Goal: Task Accomplishment & Management: Manage account settings

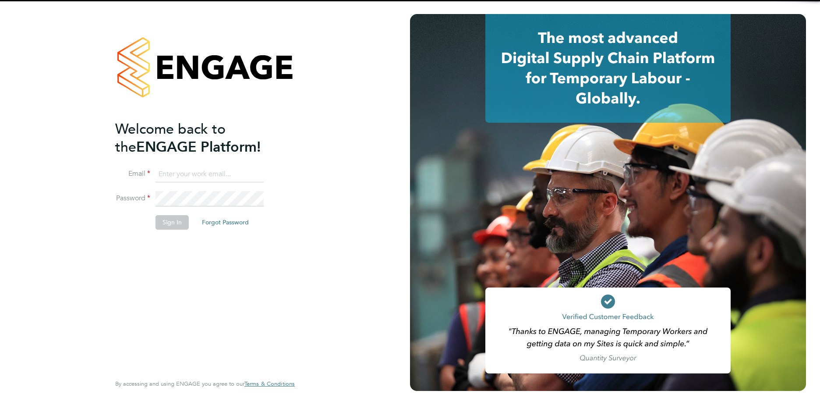
type input "gauri.gautam@vgcgroup.co.uk"
click at [189, 216] on li "Sign In Forgot Password" at bounding box center [200, 226] width 171 height 23
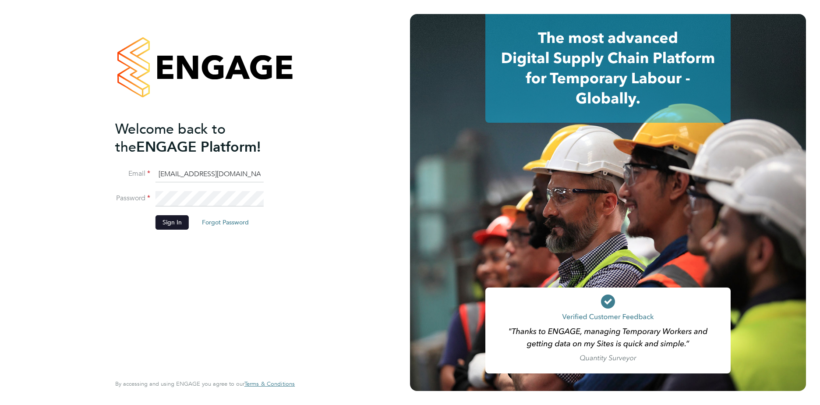
click at [179, 218] on button "Sign In" at bounding box center [172, 222] width 33 height 14
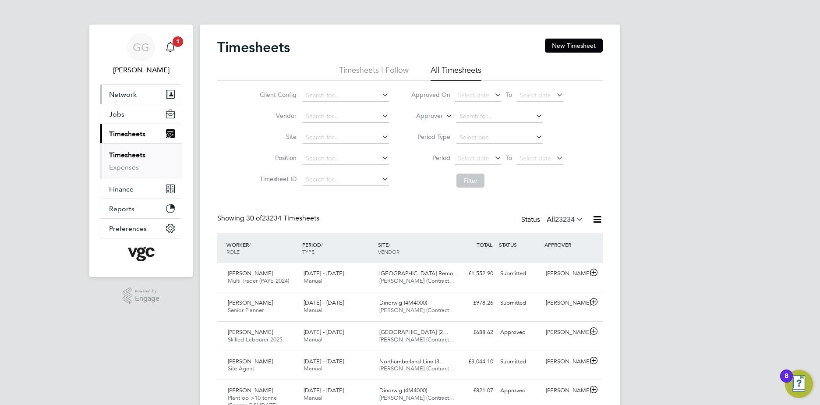
click at [126, 98] on span "Network" at bounding box center [123, 94] width 28 height 8
click at [138, 94] on button "Network" at bounding box center [140, 94] width 81 height 19
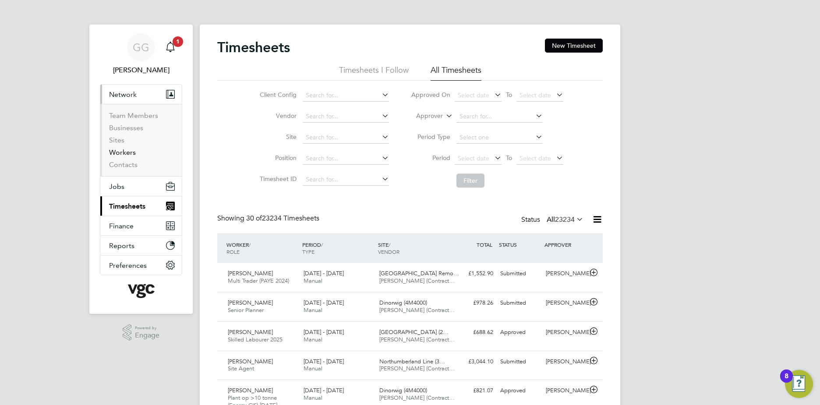
click at [128, 153] on link "Workers" at bounding box center [122, 152] width 27 height 8
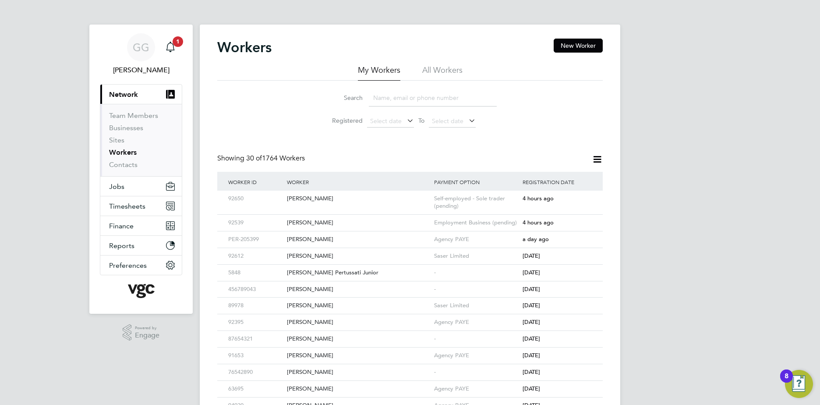
click at [404, 98] on input at bounding box center [433, 97] width 128 height 17
click at [400, 96] on input at bounding box center [433, 97] width 128 height 17
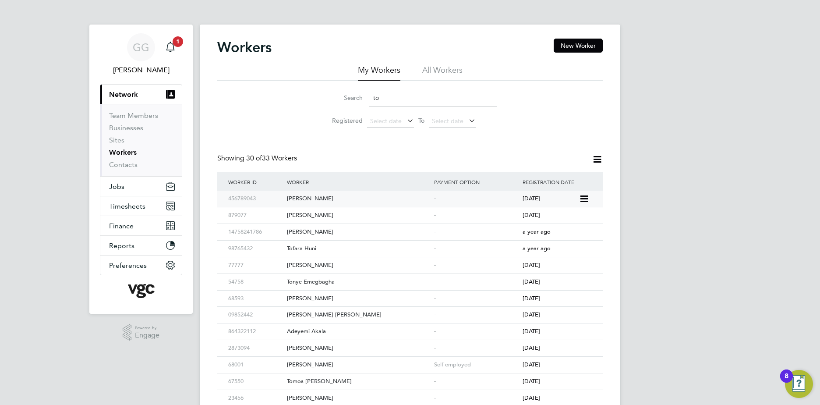
click at [321, 194] on div "Tony Jenkinson" at bounding box center [358, 199] width 147 height 16
click at [394, 98] on input "to" at bounding box center [433, 97] width 128 height 17
type input "tony"
click at [315, 196] on div "Tony Jenkinson" at bounding box center [358, 199] width 147 height 16
click at [758, 325] on div "GG Gauri Gautam Notifications 1 Applications: Current page: Network Team Member…" at bounding box center [410, 219] width 820 height 438
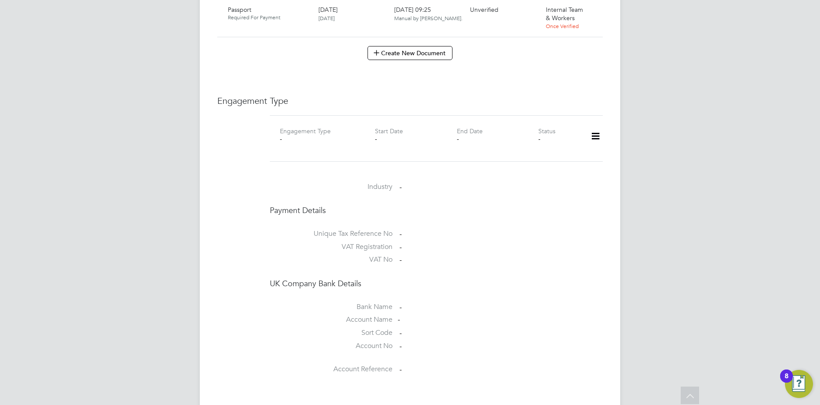
scroll to position [530, 0]
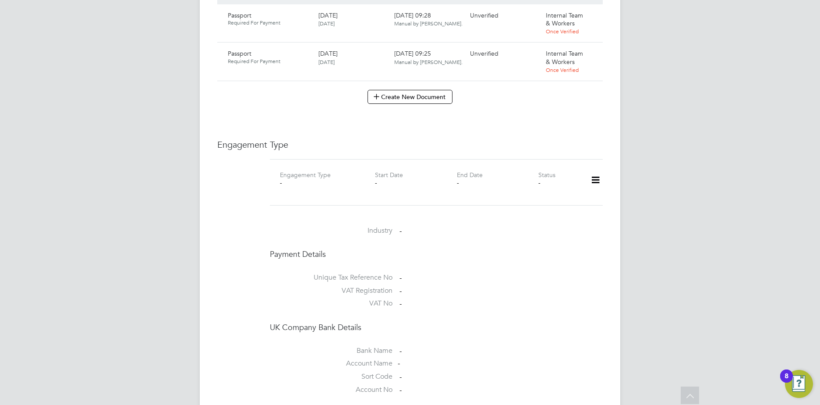
click at [591, 172] on icon at bounding box center [595, 180] width 15 height 20
click at [552, 207] on li "Add Engagement Type" at bounding box center [550, 209] width 99 height 12
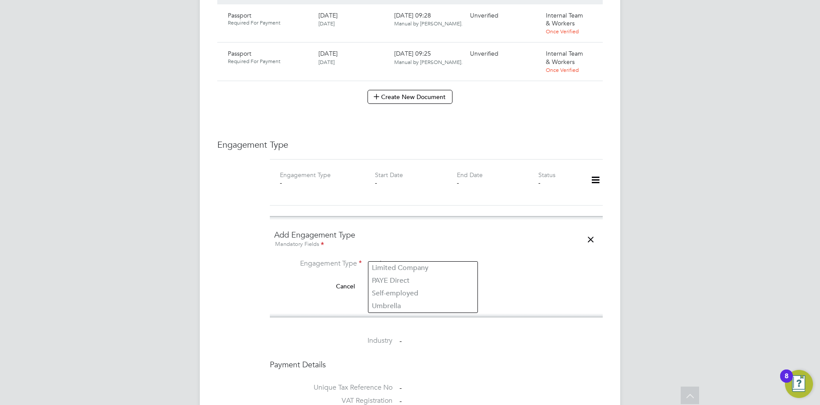
click at [394, 258] on input at bounding box center [423, 264] width 108 height 12
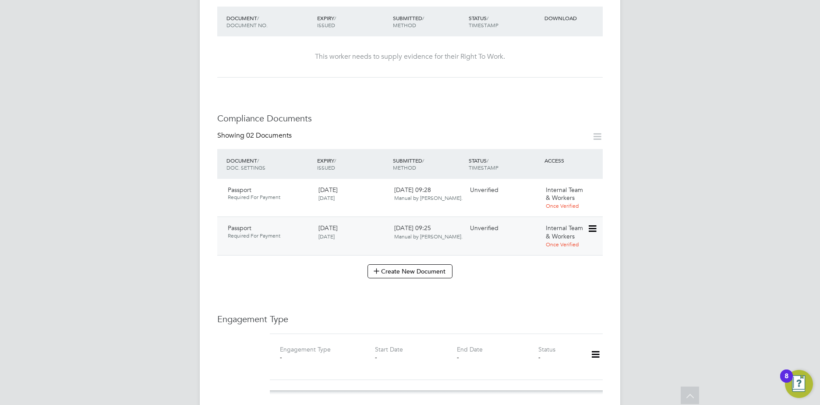
scroll to position [355, 0]
click at [396, 265] on button "Create New Document" at bounding box center [410, 272] width 85 height 14
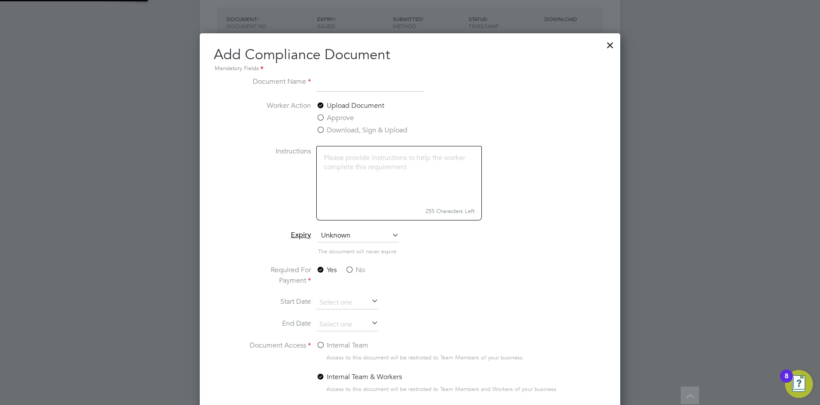
scroll to position [460, 421]
type input "Passport"
click at [378, 181] on textarea at bounding box center [399, 175] width 166 height 58
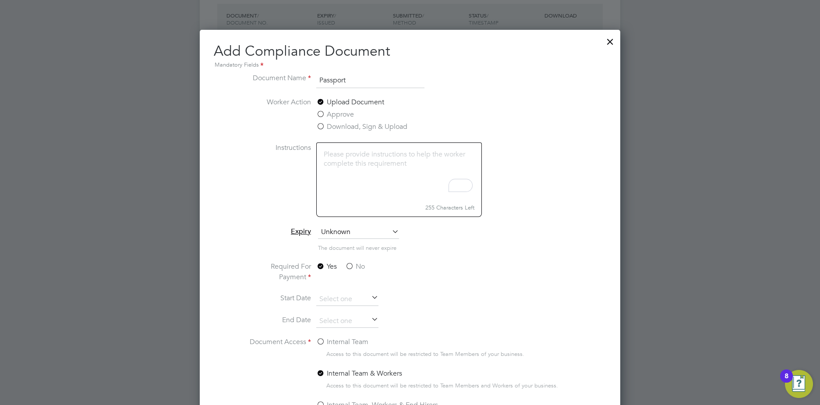
scroll to position [355, 0]
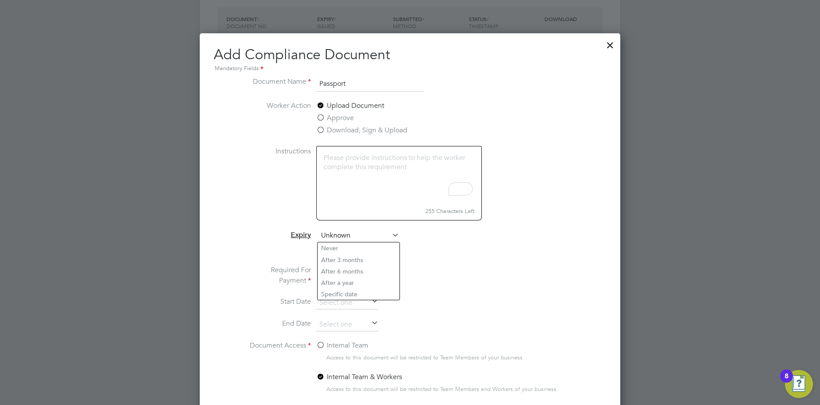
click at [346, 238] on span "Unknown" at bounding box center [358, 235] width 81 height 13
click at [360, 234] on span "Unknown" at bounding box center [358, 235] width 81 height 13
click at [349, 237] on span "Unknown" at bounding box center [358, 235] width 81 height 13
click at [359, 291] on div "All Workers Worker Payment History Tasks Activity Logs Worker Payment History T…" at bounding box center [410, 278] width 421 height 1252
click at [356, 237] on span "Unknown" at bounding box center [358, 235] width 81 height 13
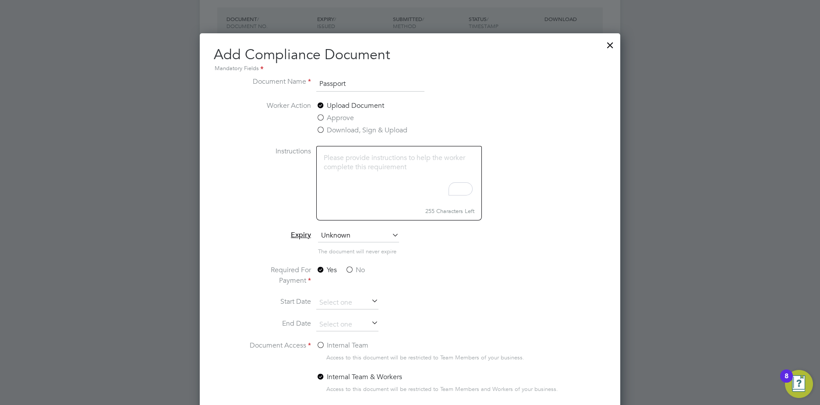
click at [341, 292] on li "Specific date" at bounding box center [359, 293] width 82 height 11
click at [367, 160] on textarea "To enrich screen reader interactions, please activate Accessibility in Grammarl…" at bounding box center [399, 175] width 166 height 58
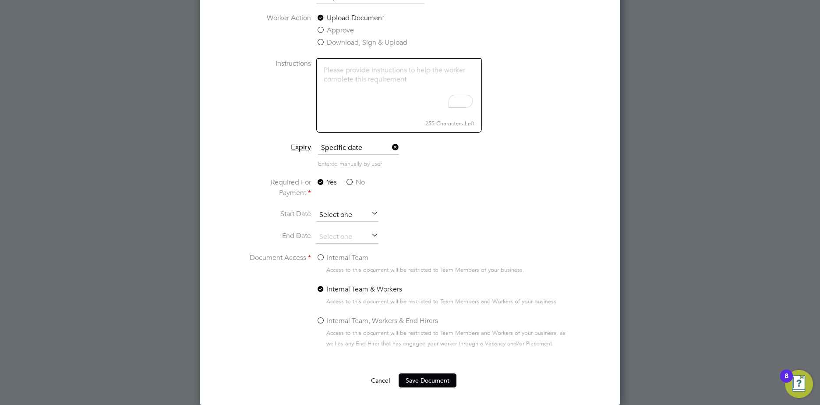
scroll to position [322, 0]
click at [355, 212] on input at bounding box center [347, 215] width 62 height 13
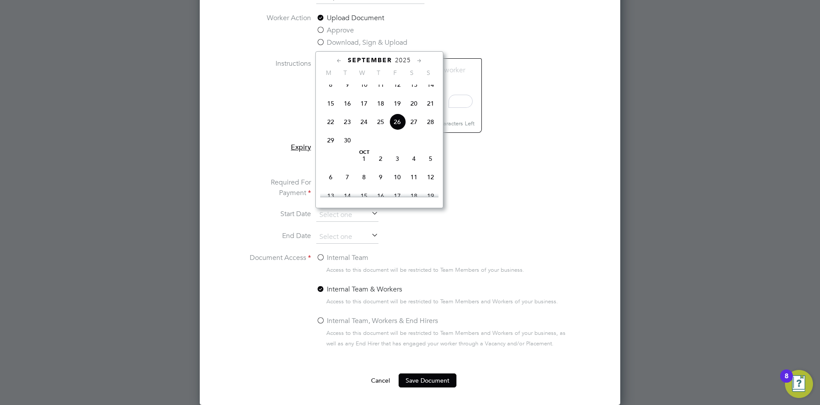
click at [506, 220] on li "Start Date" at bounding box center [409, 220] width 329 height 22
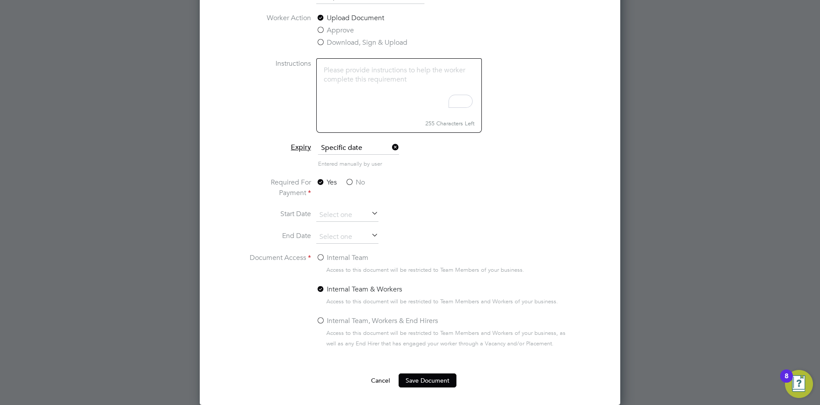
click at [304, 152] on span "Expiry" at bounding box center [301, 147] width 20 height 9
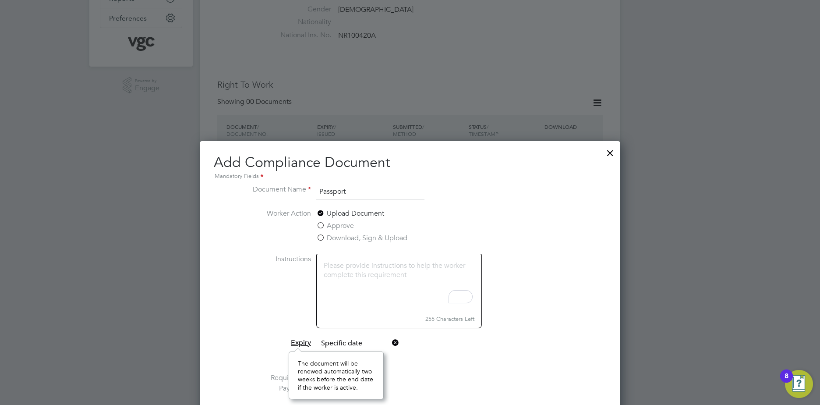
scroll to position [267, 0]
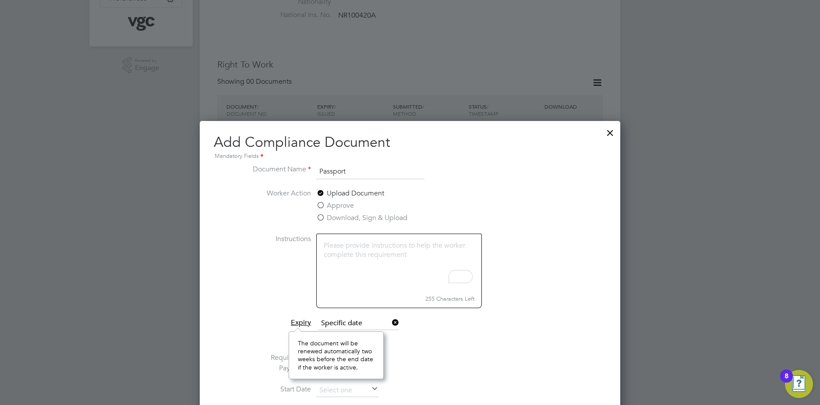
click at [365, 175] on input "Passport" at bounding box center [370, 172] width 108 height 16
click at [583, 211] on ng-form "Document Name Passport Worker Action Upload Document Approve Download, Sign & U…" at bounding box center [410, 363] width 393 height 399
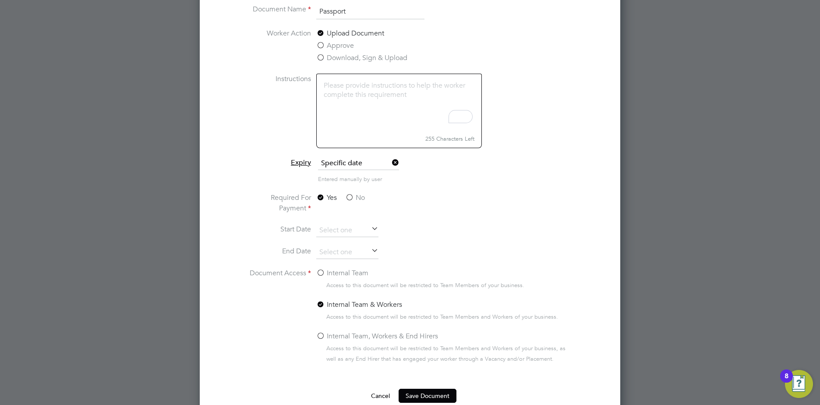
scroll to position [443, 0]
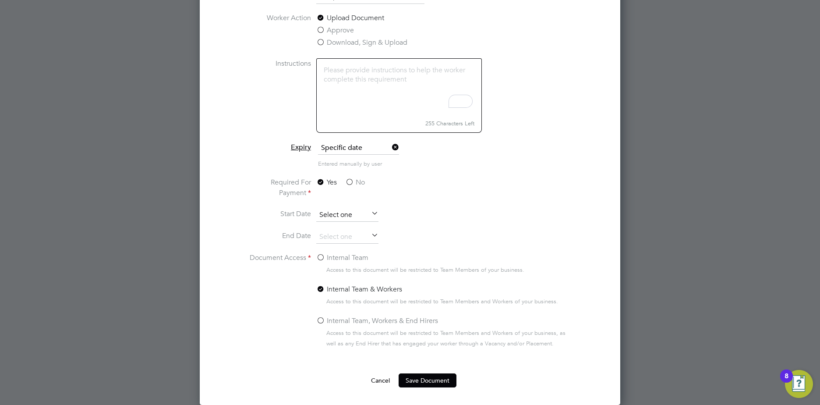
click at [332, 209] on input at bounding box center [347, 215] width 62 height 13
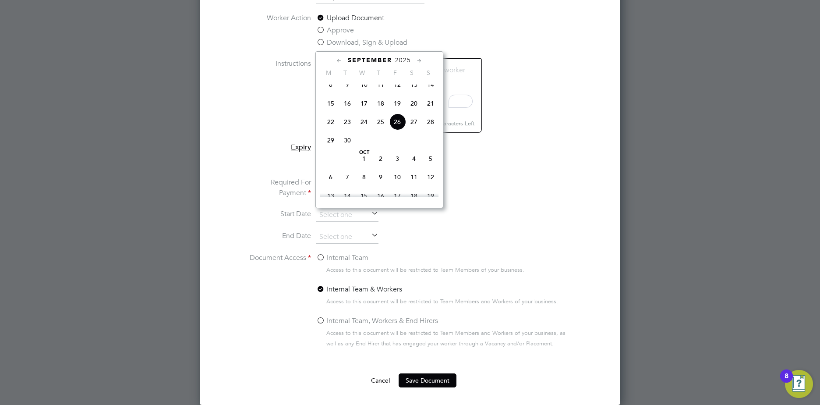
click at [508, 184] on li "Required For Payment Yes No" at bounding box center [409, 193] width 329 height 32
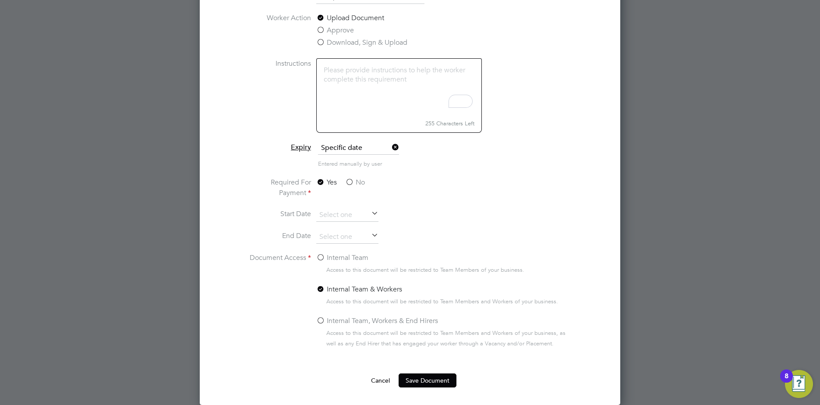
click at [346, 146] on span "Specific date" at bounding box center [358, 148] width 81 height 13
click at [373, 204] on li "Specific date" at bounding box center [359, 206] width 82 height 11
click at [347, 213] on input at bounding box center [347, 215] width 62 height 13
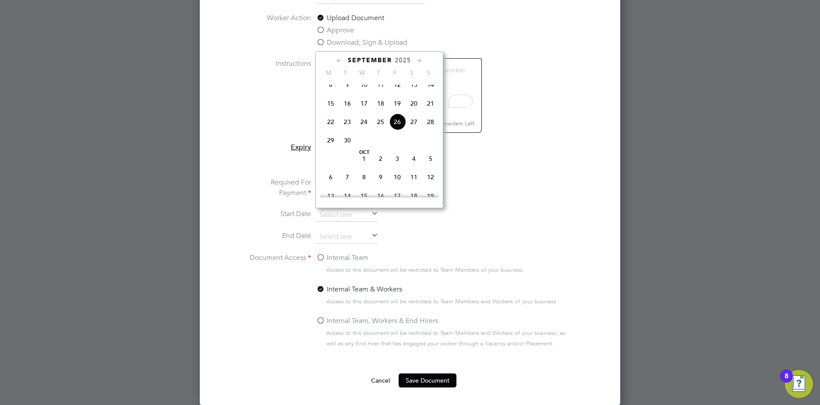
click at [339, 60] on icon at bounding box center [339, 61] width 8 height 10
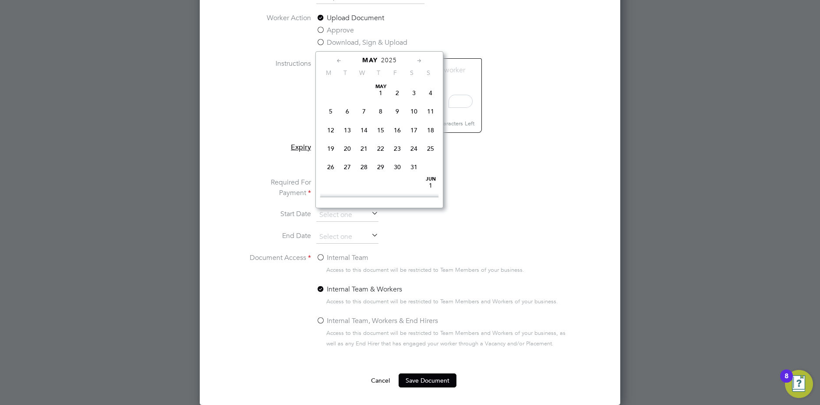
click at [396, 58] on span "2025" at bounding box center [389, 60] width 16 height 7
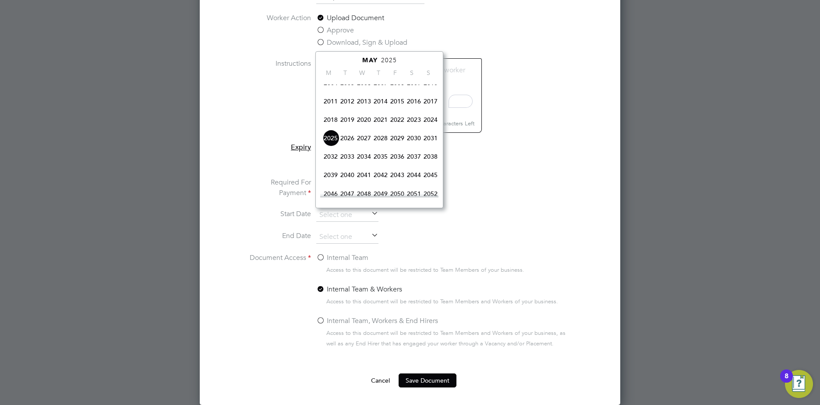
click at [349, 127] on span "2019" at bounding box center [347, 119] width 17 height 17
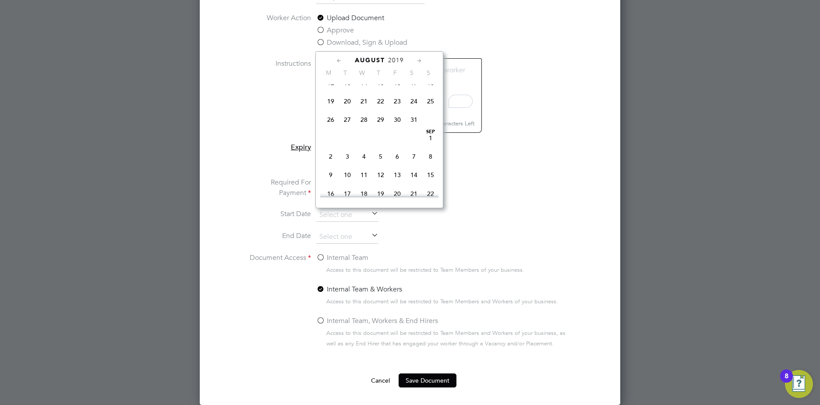
click at [419, 58] on icon at bounding box center [419, 61] width 8 height 10
click at [348, 109] on span "3" at bounding box center [347, 104] width 17 height 17
type input "[DATE]"
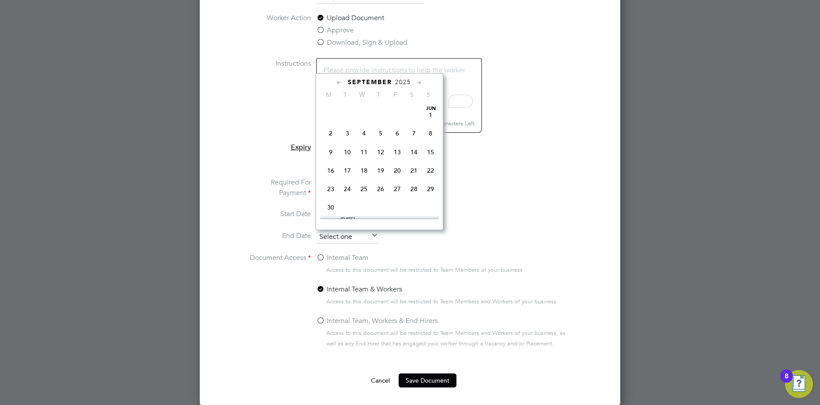
scroll to position [322, 0]
click at [335, 237] on input at bounding box center [347, 236] width 62 height 13
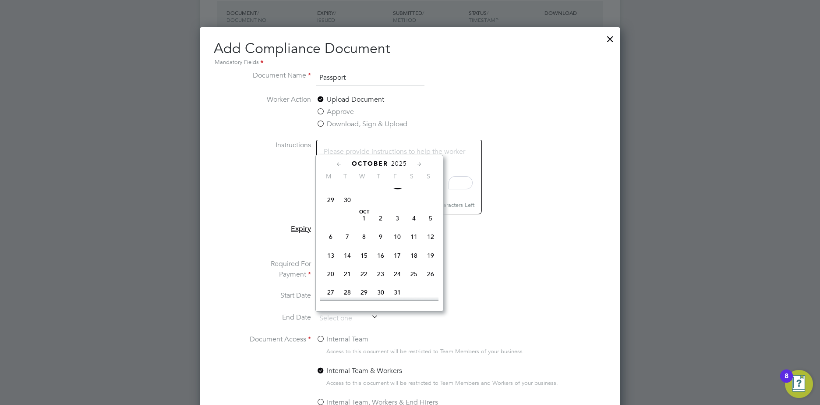
scroll to position [355, 0]
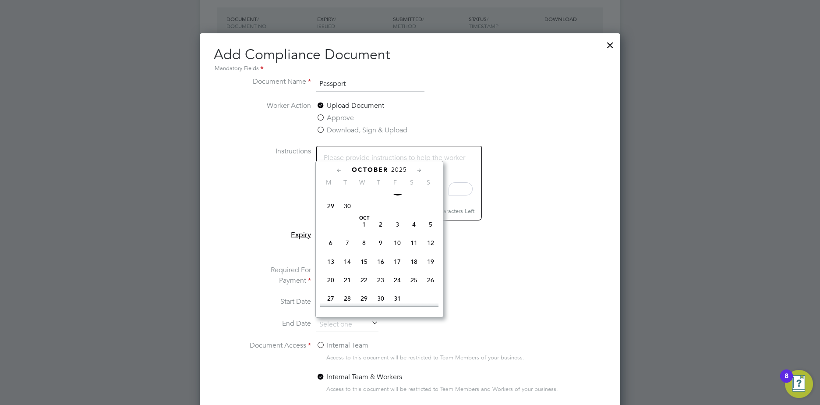
click at [418, 169] on icon at bounding box center [419, 171] width 8 height 10
click at [415, 169] on div "November 2025" at bounding box center [379, 170] width 118 height 8
click at [419, 168] on icon at bounding box center [419, 171] width 8 height 10
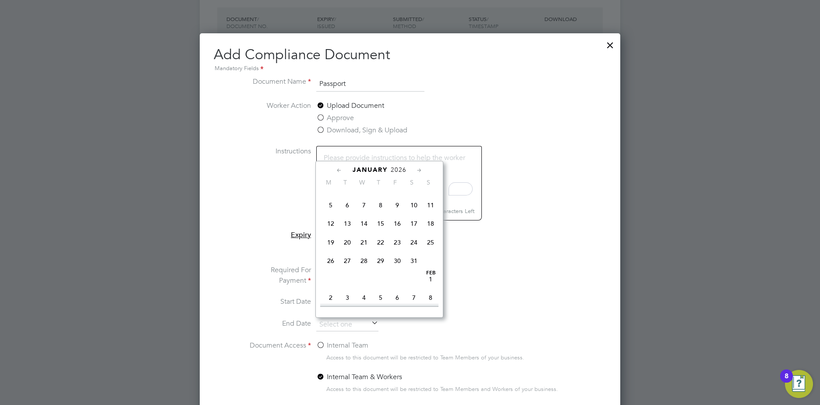
click at [419, 168] on icon at bounding box center [419, 171] width 8 height 10
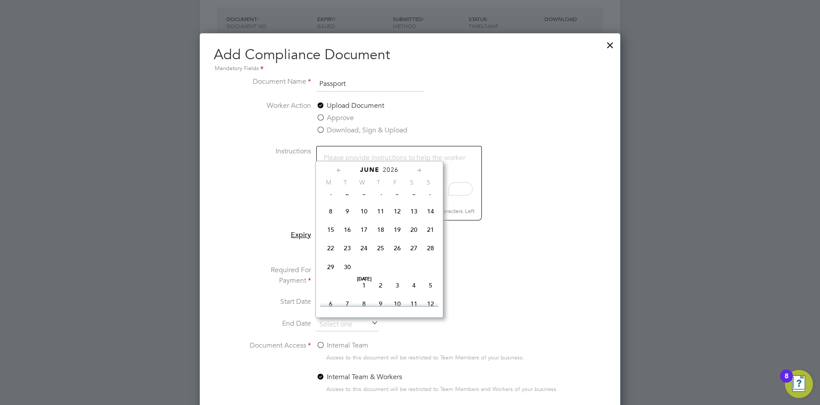
click at [419, 168] on icon at bounding box center [419, 171] width 8 height 10
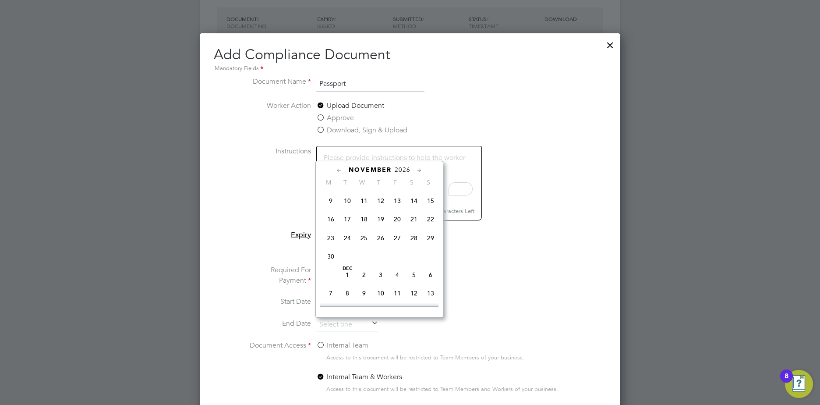
click at [419, 168] on icon at bounding box center [419, 171] width 8 height 10
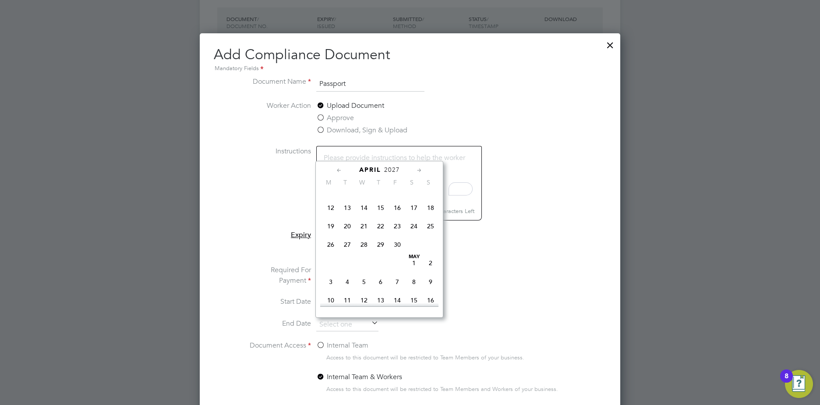
click at [419, 168] on icon at bounding box center [419, 171] width 8 height 10
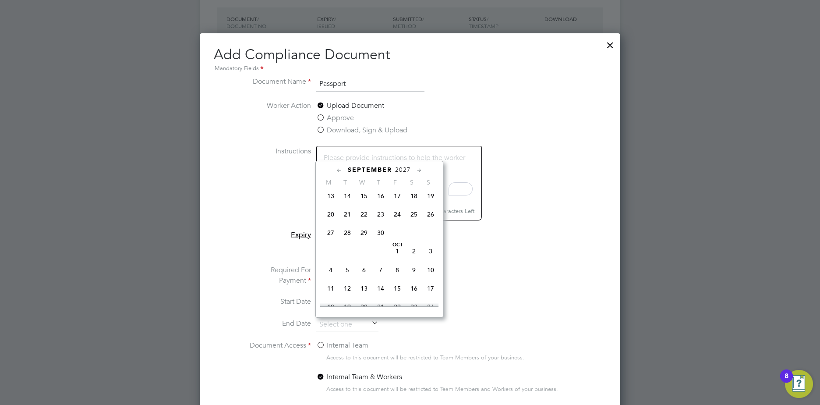
click at [419, 168] on icon at bounding box center [419, 171] width 8 height 10
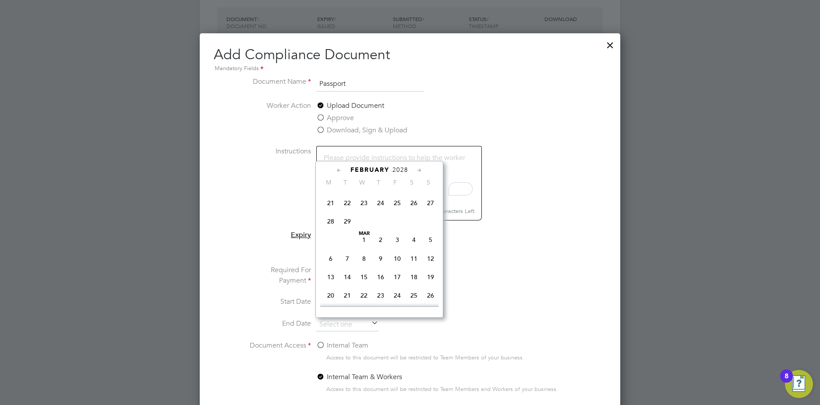
click at [419, 168] on icon at bounding box center [419, 171] width 8 height 10
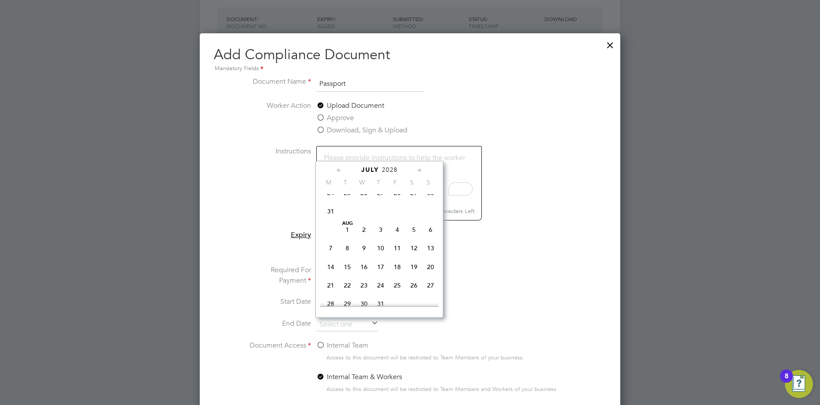
click at [419, 168] on icon at bounding box center [419, 171] width 8 height 10
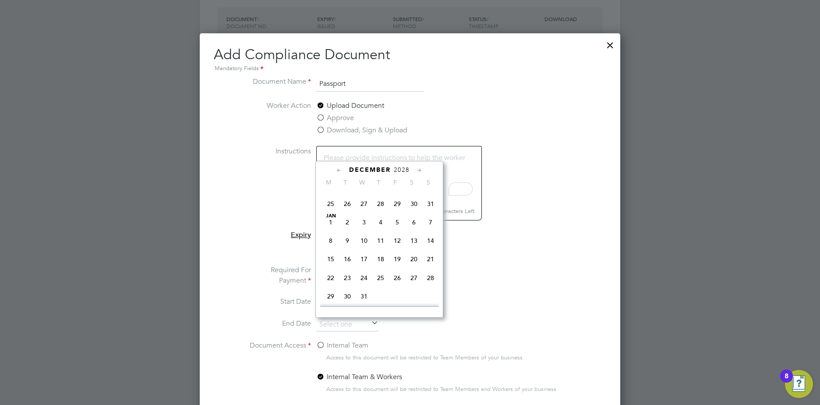
click at [419, 168] on icon at bounding box center [419, 171] width 8 height 10
click at [332, 145] on span "3" at bounding box center [330, 136] width 17 height 17
type input "[DATE]"
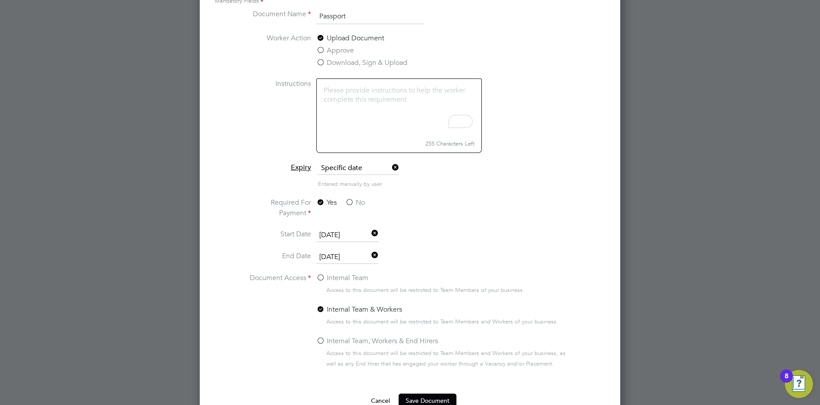
scroll to position [443, 0]
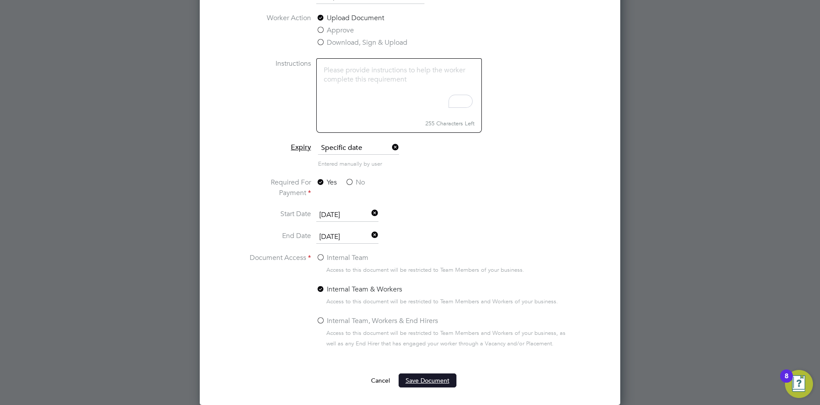
click at [434, 381] on button "Save Document" at bounding box center [428, 380] width 58 height 14
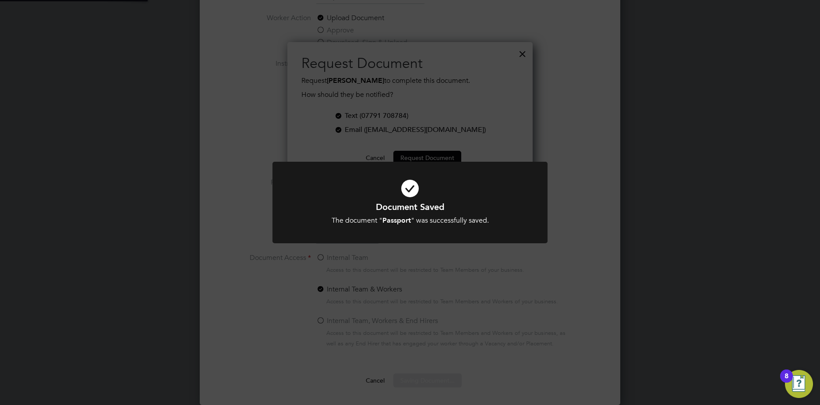
scroll to position [141, 246]
click at [523, 60] on div "Document Saved The document " Passport " was successfully saved. Cancel Okay" at bounding box center [410, 202] width 820 height 405
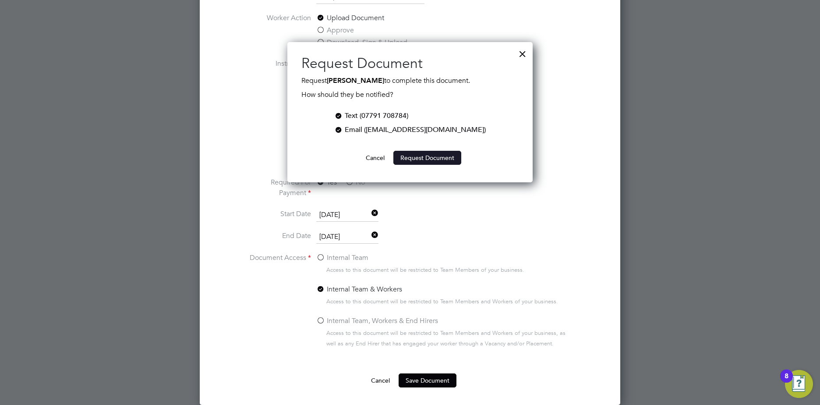
click at [437, 158] on button "Request Document" at bounding box center [427, 158] width 68 height 14
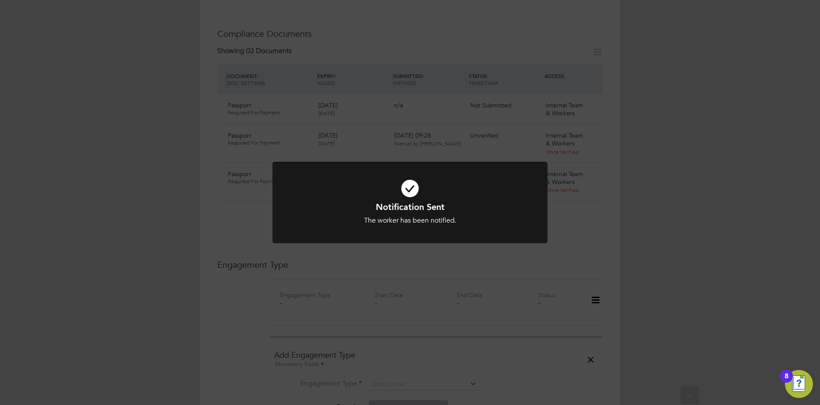
scroll to position [443, 0]
click at [458, 139] on div "Notification Sent The worker has been notified. Cancel Okay" at bounding box center [410, 202] width 820 height 405
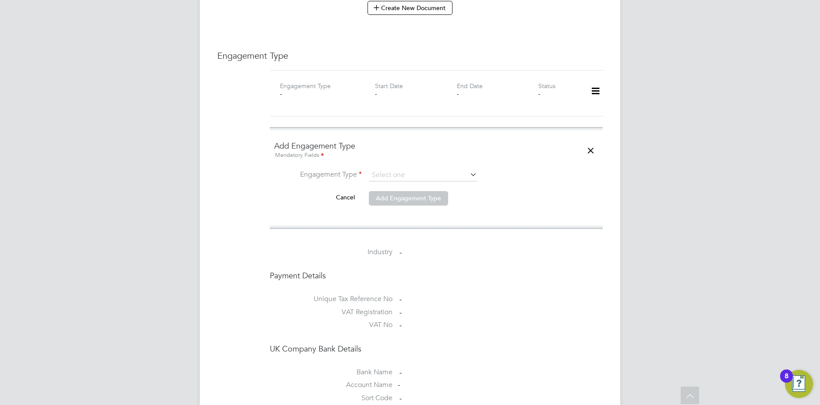
scroll to position [583, 0]
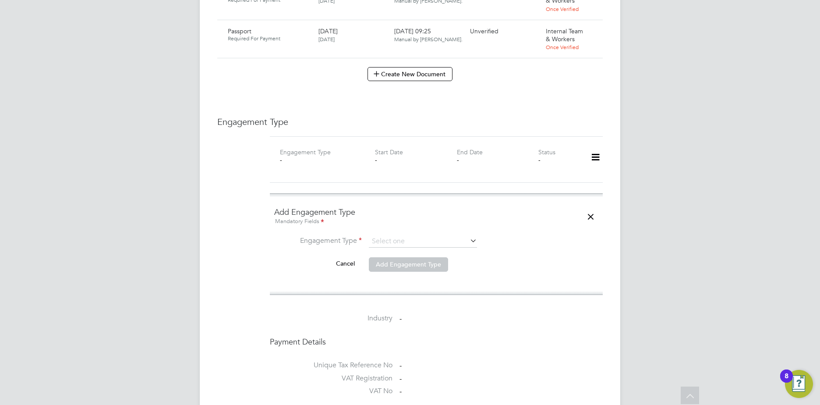
click at [594, 147] on icon at bounding box center [595, 157] width 15 height 20
click at [540, 247] on li "Engagement Type" at bounding box center [436, 245] width 324 height 21
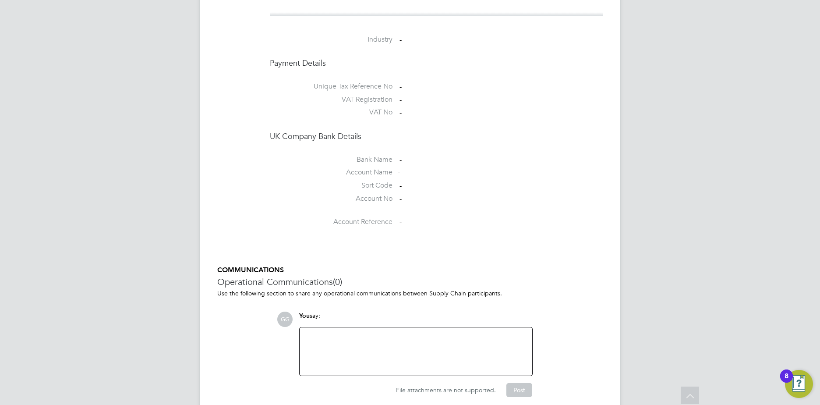
scroll to position [846, 0]
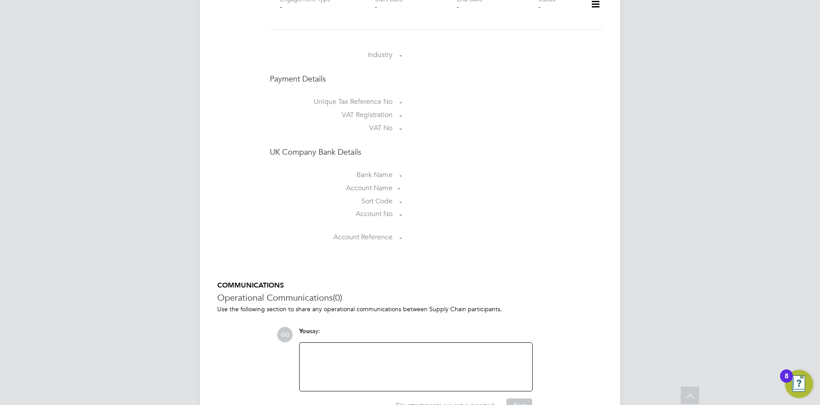
scroll to position [779, 0]
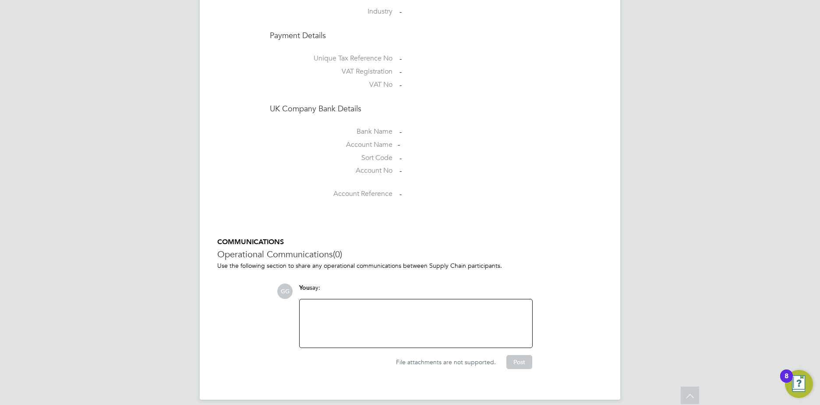
click at [416, 358] on span "File attachments are not supported." at bounding box center [446, 362] width 100 height 8
click at [333, 313] on div at bounding box center [416, 324] width 222 height 38
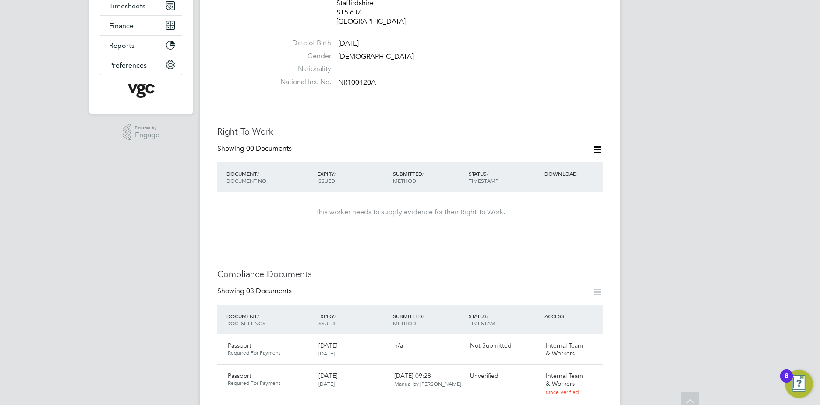
scroll to position [219, 0]
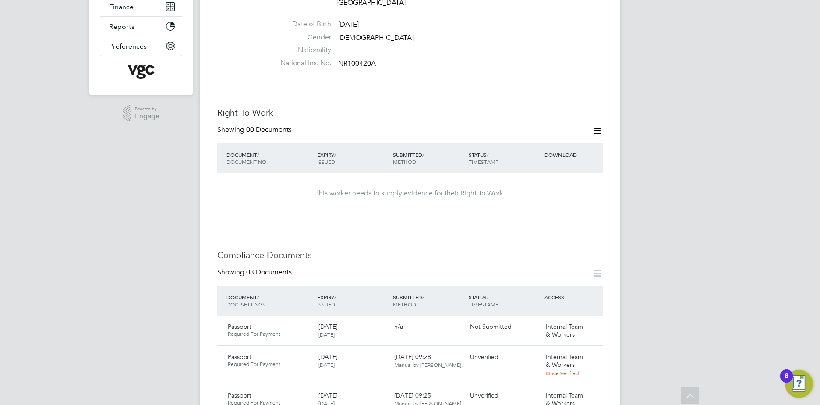
click at [601, 125] on icon at bounding box center [597, 130] width 11 height 11
click at [563, 142] on li "Add Right To Work Document" at bounding box center [549, 143] width 106 height 12
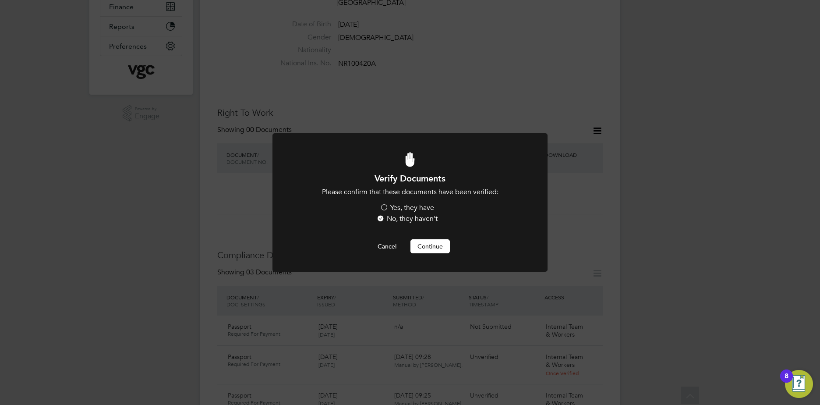
scroll to position [0, 0]
click at [568, 322] on div "Verify Documents Please confirm that these documents have been verified: Yes, t…" at bounding box center [410, 202] width 820 height 405
click at [393, 248] on button "Cancel" at bounding box center [387, 246] width 33 height 14
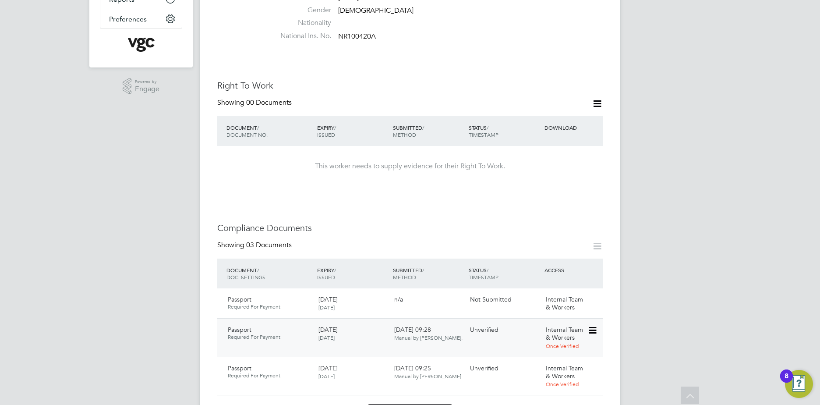
scroll to position [307, 0]
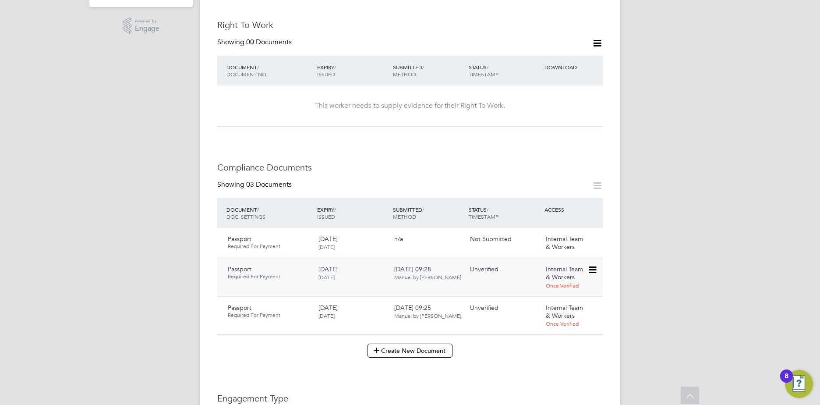
click at [591, 265] on icon at bounding box center [592, 270] width 9 height 11
click at [557, 282] on li "Edit Document" at bounding box center [561, 282] width 70 height 12
type input "Passport"
type input "[DATE]"
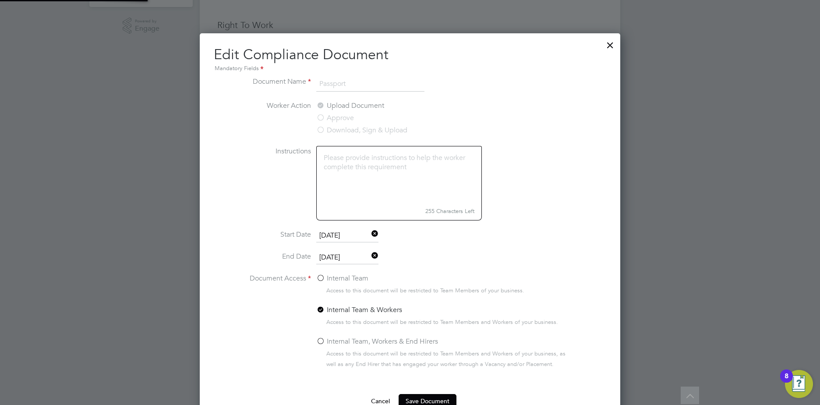
scroll to position [393, 421]
click at [608, 45] on div at bounding box center [610, 43] width 16 height 16
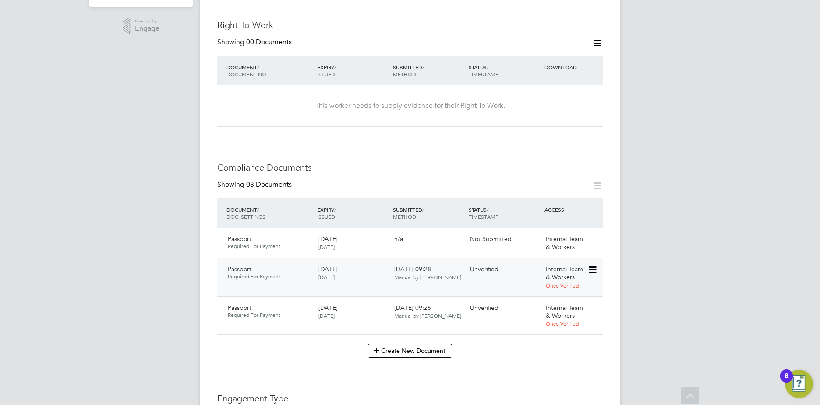
click at [591, 265] on icon at bounding box center [592, 270] width 9 height 11
click at [567, 293] on li "Download Document" at bounding box center [561, 294] width 70 height 12
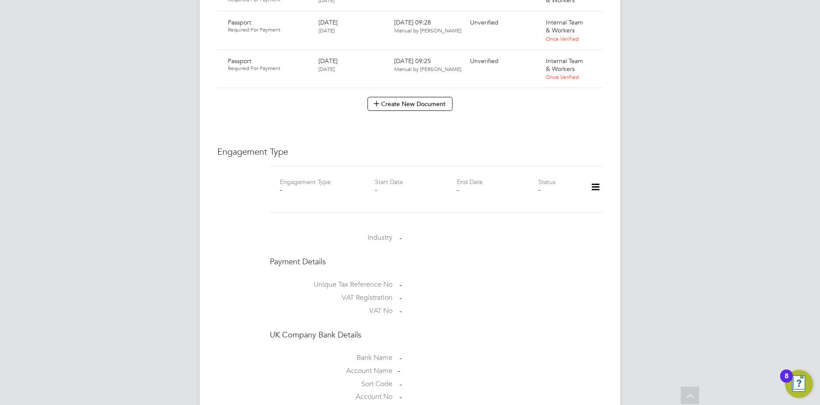
scroll to position [526, 0]
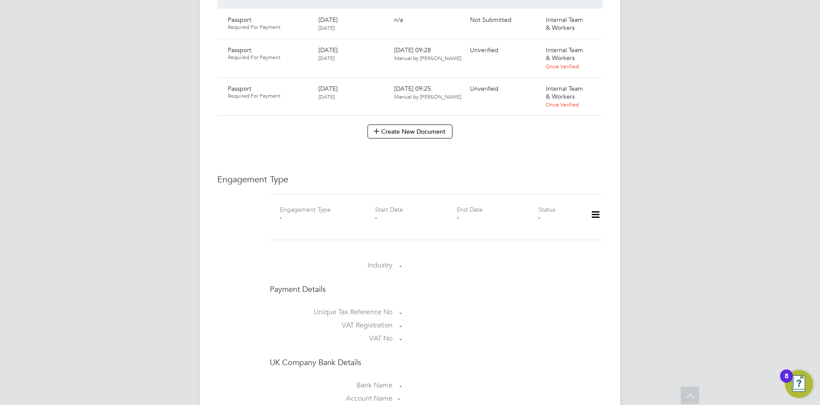
click at [591, 205] on icon at bounding box center [595, 215] width 15 height 20
click at [545, 241] on li "Add Engagement Type" at bounding box center [550, 244] width 99 height 12
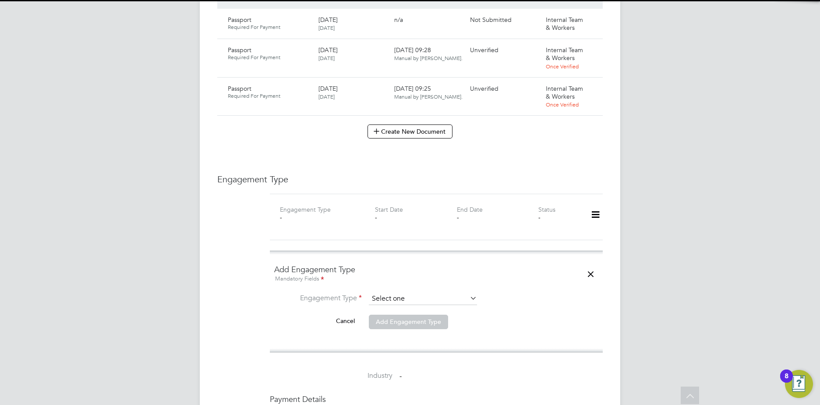
click at [422, 293] on input at bounding box center [423, 299] width 108 height 12
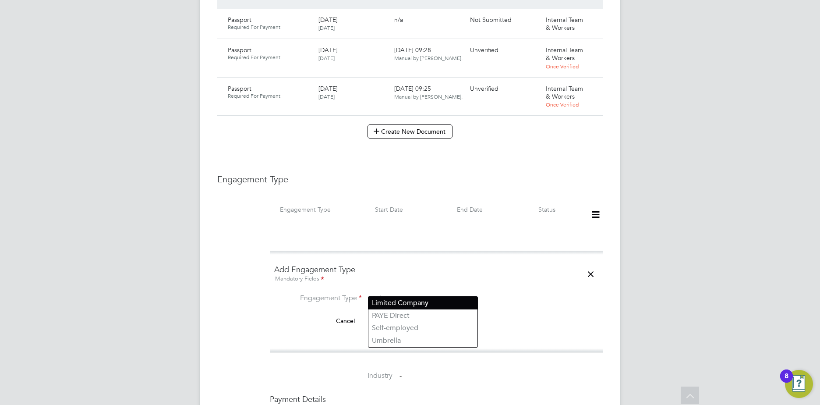
click at [416, 304] on li "Limited Company" at bounding box center [422, 303] width 109 height 13
type input "Limited Company"
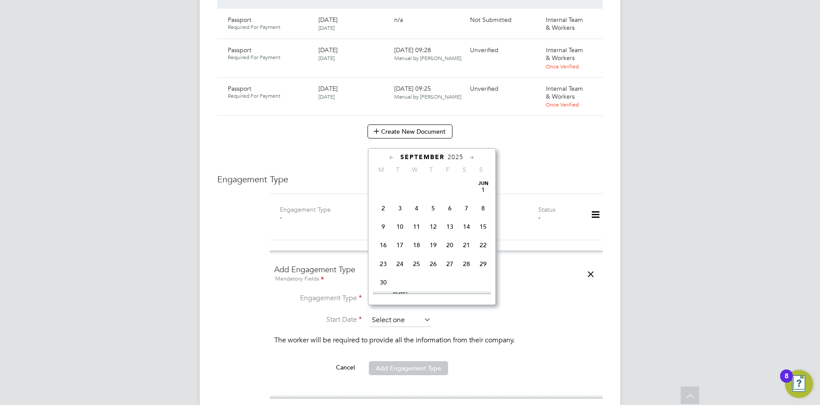
scroll to position [322, 0]
click at [392, 314] on input at bounding box center [400, 320] width 62 height 13
click at [382, 227] on span "22" at bounding box center [383, 218] width 17 height 17
type input "22 Sep 2025"
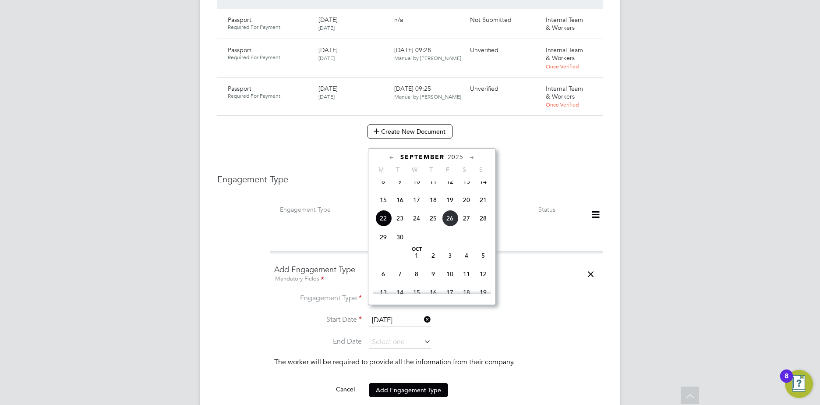
click at [403, 315] on input "22 Sep 2025" at bounding box center [400, 320] width 62 height 13
click at [385, 227] on span "22" at bounding box center [383, 218] width 17 height 17
click at [411, 314] on input "22 Sep 2025" at bounding box center [400, 320] width 62 height 13
click at [390, 338] on input at bounding box center [400, 342] width 62 height 13
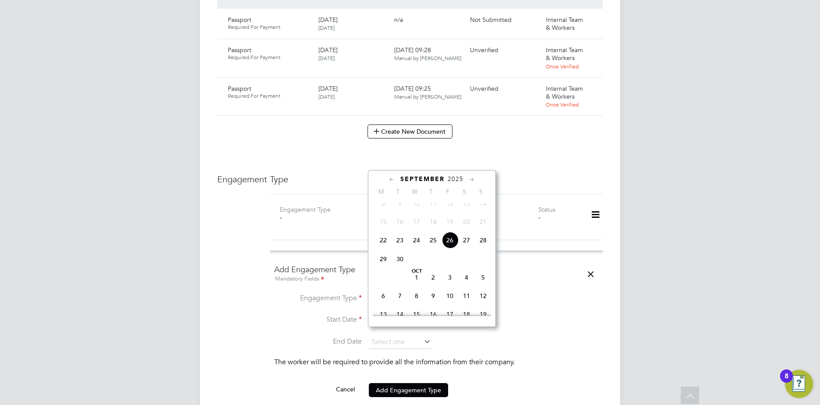
click at [471, 179] on icon at bounding box center [472, 180] width 8 height 10
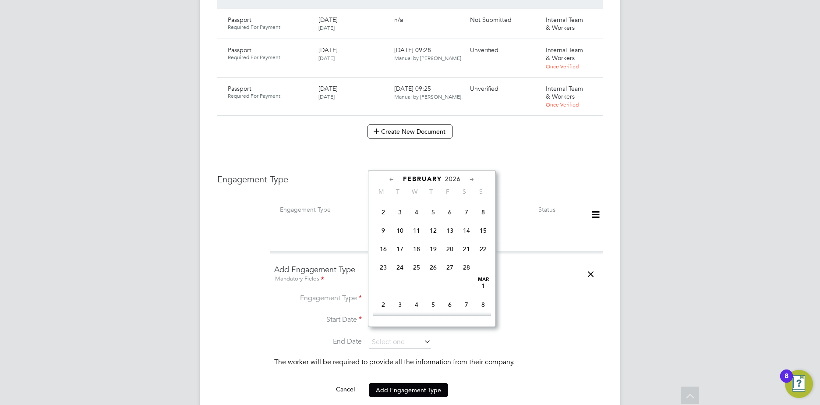
click at [471, 179] on icon at bounding box center [472, 180] width 8 height 10
click at [403, 292] on span "31" at bounding box center [400, 283] width 17 height 17
type input "31 Mar 2026"
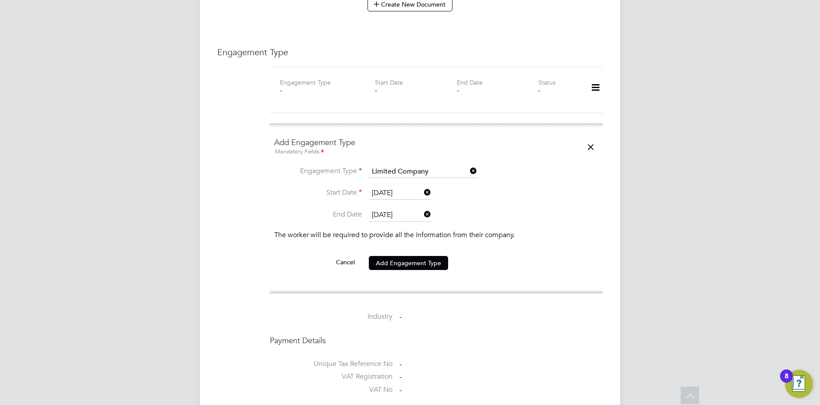
scroll to position [657, 0]
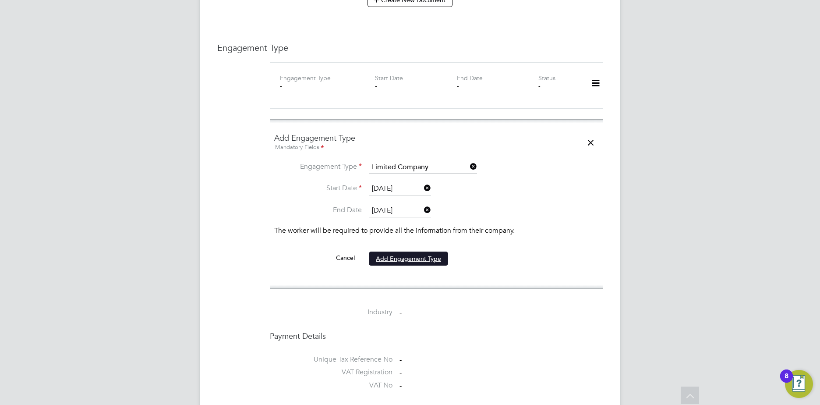
click at [401, 254] on button "Add Engagement Type" at bounding box center [408, 258] width 79 height 14
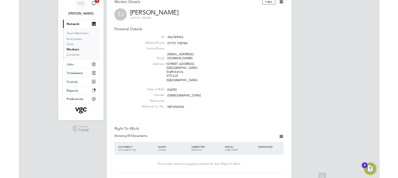
scroll to position [0, 0]
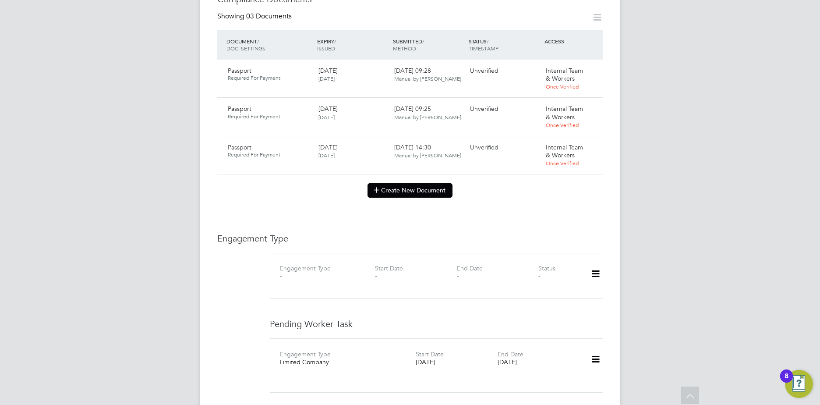
scroll to position [482, 0]
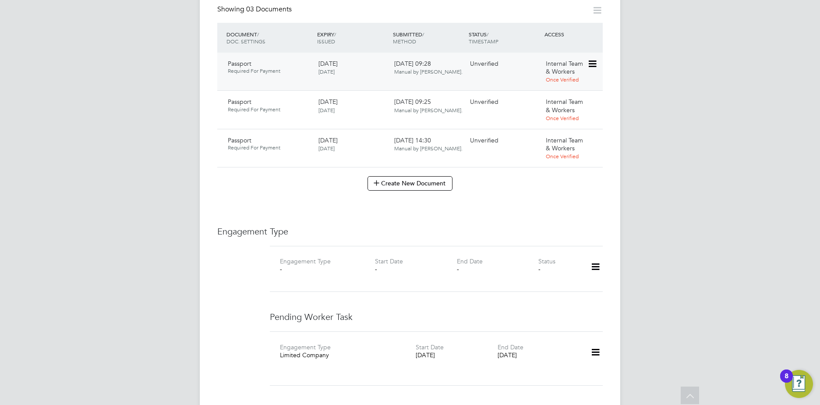
click at [591, 59] on icon at bounding box center [592, 64] width 9 height 11
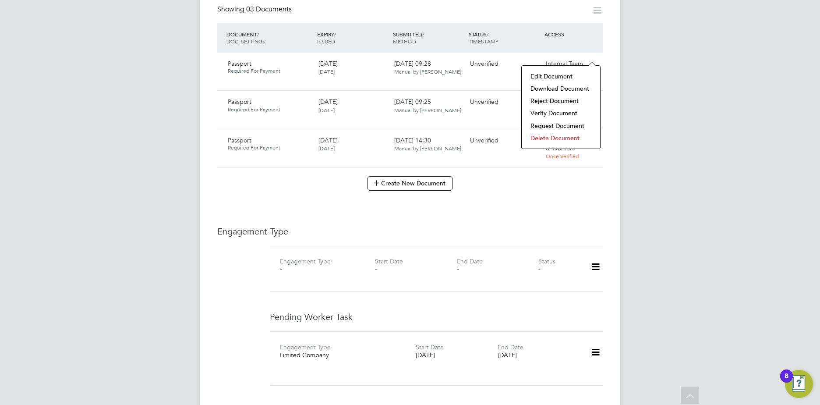
click at [564, 111] on li "Verify Document" at bounding box center [561, 113] width 70 height 12
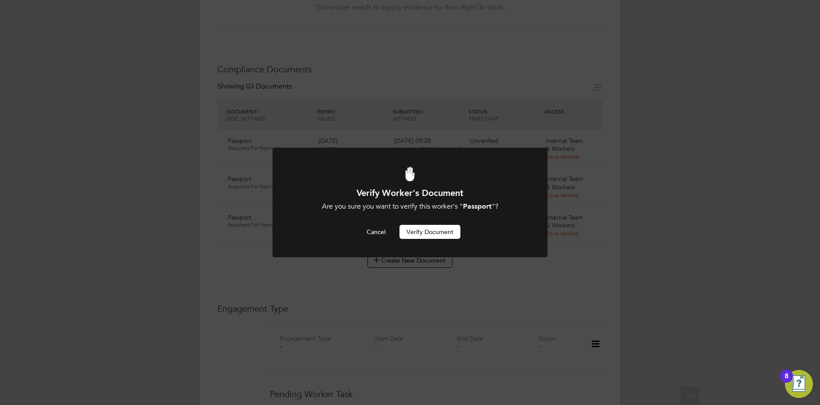
scroll to position [0, 0]
click at [434, 231] on button "Verify Document" at bounding box center [430, 232] width 61 height 14
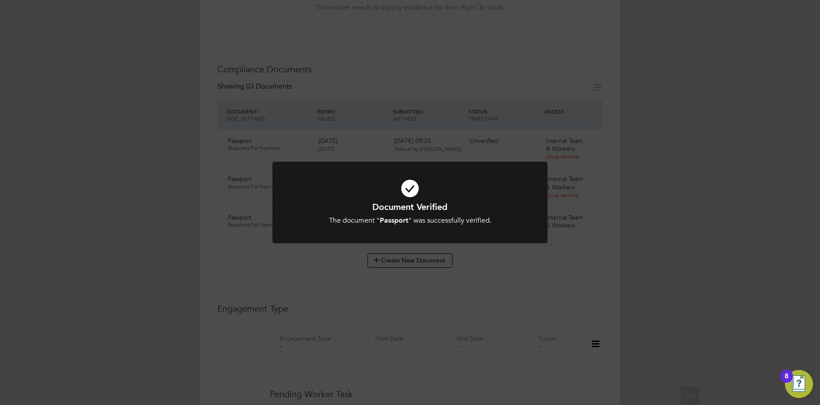
drag, startPoint x: 414, startPoint y: 188, endPoint x: 421, endPoint y: 186, distance: 8.2
click at [418, 187] on icon at bounding box center [410, 188] width 228 height 34
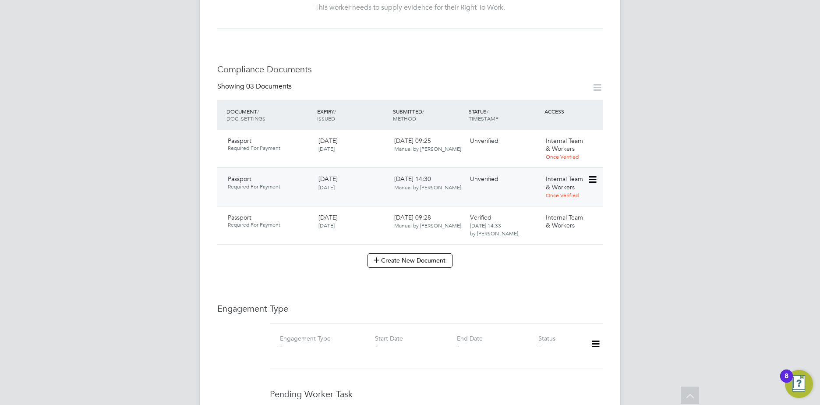
click at [591, 174] on icon at bounding box center [592, 179] width 9 height 11
click at [567, 230] on li "Verify Document" at bounding box center [561, 229] width 70 height 12
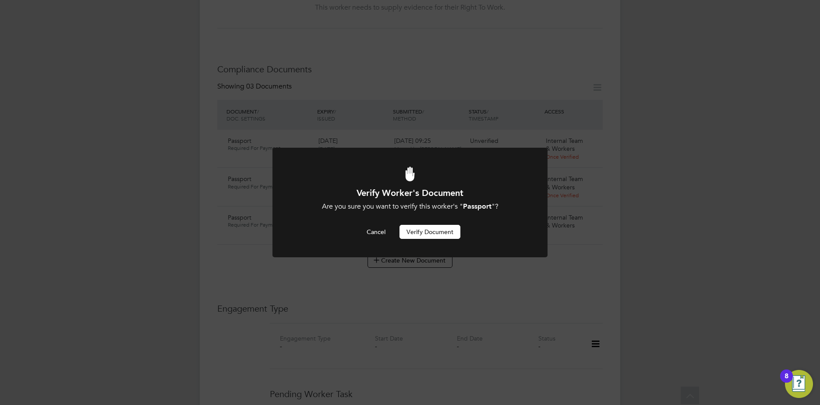
scroll to position [0, 0]
click at [446, 230] on button "Verify Document" at bounding box center [430, 232] width 61 height 14
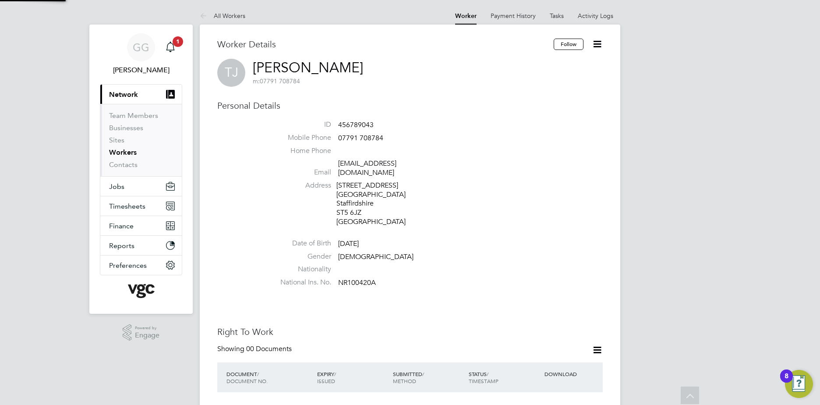
scroll to position [405, 0]
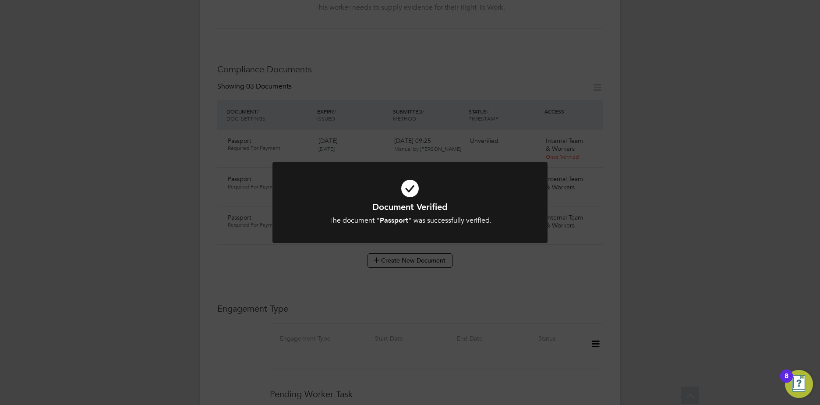
click at [571, 146] on div "Document Verified The document " Passport " was successfully verified. Cancel O…" at bounding box center [410, 202] width 820 height 405
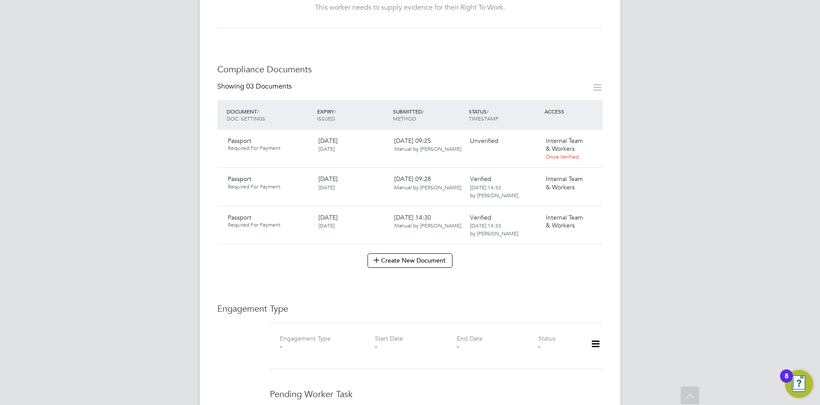
click at [569, 153] on span "Once Verified" at bounding box center [562, 156] width 33 height 7
click at [591, 136] on icon at bounding box center [592, 141] width 9 height 11
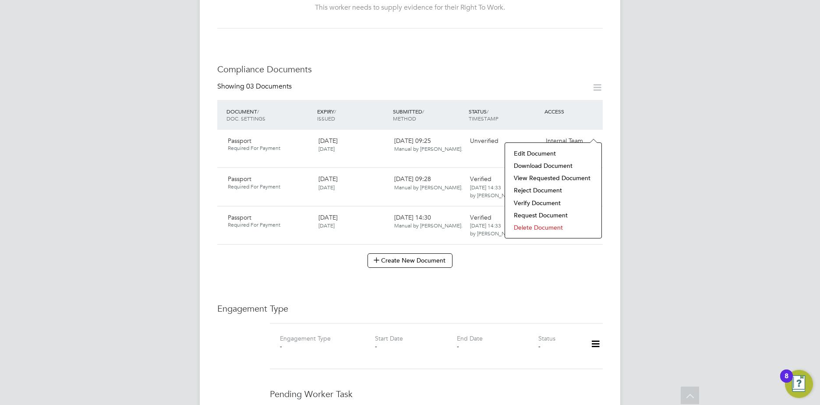
click at [542, 178] on li "View Requested Document" at bounding box center [554, 178] width 88 height 12
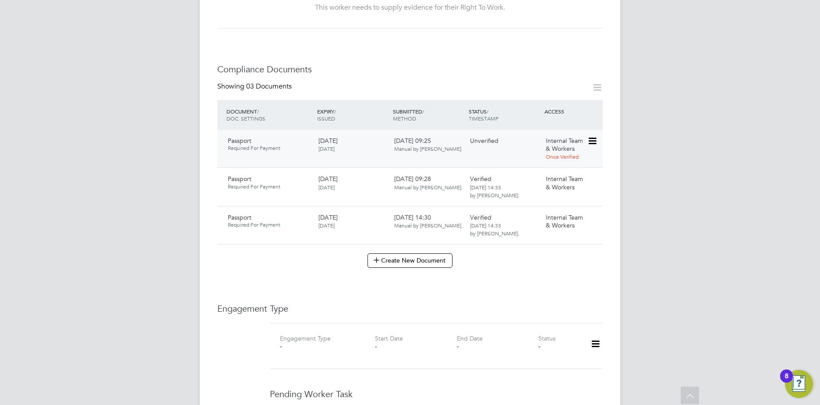
click at [589, 137] on icon at bounding box center [592, 141] width 9 height 11
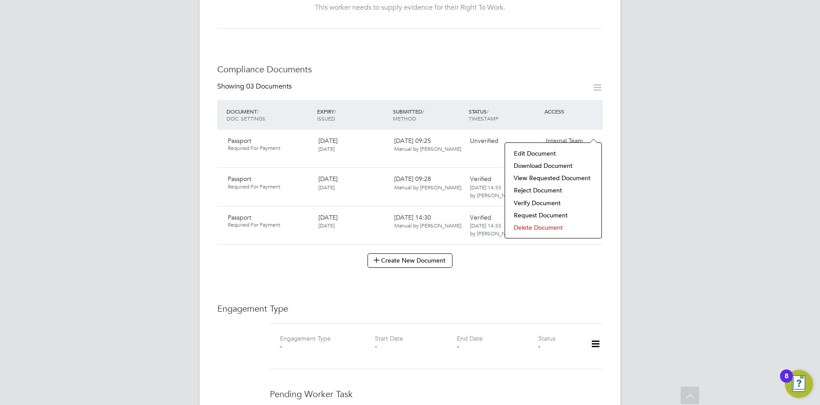
click at [552, 227] on li "Delete Document" at bounding box center [554, 227] width 88 height 12
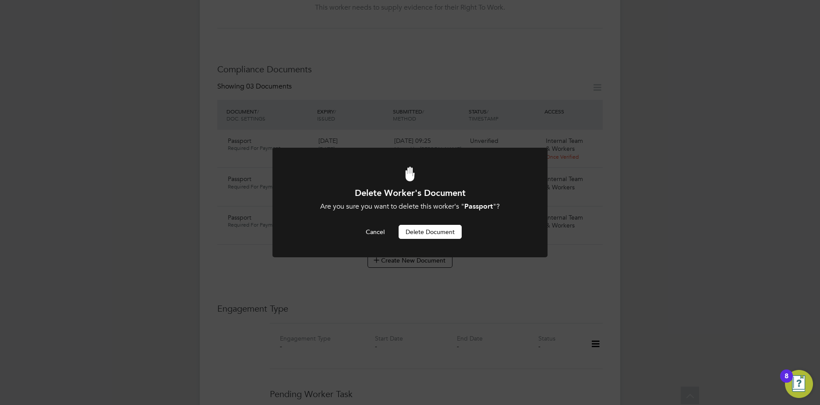
click at [445, 233] on button "Delete Document" at bounding box center [430, 232] width 63 height 14
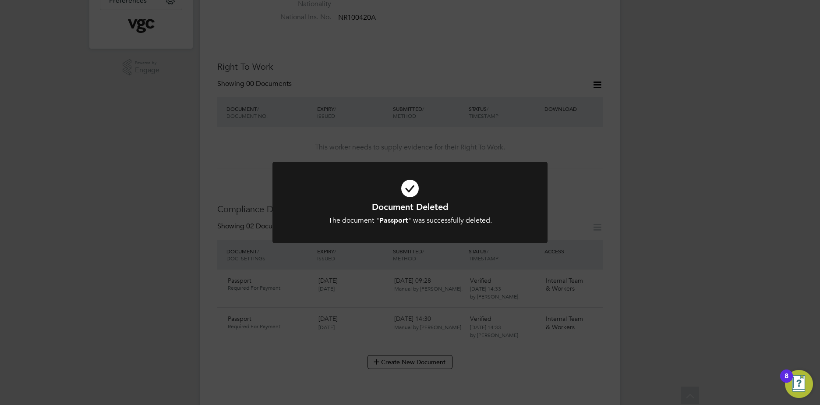
scroll to position [230, 0]
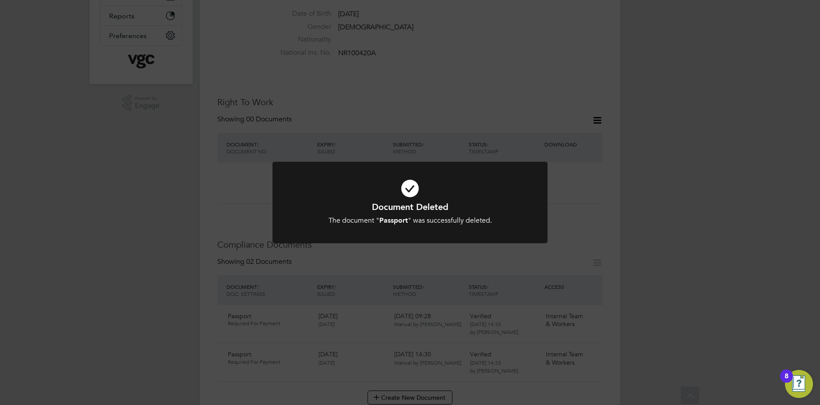
click at [598, 113] on div "Document Deleted The document " Passport " was successfully deleted. Cancel Okay" at bounding box center [410, 202] width 820 height 405
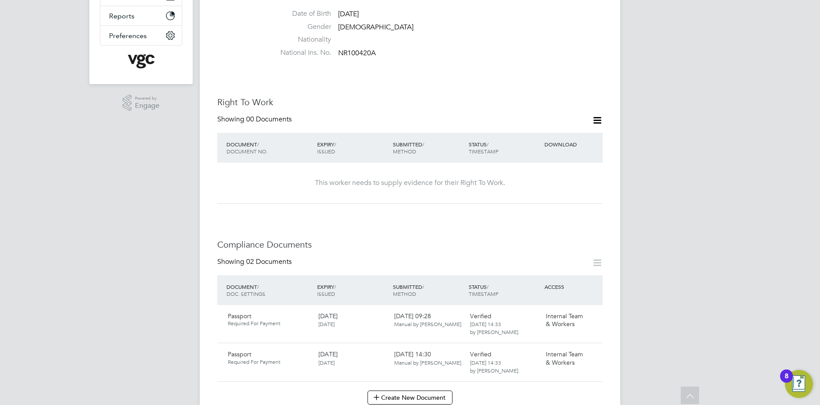
click at [598, 115] on icon at bounding box center [597, 120] width 11 height 11
click at [568, 48] on li "National Ins. No. NR100420A" at bounding box center [436, 54] width 333 height 13
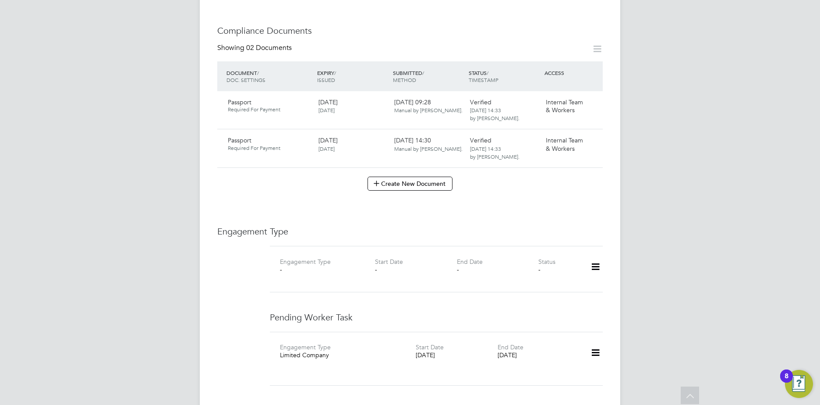
scroll to position [449, 0]
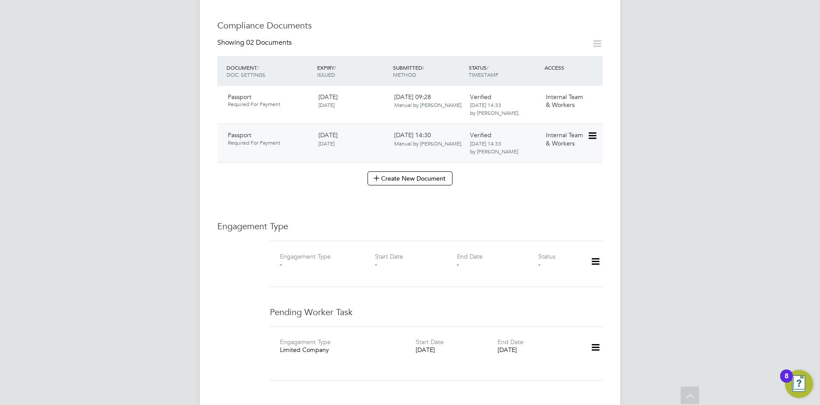
drag, startPoint x: 579, startPoint y: 128, endPoint x: 595, endPoint y: 119, distance: 18.1
click at [580, 131] on span "Internal Team & Workers" at bounding box center [564, 139] width 37 height 16
click at [591, 131] on icon at bounding box center [592, 136] width 9 height 11
click at [552, 195] on li "Delete Document" at bounding box center [561, 197] width 70 height 12
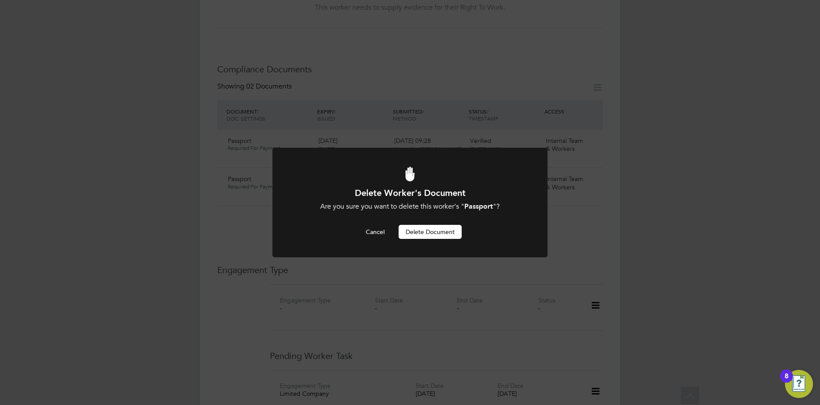
scroll to position [0, 0]
click at [414, 229] on button "Delete Document" at bounding box center [430, 232] width 63 height 14
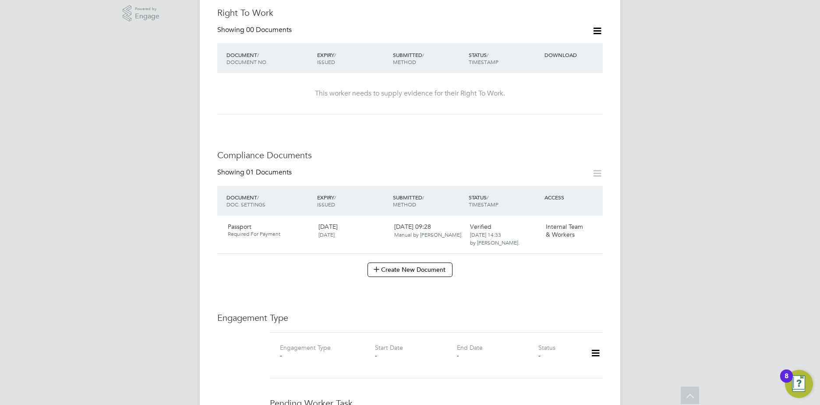
scroll to position [317, 0]
click at [592, 170] on icon at bounding box center [597, 175] width 11 height 11
click at [595, 170] on icon at bounding box center [597, 175] width 11 height 11
click at [600, 170] on icon at bounding box center [597, 175] width 11 height 11
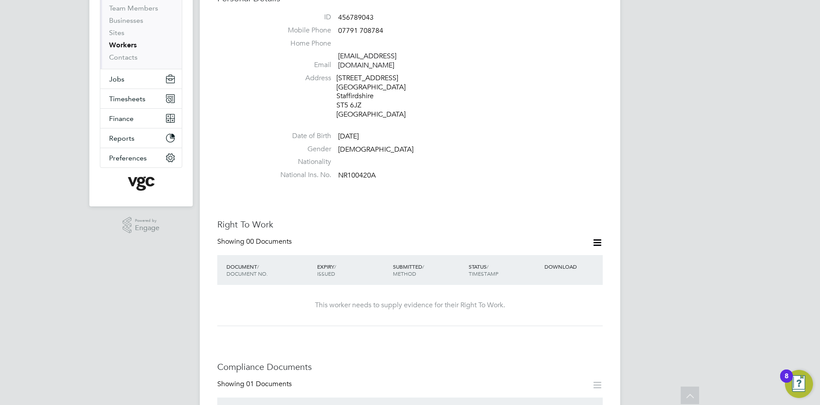
scroll to position [98, 0]
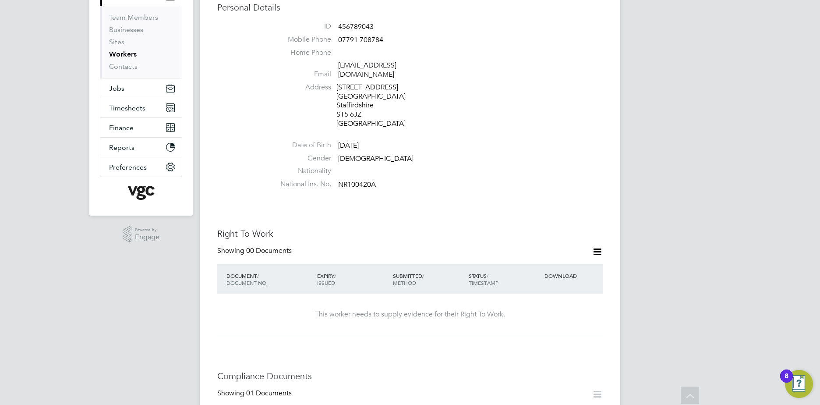
click at [599, 247] on icon at bounding box center [597, 251] width 11 height 11
click at [571, 262] on li "Add Right To Work Document" at bounding box center [549, 264] width 106 height 12
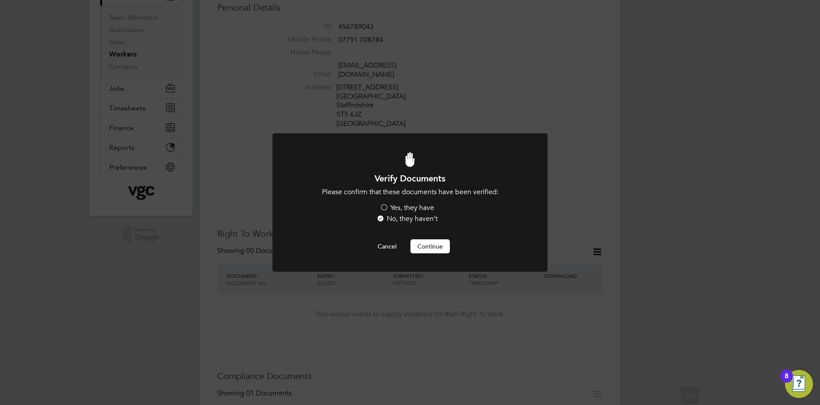
click at [436, 241] on button "Continue" at bounding box center [430, 246] width 39 height 14
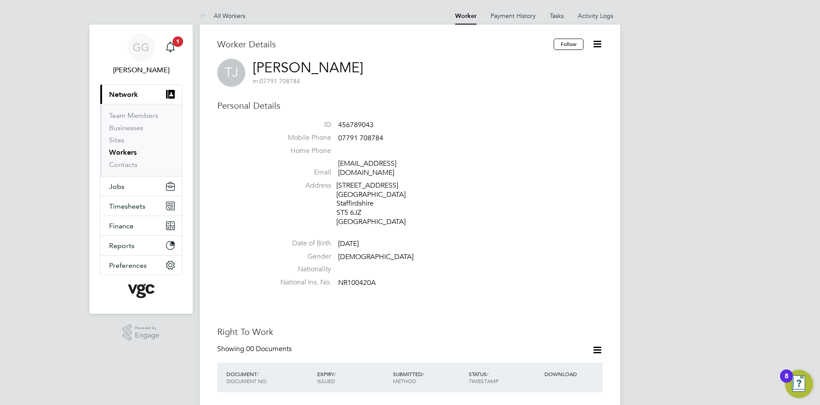
click at [124, 149] on link "Workers" at bounding box center [123, 152] width 28 height 8
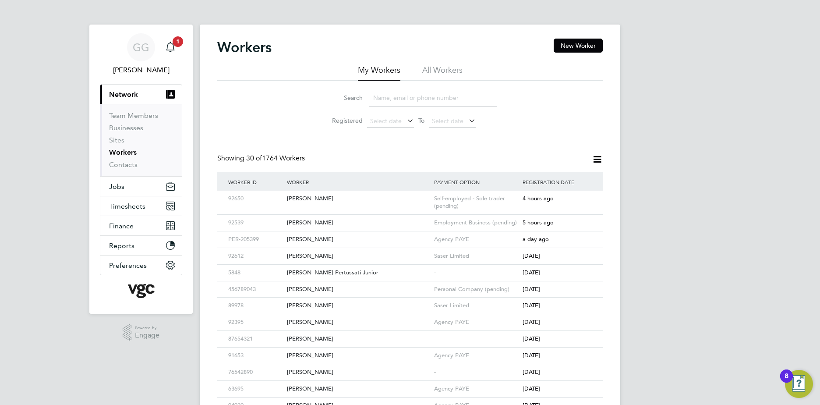
click at [402, 105] on input at bounding box center [433, 97] width 128 height 17
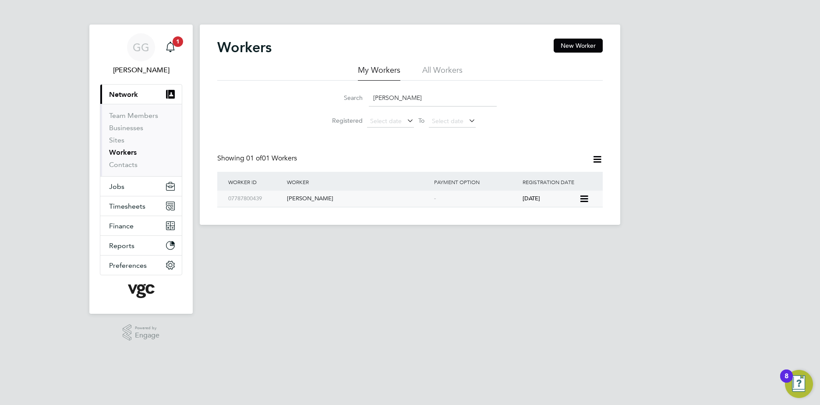
type input "Donna"
click at [307, 194] on div "Donna Clarke" at bounding box center [358, 199] width 147 height 16
click at [399, 99] on input "Donna" at bounding box center [433, 97] width 128 height 17
drag, startPoint x: 399, startPoint y: 99, endPoint x: 354, endPoint y: 100, distance: 44.7
click at [354, 100] on div "Search Donna" at bounding box center [410, 97] width 174 height 17
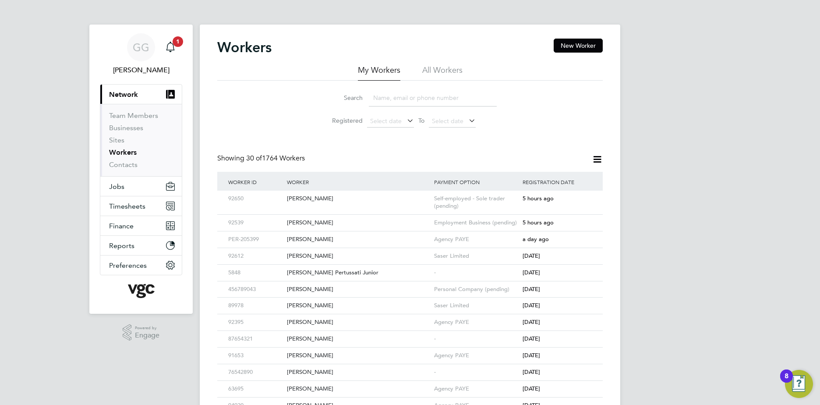
click at [411, 99] on input at bounding box center [433, 97] width 128 height 17
click at [380, 97] on input at bounding box center [433, 97] width 128 height 17
click at [100, 85] on button "Current page: Network" at bounding box center [140, 94] width 81 height 19
click at [425, 99] on input at bounding box center [433, 97] width 128 height 17
click at [382, 93] on input at bounding box center [433, 97] width 128 height 17
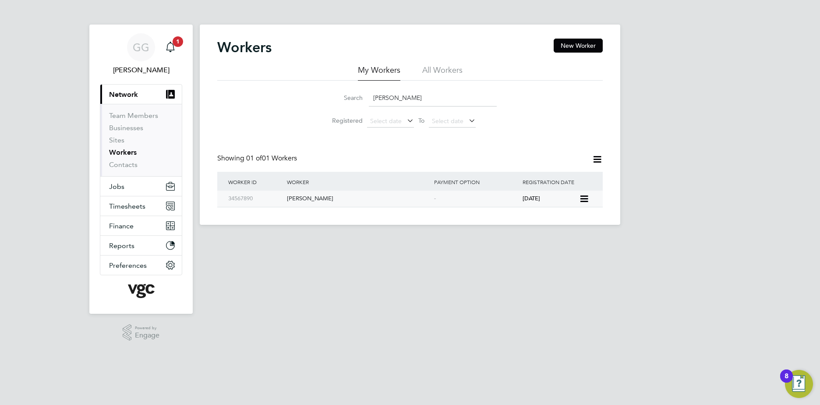
type input "Daniel carter"
click at [308, 195] on div "Daniel Carter" at bounding box center [358, 199] width 147 height 16
click at [388, 96] on input "Daniel carter" at bounding box center [433, 97] width 128 height 17
drag, startPoint x: 318, startPoint y: 84, endPoint x: 309, endPoint y: 86, distance: 9.5
click at [309, 86] on div "Search Daniel carter Registered Select date To Select date" at bounding box center [410, 106] width 386 height 51
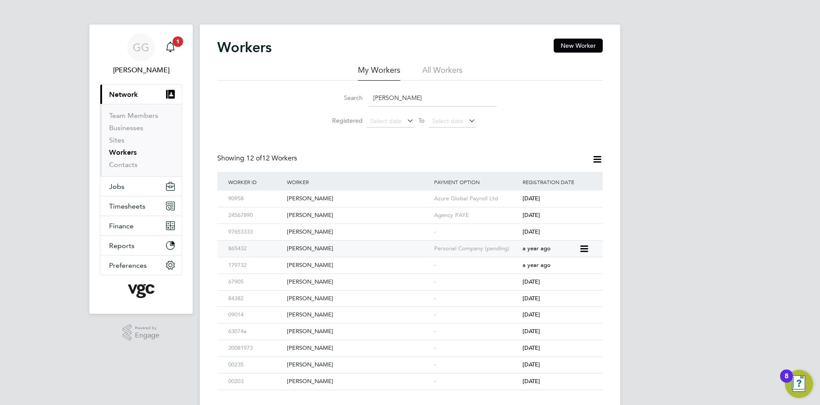
type input "andy"
click at [255, 244] on div "865432" at bounding box center [255, 249] width 59 height 16
click at [400, 96] on input "andy" at bounding box center [433, 97] width 128 height 17
click at [324, 98] on div "Search andy" at bounding box center [410, 97] width 174 height 17
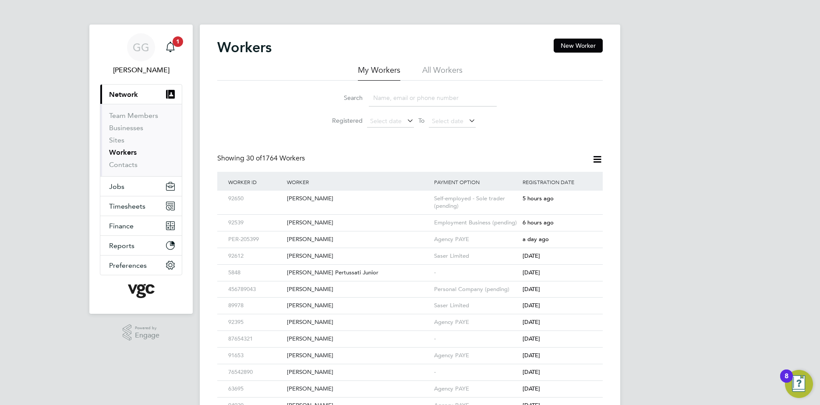
drag, startPoint x: 395, startPoint y: 97, endPoint x: 400, endPoint y: 97, distance: 4.8
click at [397, 97] on input at bounding box center [433, 97] width 128 height 17
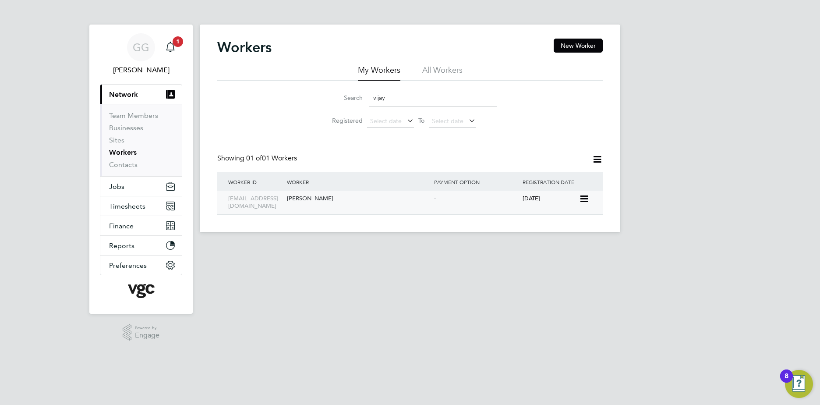
type input "vijay"
click at [312, 198] on div "Vijay Chilla" at bounding box center [358, 199] width 147 height 16
click at [410, 101] on input "vijay" at bounding box center [433, 97] width 128 height 17
drag, startPoint x: 385, startPoint y: 103, endPoint x: 397, endPoint y: 95, distance: 14.2
click at [387, 101] on input "vijay" at bounding box center [433, 97] width 128 height 17
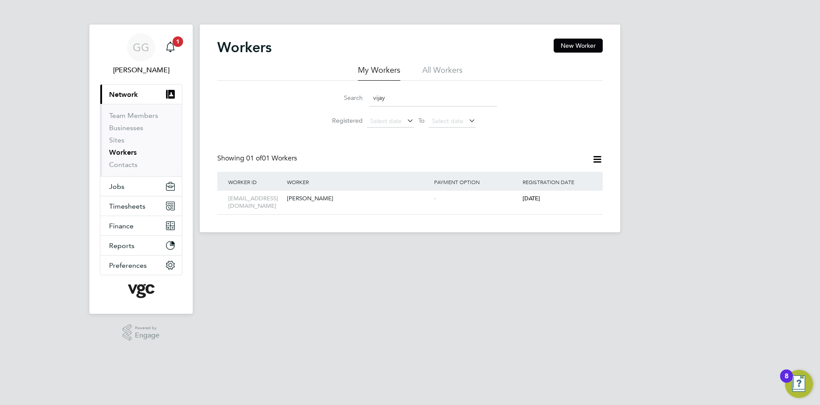
drag, startPoint x: 397, startPoint y: 95, endPoint x: 351, endPoint y: 93, distance: 46.0
click at [351, 93] on div "Search vijay" at bounding box center [410, 97] width 174 height 17
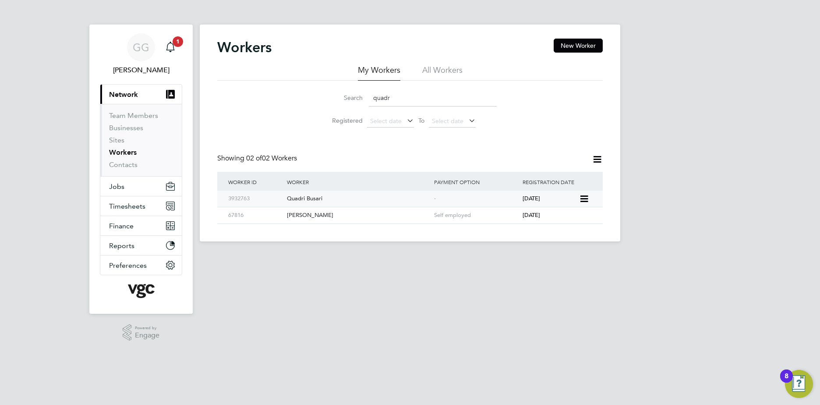
type input "quadr"
click at [334, 200] on div "Quadri Busari" at bounding box center [358, 199] width 147 height 16
click at [320, 191] on div "Quadri Busari" at bounding box center [358, 199] width 147 height 16
drag, startPoint x: 406, startPoint y: 99, endPoint x: 308, endPoint y: 101, distance: 97.7
click at [308, 101] on div "Search quadr Registered Select date To Select date" at bounding box center [410, 106] width 386 height 51
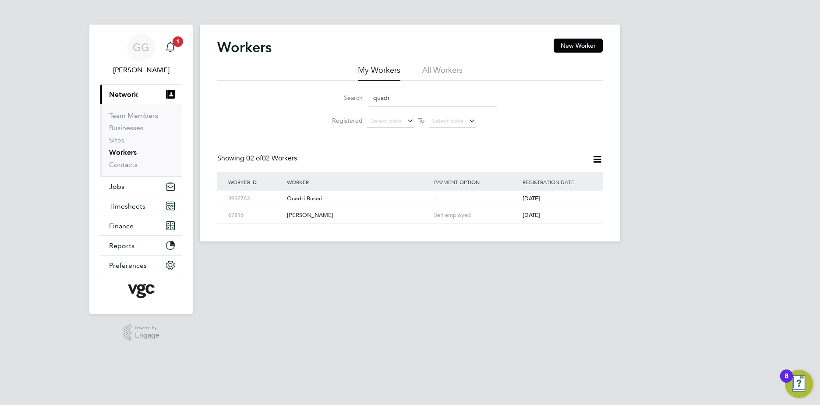
drag, startPoint x: 386, startPoint y: 100, endPoint x: 397, endPoint y: 96, distance: 11.6
click at [386, 100] on input "quadr" at bounding box center [433, 97] width 128 height 17
click at [313, 201] on div "Salar Henareh" at bounding box center [358, 199] width 147 height 16
click at [305, 193] on div "Salar Henareh" at bounding box center [358, 199] width 147 height 16
click at [350, 211] on div "Salar Henareh" at bounding box center [358, 215] width 147 height 16
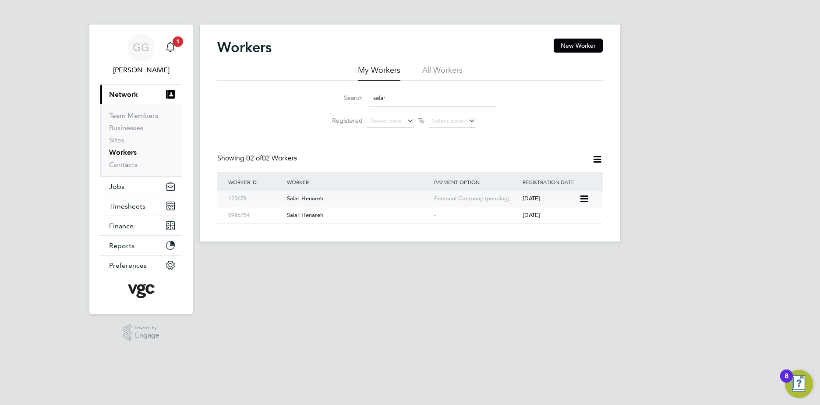
click at [315, 196] on div "Salar Henareh" at bounding box center [358, 199] width 147 height 16
click at [400, 98] on input "salar" at bounding box center [433, 97] width 128 height 17
type input "s"
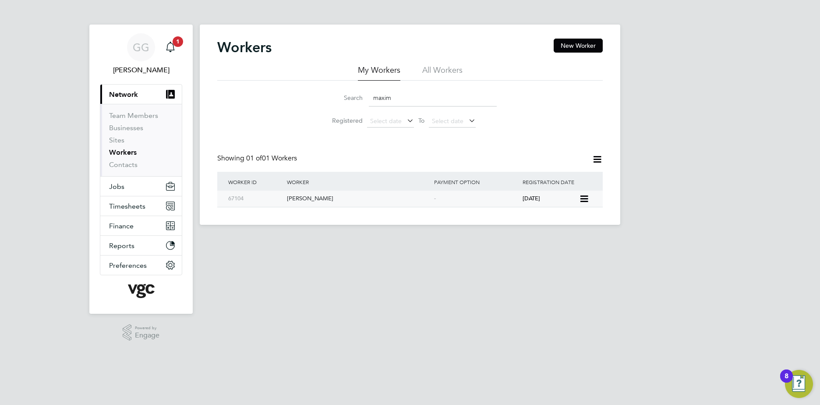
type input "maxim"
click at [313, 198] on div "Maxim Tacu" at bounding box center [358, 199] width 147 height 16
click at [395, 93] on input "maxim" at bounding box center [433, 97] width 128 height 17
drag, startPoint x: 395, startPoint y: 93, endPoint x: 365, endPoint y: 98, distance: 30.5
click at [364, 101] on div "Search maxim" at bounding box center [410, 97] width 174 height 17
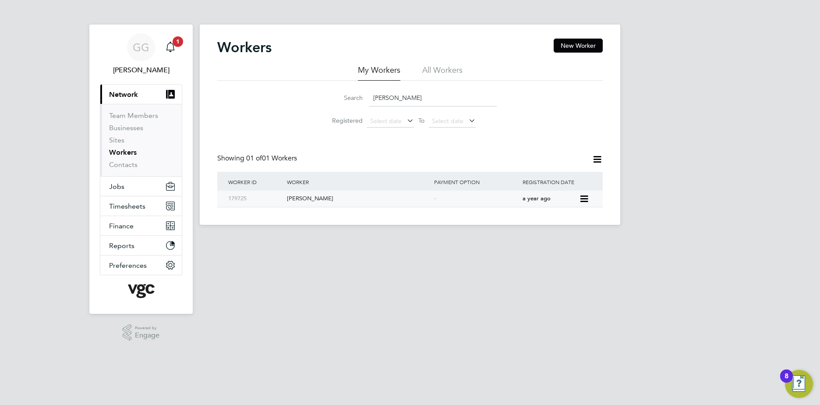
type input "andrew phi"
click at [322, 195] on div "Andrew Phillips" at bounding box center [358, 199] width 147 height 16
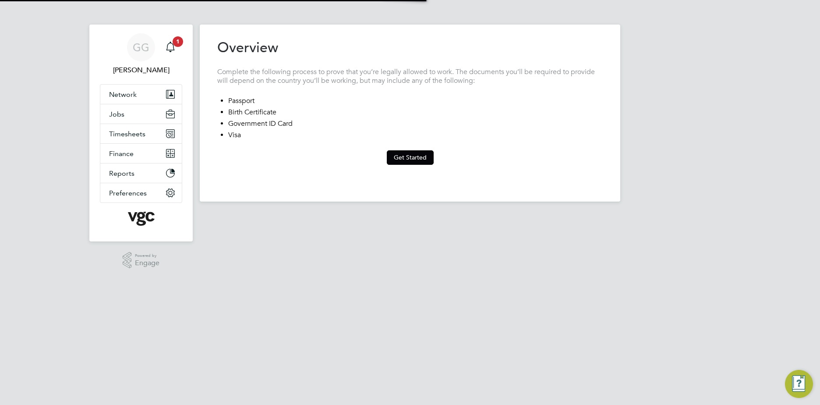
type input "[GEOGRAPHIC_DATA]"
click at [424, 158] on button "Get Started" at bounding box center [410, 157] width 47 height 14
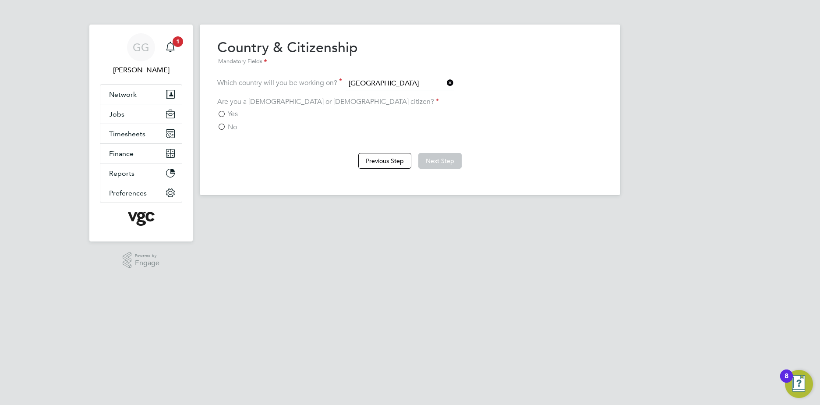
click at [445, 82] on icon at bounding box center [445, 83] width 0 height 12
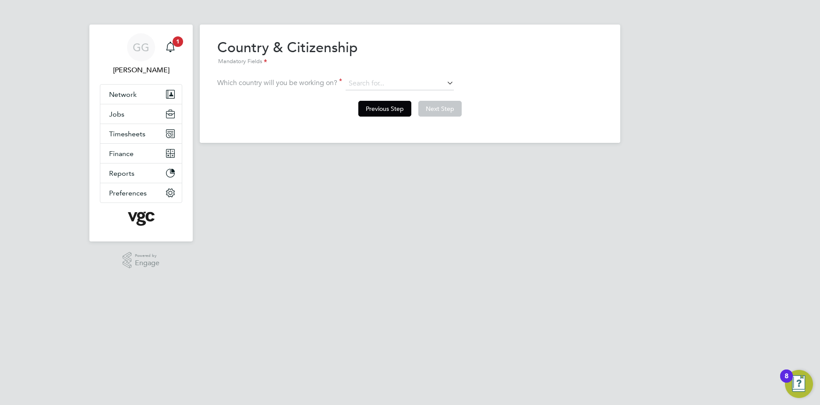
click at [391, 111] on button "Previous Step" at bounding box center [384, 109] width 53 height 16
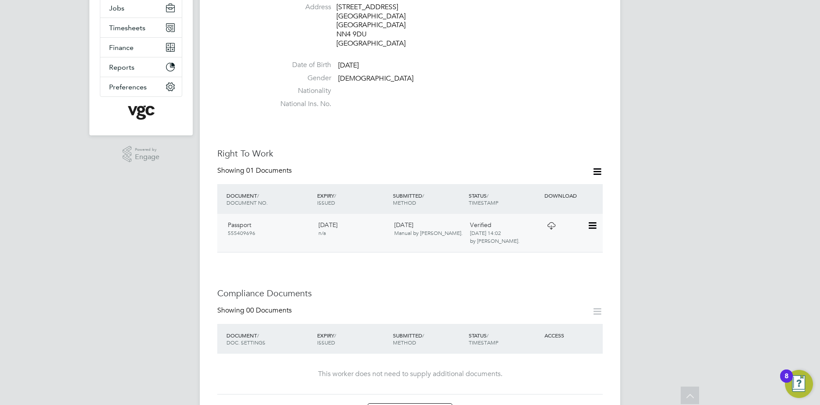
scroll to position [175, 0]
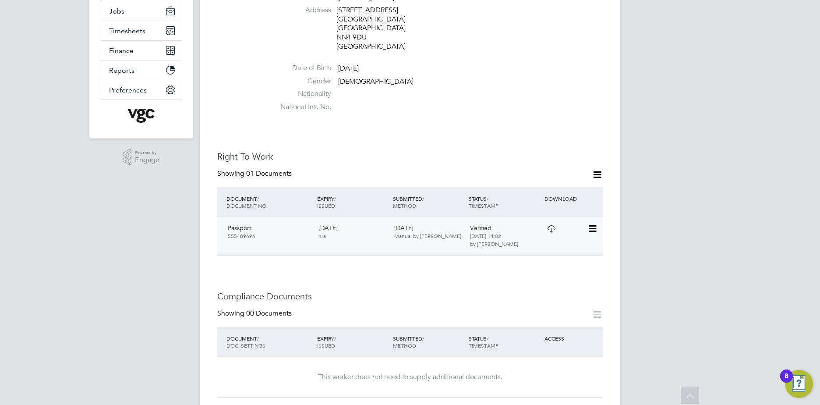
click at [586, 220] on div at bounding box center [565, 227] width 46 height 15
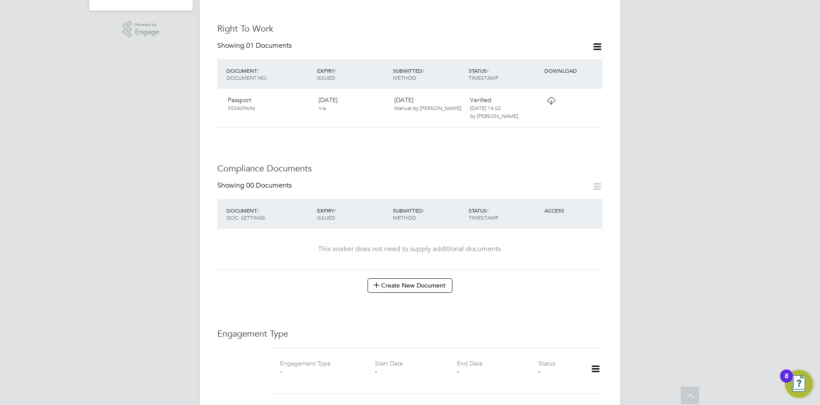
scroll to position [351, 0]
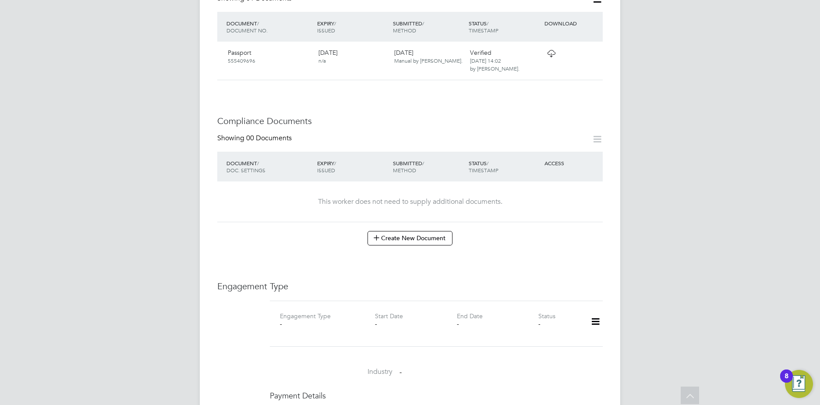
click at [603, 133] on div "Worker Details Follow DC Donna Clarke m: 07787800439 Personal Details ID 077878…" at bounding box center [410, 217] width 421 height 1086
click at [593, 134] on icon at bounding box center [597, 139] width 11 height 11
click at [588, 134] on div at bounding box center [594, 139] width 18 height 11
click at [597, 134] on icon at bounding box center [597, 139] width 11 height 11
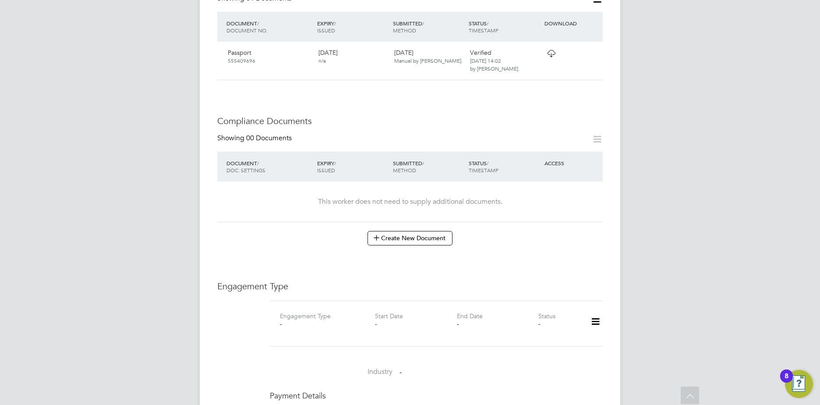
click at [597, 315] on icon at bounding box center [595, 322] width 15 height 20
click at [554, 351] on li "Add Engagement Type" at bounding box center [550, 350] width 99 height 12
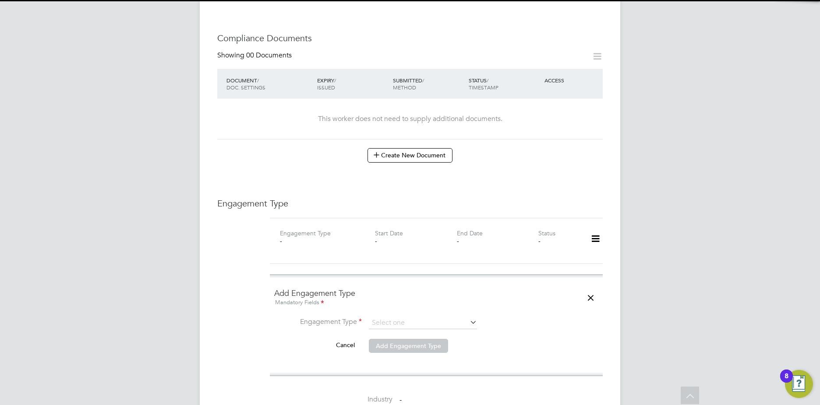
scroll to position [526, 0]
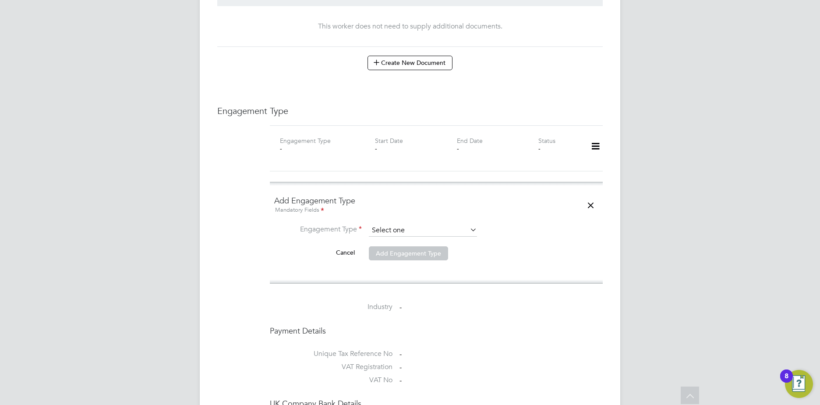
click at [390, 224] on input at bounding box center [423, 230] width 108 height 12
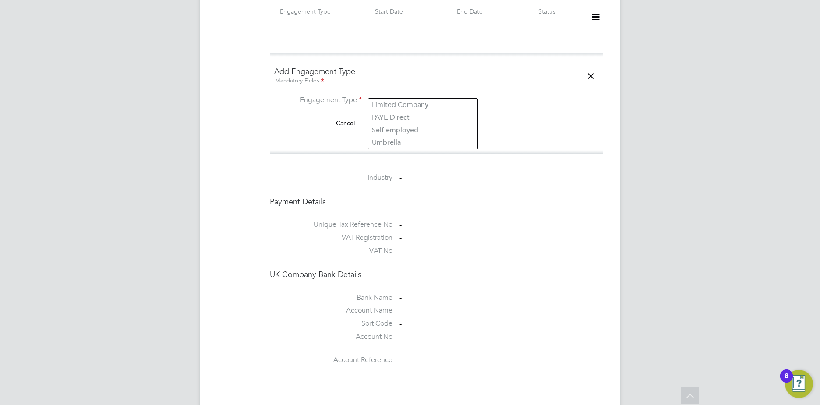
scroll to position [657, 0]
click at [478, 174] on li "Industry -" at bounding box center [436, 177] width 333 height 13
click at [479, 174] on li "Industry -" at bounding box center [436, 177] width 333 height 13
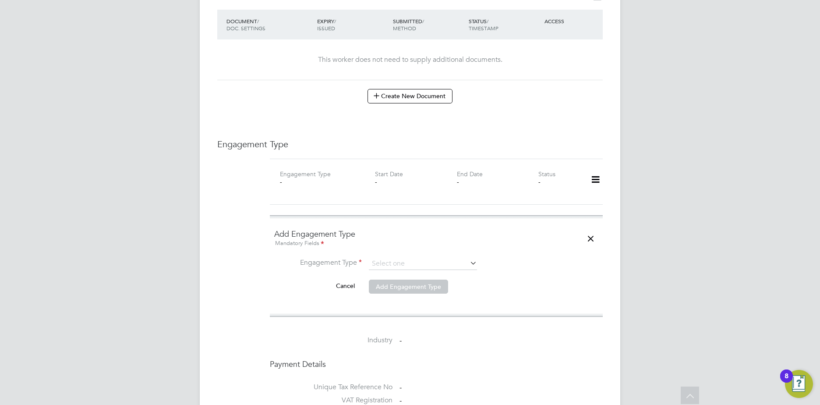
scroll to position [427, 0]
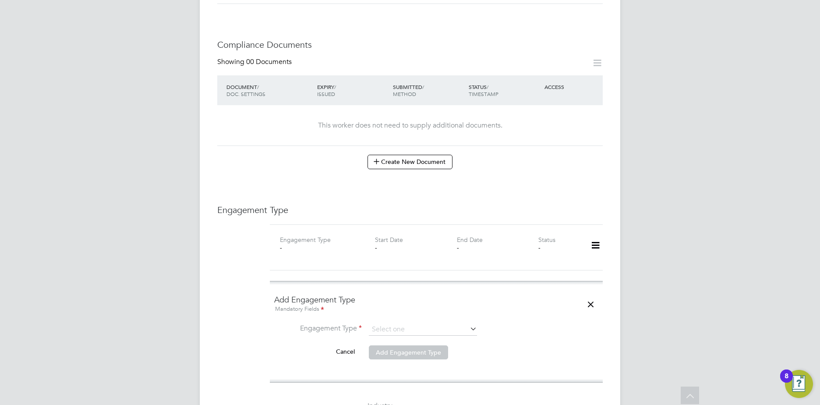
click at [595, 241] on icon at bounding box center [595, 245] width 15 height 20
click at [545, 211] on div "Engagement Type Engagement Type - Start Date - End Date - Status - Add Engageme…" at bounding box center [410, 400] width 386 height 393
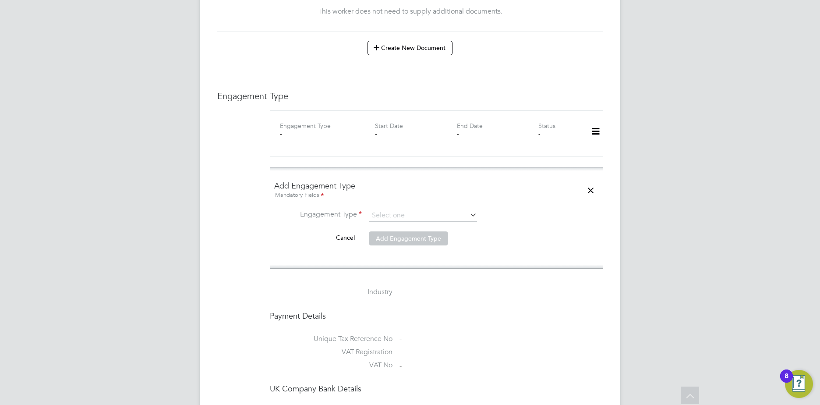
scroll to position [602, 0]
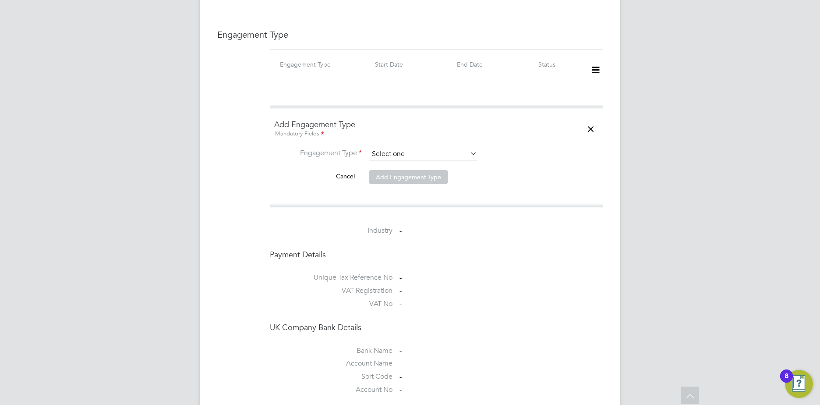
click at [372, 148] on input at bounding box center [423, 154] width 108 height 12
click at [394, 136] on ng-form "Add Engagement Type Mandatory Fields Engagement Type Cancel Add Engagement Type" at bounding box center [436, 156] width 324 height 74
click at [394, 148] on input at bounding box center [423, 154] width 108 height 12
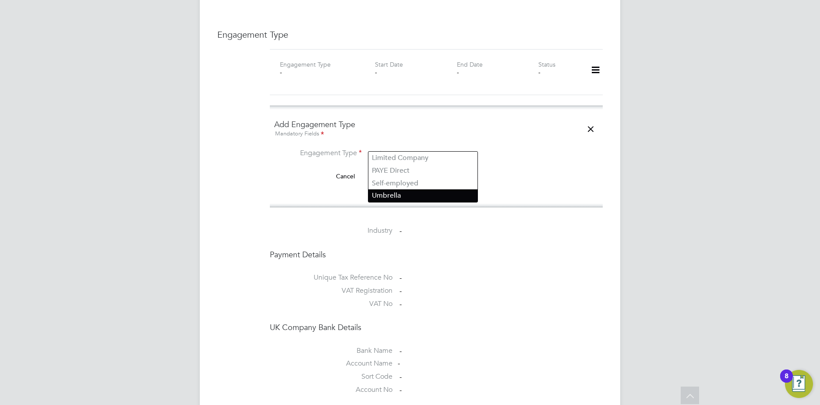
click at [405, 193] on li "Umbrella" at bounding box center [422, 195] width 109 height 13
type input "Umbrella"
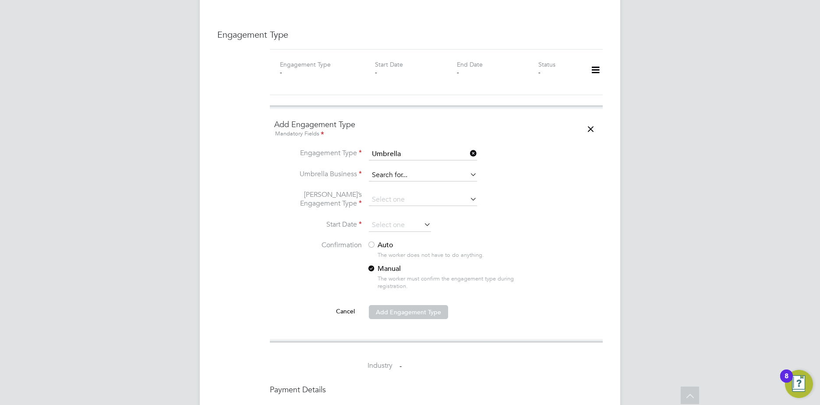
click at [392, 169] on input at bounding box center [423, 175] width 108 height 12
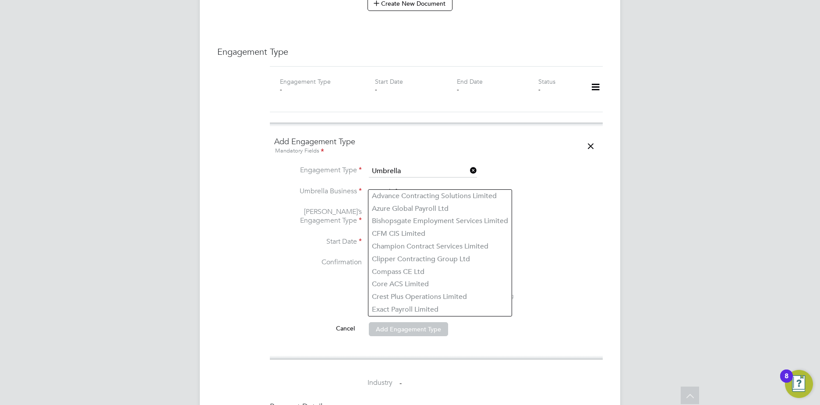
scroll to position [558, 0]
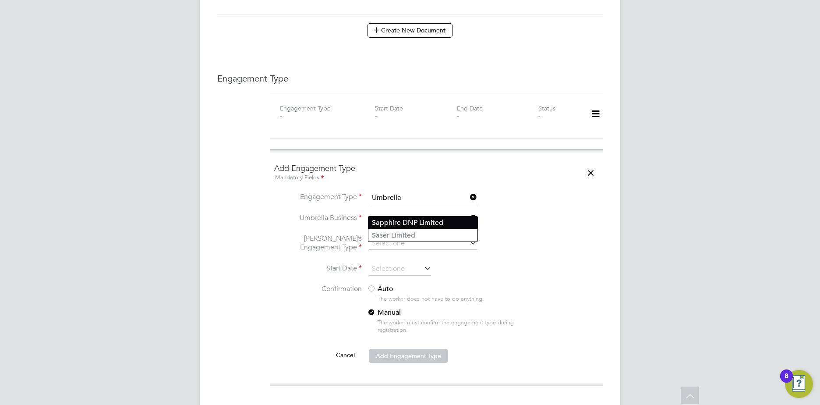
click at [407, 223] on li "Sa pphire DNP Limited" at bounding box center [422, 222] width 109 height 13
type input "Sapphire DNP Limited"
click at [394, 237] on input at bounding box center [423, 243] width 108 height 12
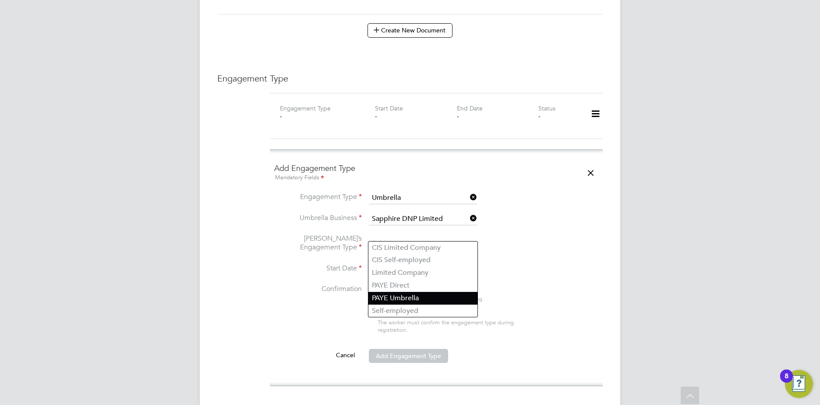
click at [437, 295] on li "PAYE Umbrella" at bounding box center [422, 298] width 109 height 13
type input "PAYE Umbrella"
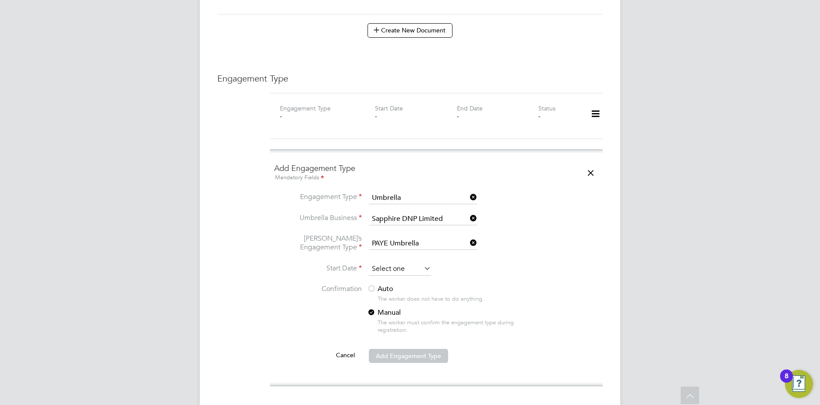
click at [399, 262] on input at bounding box center [400, 268] width 62 height 13
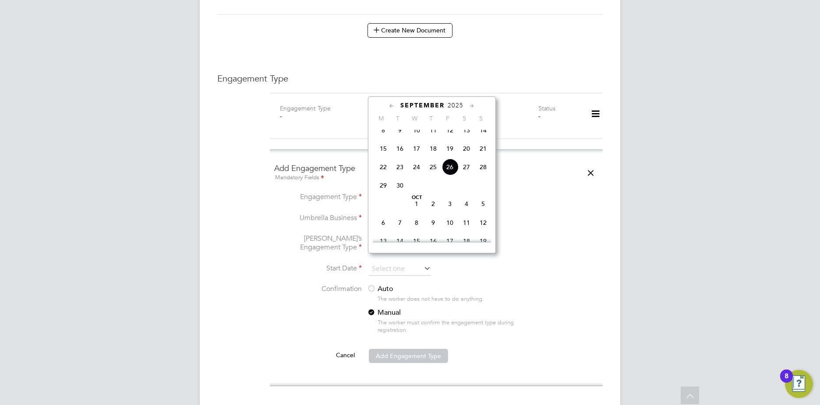
drag, startPoint x: 393, startPoint y: 99, endPoint x: 390, endPoint y: 103, distance: 5.0
click at [393, 99] on div "September 2025 M T W T F S S Jun 1 2 3 4 5 6 7 8 9 10 11 12 13 14 15 16 17 18 1…" at bounding box center [432, 174] width 128 height 157
click at [390, 107] on icon at bounding box center [392, 106] width 8 height 10
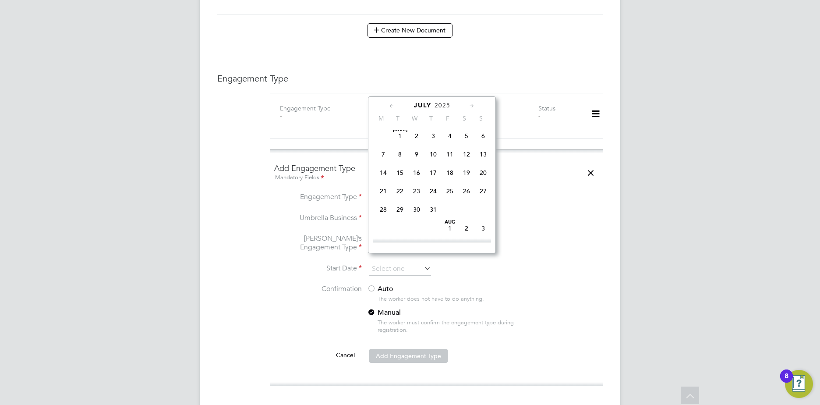
click at [400, 213] on span "29" at bounding box center [400, 209] width 17 height 17
type input "29 Jul 2025"
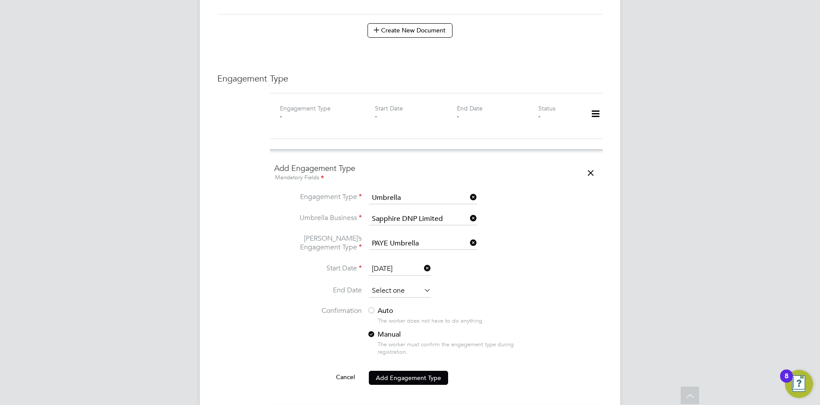
drag, startPoint x: 408, startPoint y: 287, endPoint x: 407, endPoint y: 282, distance: 5.4
click at [407, 286] on input at bounding box center [400, 290] width 62 height 13
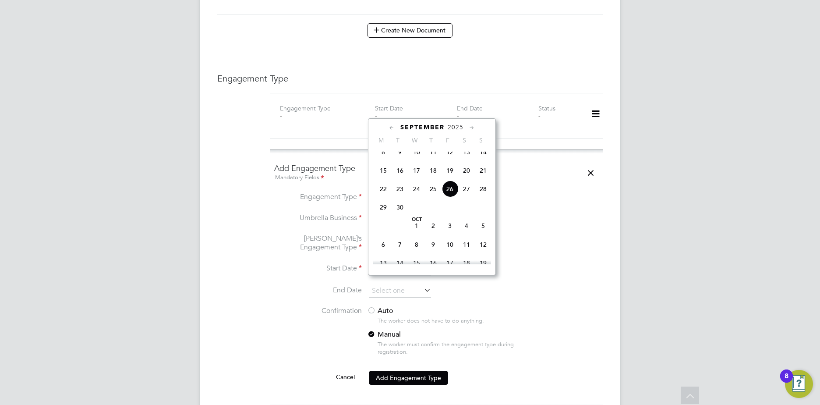
click at [475, 129] on icon at bounding box center [472, 128] width 8 height 10
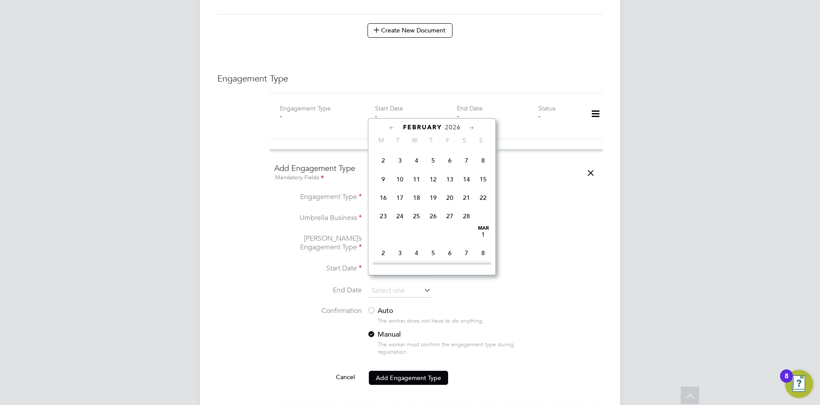
click at [475, 129] on icon at bounding box center [472, 128] width 8 height 10
click at [392, 129] on icon at bounding box center [392, 128] width 8 height 10
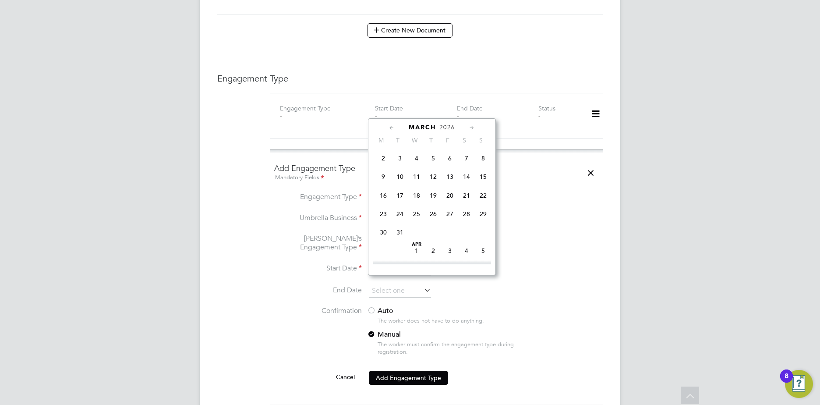
click at [400, 241] on span "31" at bounding box center [400, 232] width 17 height 17
type input "[DATE]"
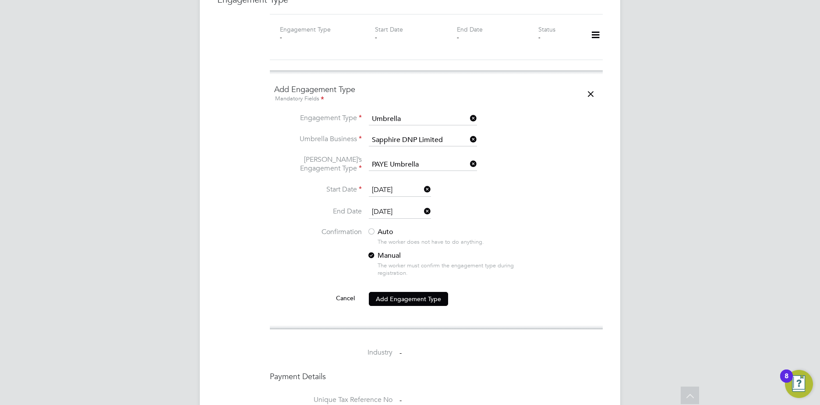
scroll to position [646, 0]
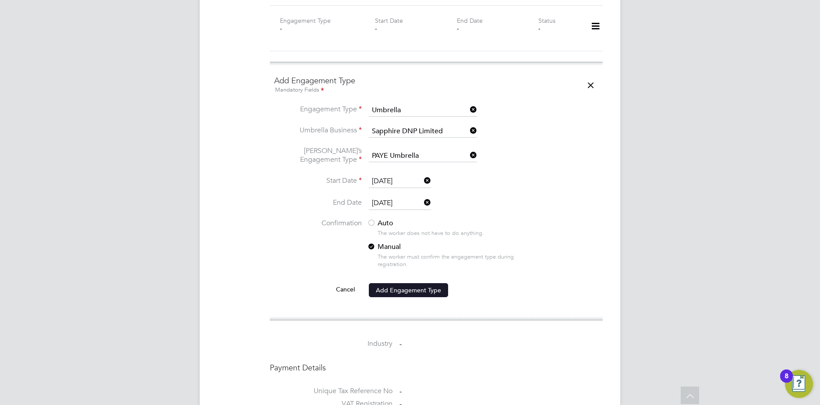
click at [407, 283] on button "Add Engagement Type" at bounding box center [408, 290] width 79 height 14
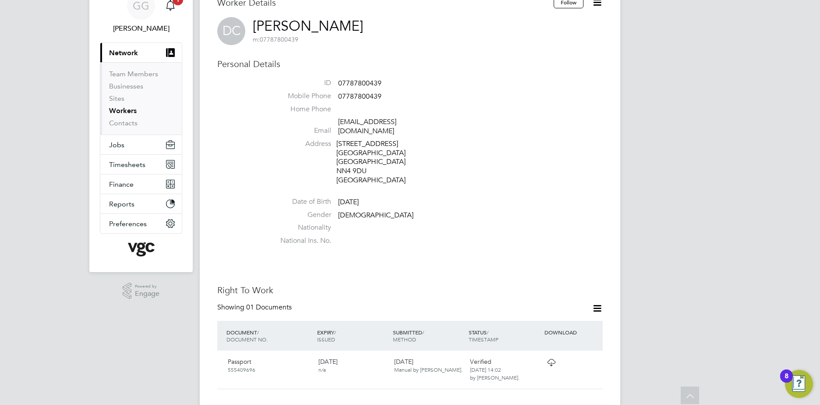
scroll to position [0, 0]
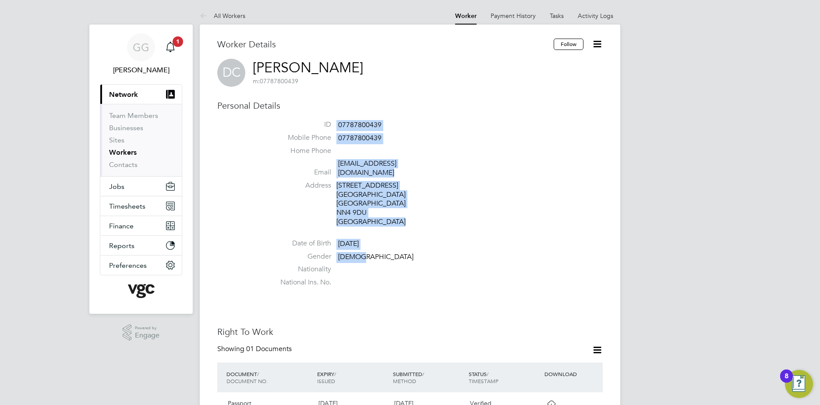
drag, startPoint x: 324, startPoint y: 117, endPoint x: 372, endPoint y: 252, distance: 142.9
click at [372, 252] on div "Personal Details ID 07787800439 Mobile Phone 07787800439 Home Phone Email clark…" at bounding box center [410, 195] width 386 height 191
drag, startPoint x: 372, startPoint y: 252, endPoint x: 439, endPoint y: 212, distance: 78.0
click at [439, 212] on li "Address 6 Towpath Avenue West Hunsbury Northampton NN4 9DU United Kingdom" at bounding box center [436, 205] width 333 height 48
drag, startPoint x: 334, startPoint y: 122, endPoint x: 427, endPoint y: 290, distance: 191.6
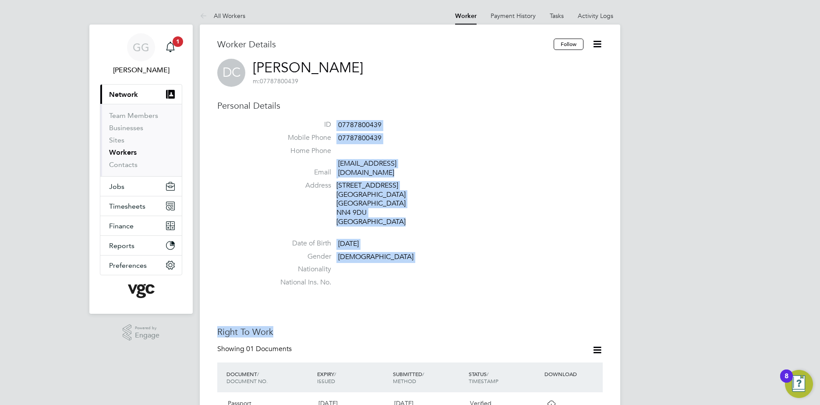
drag, startPoint x: 427, startPoint y: 290, endPoint x: 381, endPoint y: 242, distance: 66.3
click at [381, 242] on li "Date of Birth 02 Aug 1980" at bounding box center [436, 245] width 333 height 13
click at [265, 198] on div "Personal Details ID 07787800439 Mobile Phone 07787800439 Home Phone Email clark…" at bounding box center [410, 195] width 386 height 191
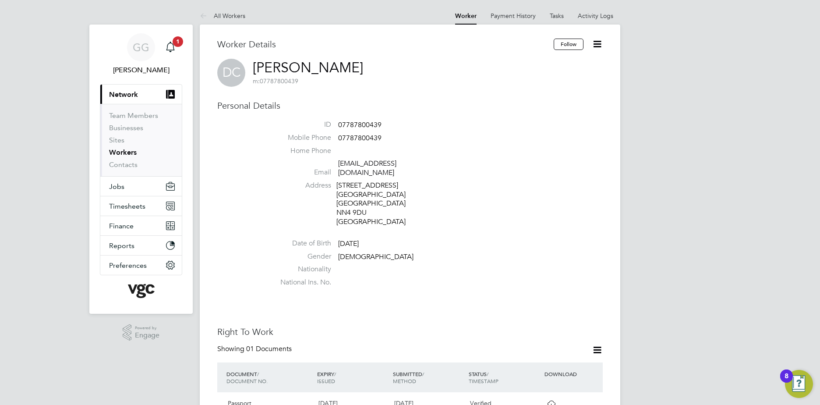
drag, startPoint x: 336, startPoint y: 120, endPoint x: 399, endPoint y: 243, distance: 138.5
click at [399, 243] on div "Personal Details ID 07787800439 Mobile Phone 07787800439 Home Phone Email clark…" at bounding box center [410, 195] width 386 height 191
drag, startPoint x: 399, startPoint y: 243, endPoint x: 392, endPoint y: 259, distance: 18.1
click at [392, 265] on li "Nationality" at bounding box center [436, 271] width 333 height 13
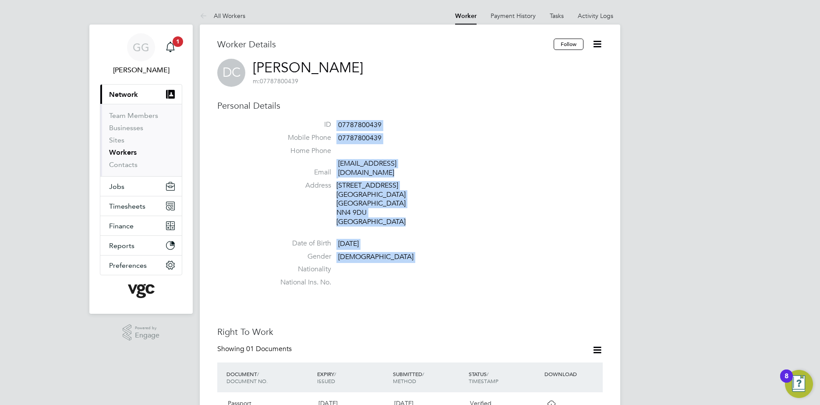
drag, startPoint x: 338, startPoint y: 131, endPoint x: 409, endPoint y: 273, distance: 158.5
click at [409, 273] on ul "ID 07787800439 Mobile Phone 07787800439 Home Phone Email clarkedonna22@gmail.co…" at bounding box center [436, 205] width 333 height 171
click at [342, 116] on div "Personal Details ID 07787800439 Mobile Phone 07787800439 Home Phone Email clark…" at bounding box center [410, 195] width 386 height 191
click at [342, 122] on span "07787800439" at bounding box center [359, 124] width 43 height 9
drag, startPoint x: 340, startPoint y: 124, endPoint x: 376, endPoint y: 246, distance: 127.5
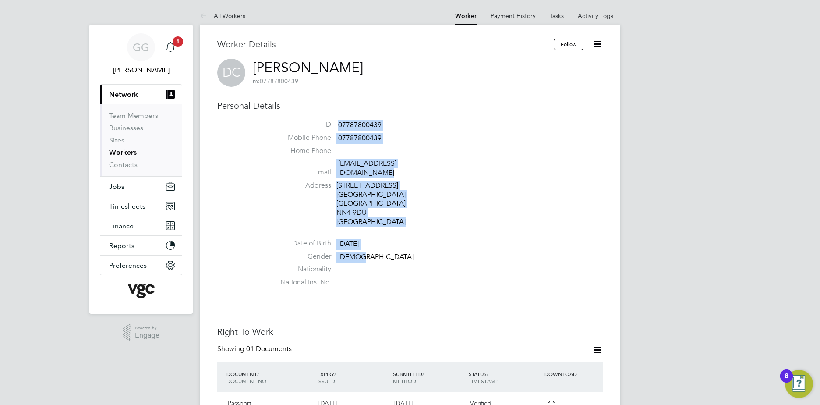
click at [376, 246] on ul "ID 07787800439 Mobile Phone 07787800439 Home Phone Email clarkedonna22@gmail.co…" at bounding box center [436, 205] width 333 height 171
drag, startPoint x: 376, startPoint y: 246, endPoint x: 354, endPoint y: 111, distance: 136.3
click at [354, 111] on div "Personal Details ID 07787800439 Mobile Phone 07787800439 Home Phone Email clark…" at bounding box center [410, 195] width 386 height 191
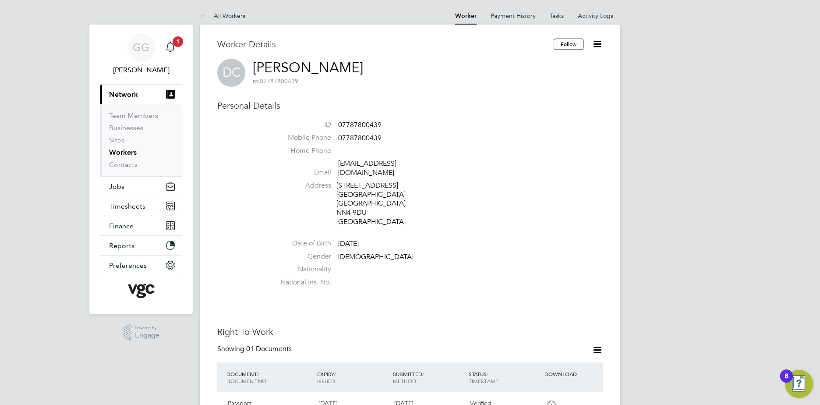
click at [137, 89] on button "Current page: Network" at bounding box center [140, 94] width 81 height 19
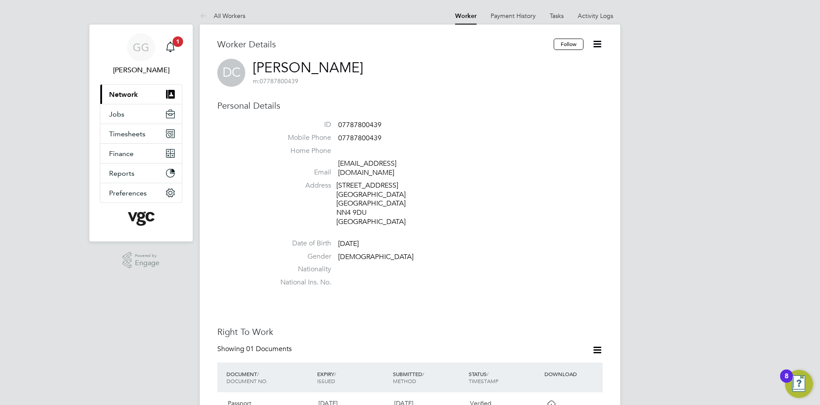
click at [118, 96] on span "Network" at bounding box center [123, 94] width 29 height 8
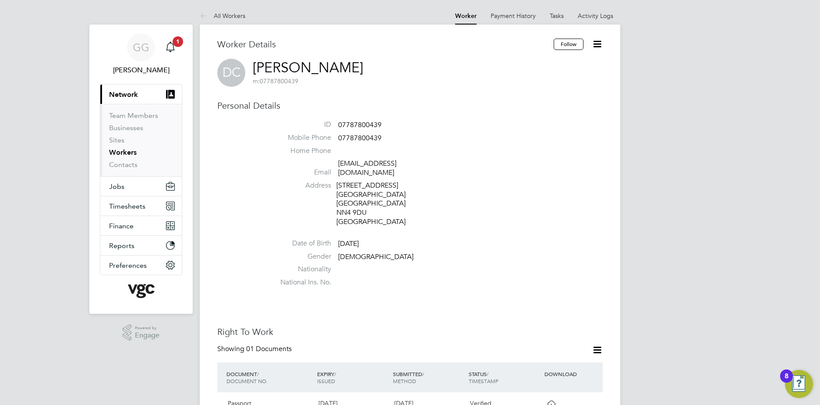
click at [124, 149] on link "Workers" at bounding box center [123, 152] width 28 height 8
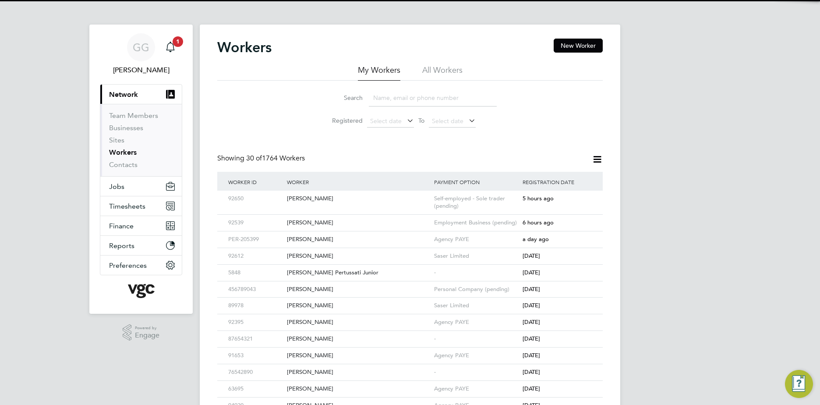
click at [401, 96] on input at bounding box center [433, 97] width 128 height 17
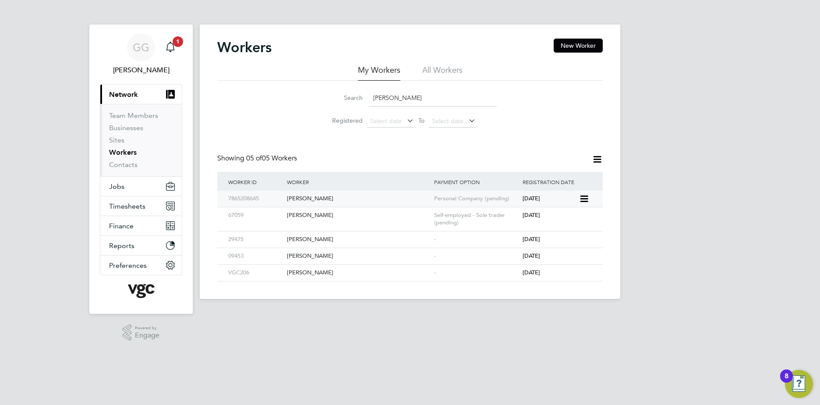
type input "Ian m"
click at [312, 199] on div "Ian Mcmillan" at bounding box center [358, 199] width 147 height 16
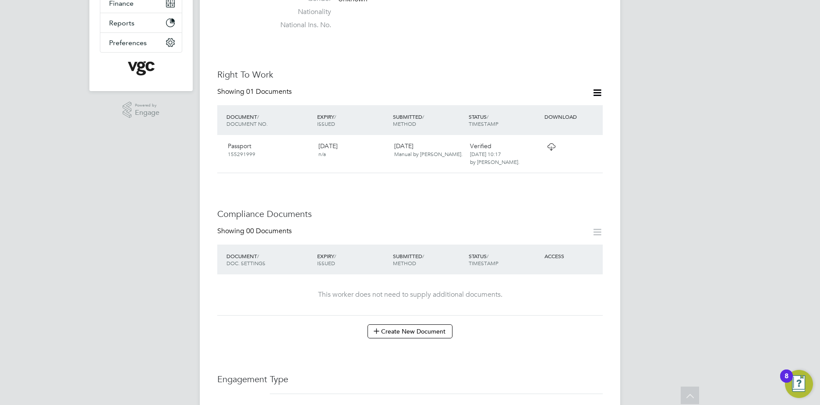
scroll to position [219, 0]
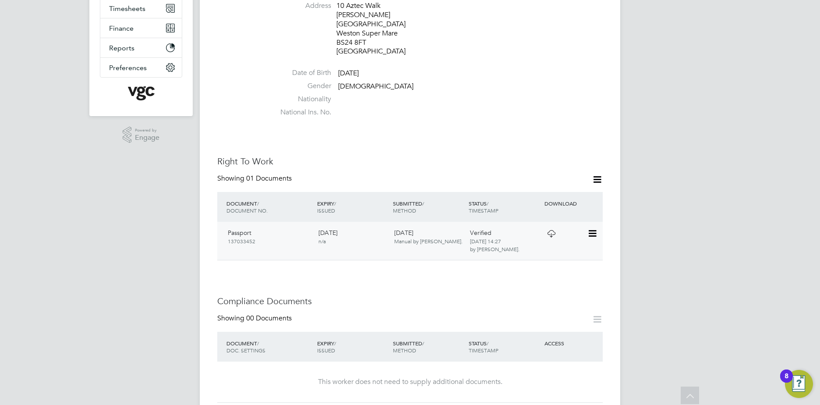
scroll to position [175, 0]
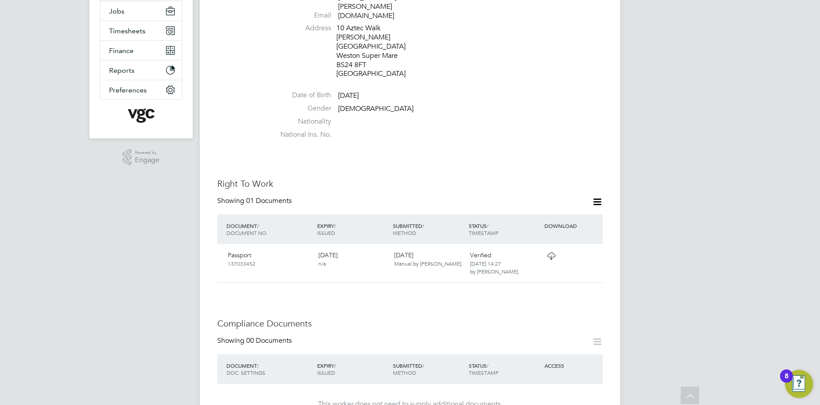
click at [594, 196] on icon at bounding box center [597, 201] width 11 height 11
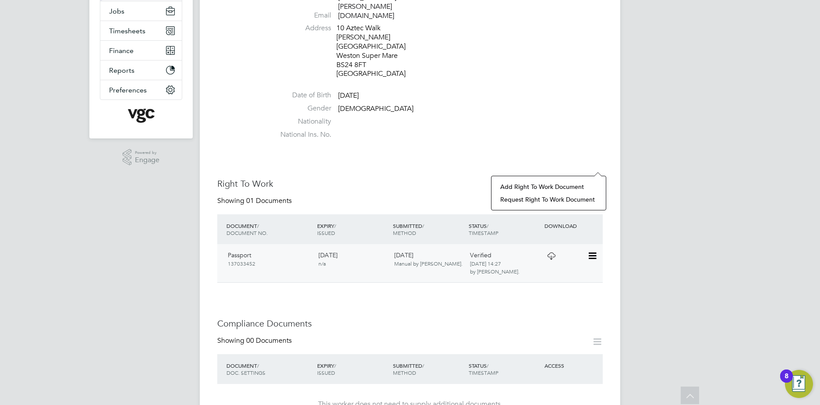
click at [405, 248] on div "06 Jun 2025 Manual by Heena Chatrath." at bounding box center [429, 259] width 76 height 23
drag, startPoint x: 576, startPoint y: 222, endPoint x: 581, endPoint y: 221, distance: 4.5
click at [579, 248] on div at bounding box center [565, 255] width 46 height 15
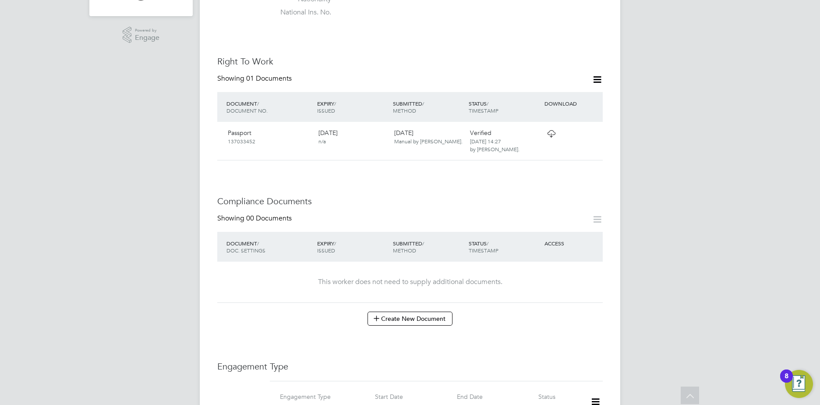
scroll to position [307, 0]
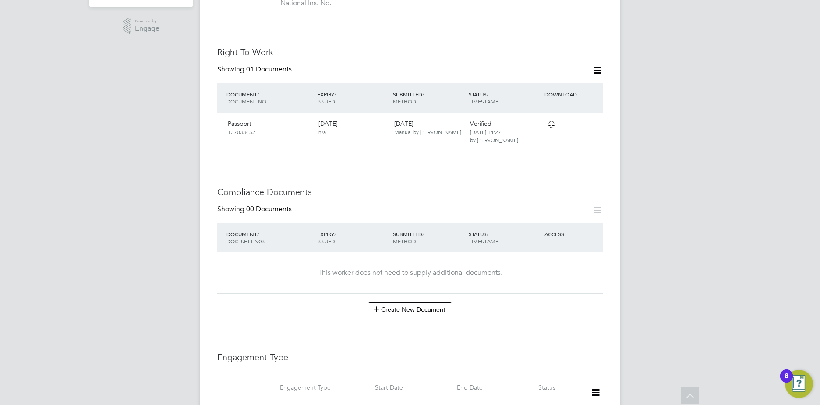
click at [599, 205] on icon at bounding box center [597, 210] width 11 height 11
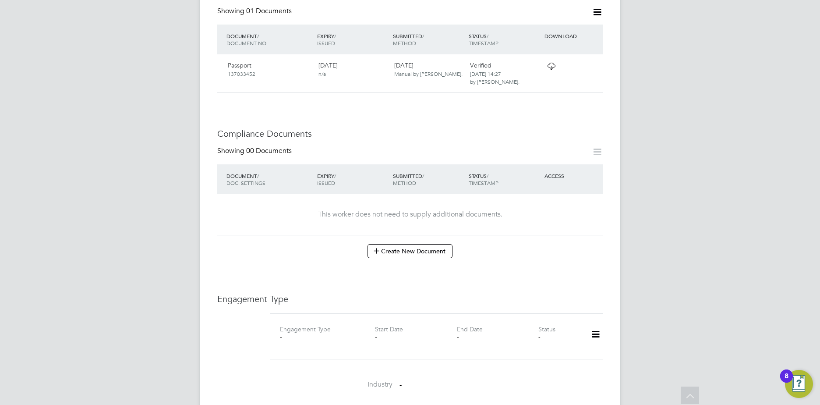
scroll to position [438, 0]
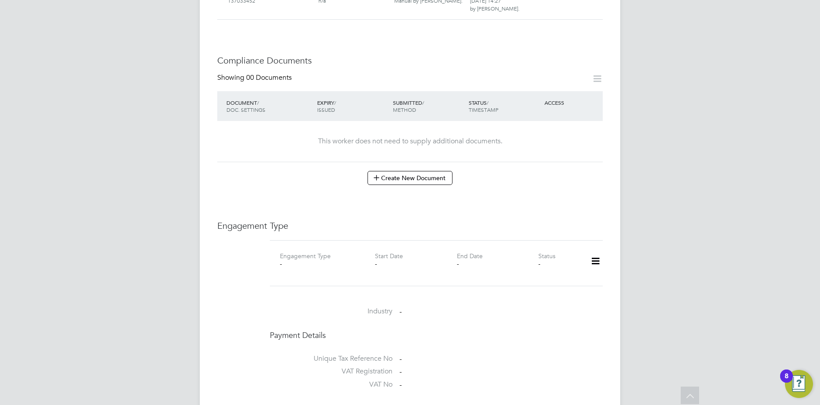
click at [603, 224] on div "Worker Details Follow DC Daniel Carter m: 07834535720 Personal Details ID 34567…" at bounding box center [410, 142] width 421 height 1113
click at [596, 251] on icon at bounding box center [595, 261] width 15 height 20
click at [540, 260] on li "Add Engagement Type" at bounding box center [550, 263] width 99 height 12
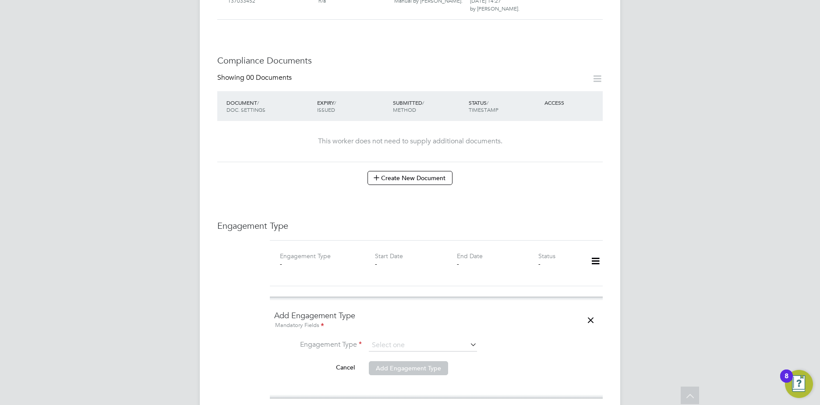
click at [587, 251] on div at bounding box center [592, 263] width 27 height 25
click at [593, 251] on icon at bounding box center [595, 261] width 15 height 20
click at [410, 339] on input at bounding box center [423, 345] width 108 height 12
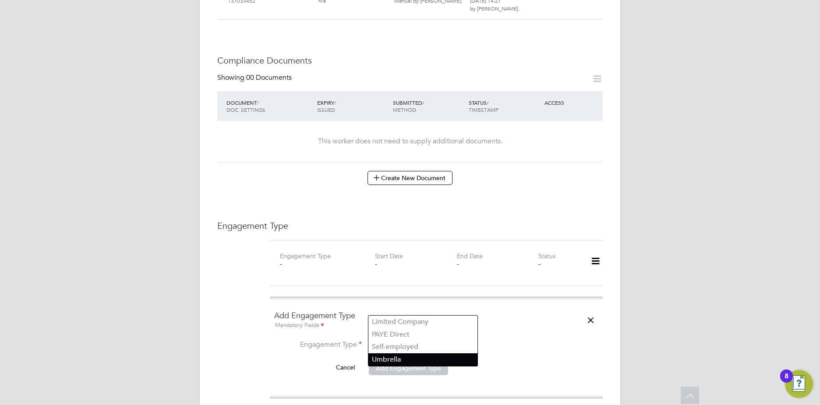
click at [408, 354] on li "Umbrella" at bounding box center [422, 359] width 109 height 13
type input "Umbrella"
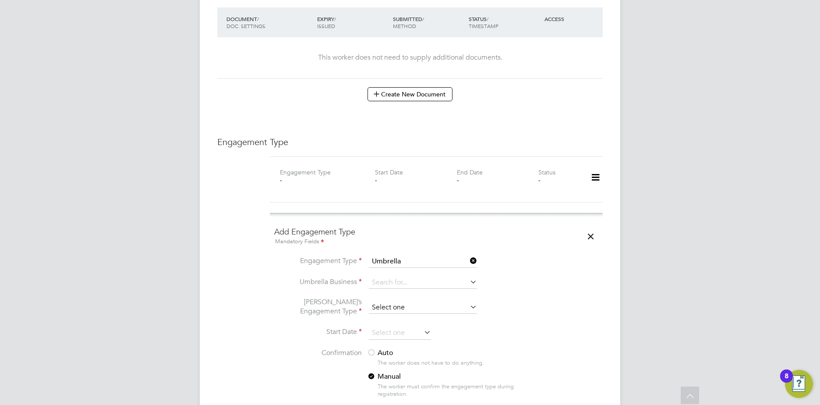
scroll to position [526, 0]
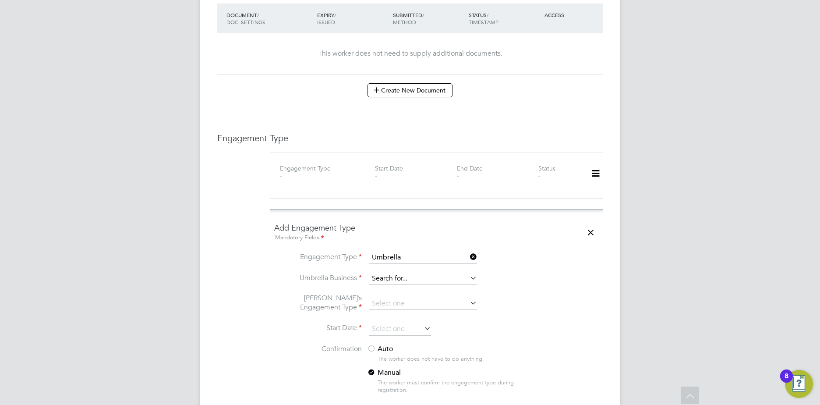
click at [383, 273] on input at bounding box center [423, 279] width 108 height 12
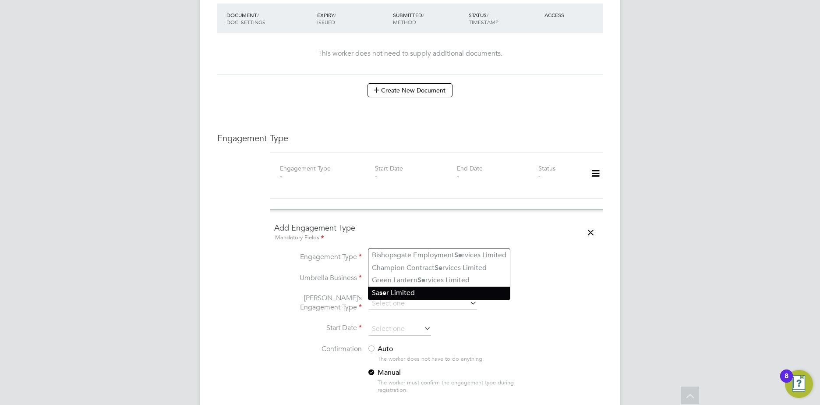
click at [430, 297] on li "Sa se r Limited" at bounding box center [439, 293] width 142 height 13
type input "Saser Limited"
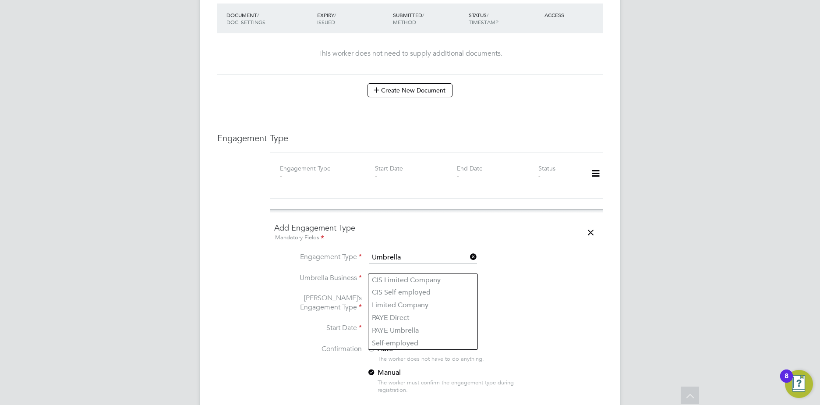
click at [397, 297] on input at bounding box center [423, 303] width 108 height 12
click at [435, 293] on li "CIS Self-employed" at bounding box center [422, 292] width 109 height 13
type input "CIS Self-employed"
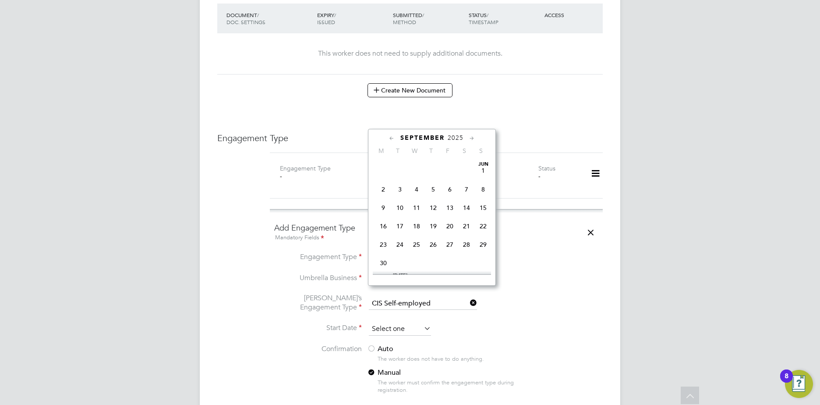
click at [413, 322] on input at bounding box center [400, 328] width 62 height 13
click at [391, 137] on icon at bounding box center [392, 139] width 8 height 10
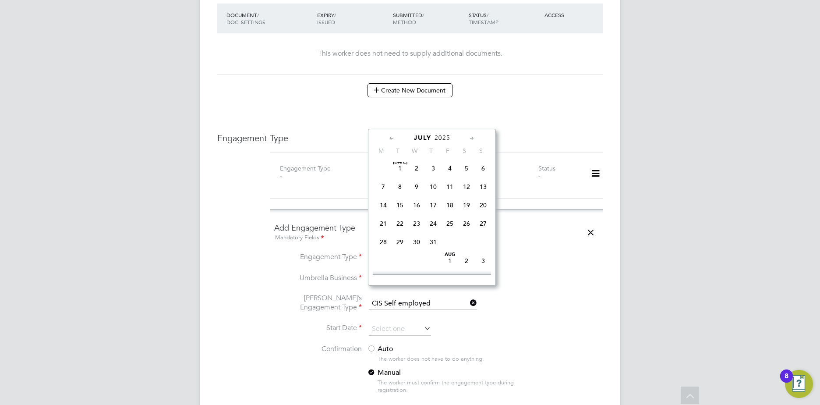
click at [391, 137] on icon at bounding box center [392, 139] width 8 height 10
click at [471, 138] on icon at bounding box center [472, 139] width 8 height 10
click at [483, 189] on span "8" at bounding box center [483, 187] width 17 height 17
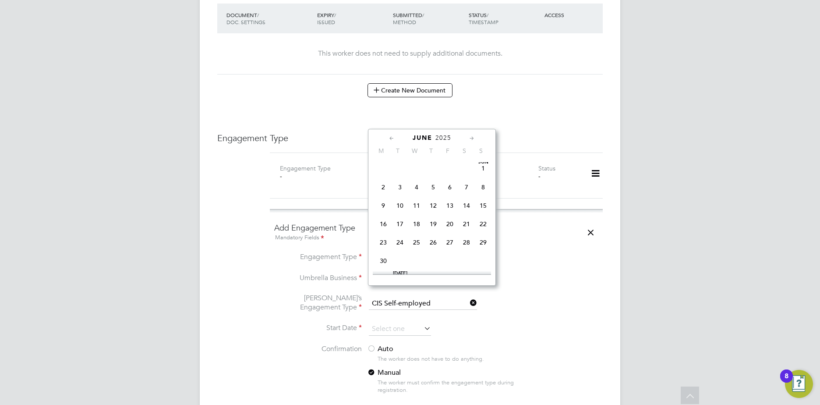
type input "08 Jun 2025"
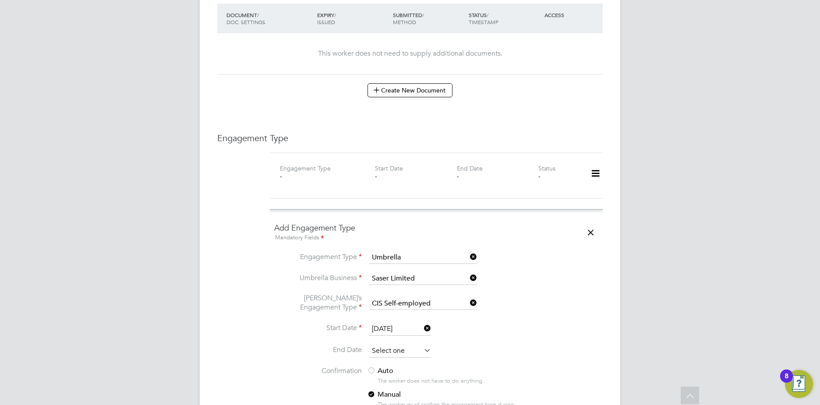
click at [391, 344] on input at bounding box center [400, 350] width 62 height 13
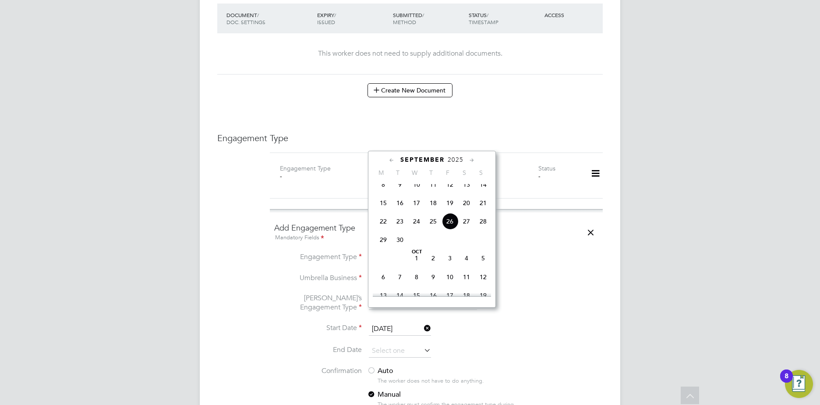
click at [476, 158] on icon at bounding box center [472, 161] width 8 height 10
click at [475, 158] on icon at bounding box center [472, 161] width 8 height 10
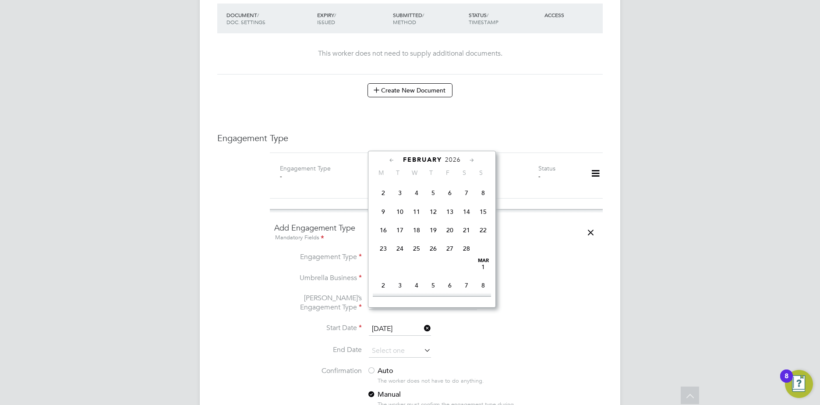
click at [475, 158] on icon at bounding box center [472, 161] width 8 height 10
click at [400, 273] on span "31" at bounding box center [400, 264] width 17 height 17
type input "[DATE]"
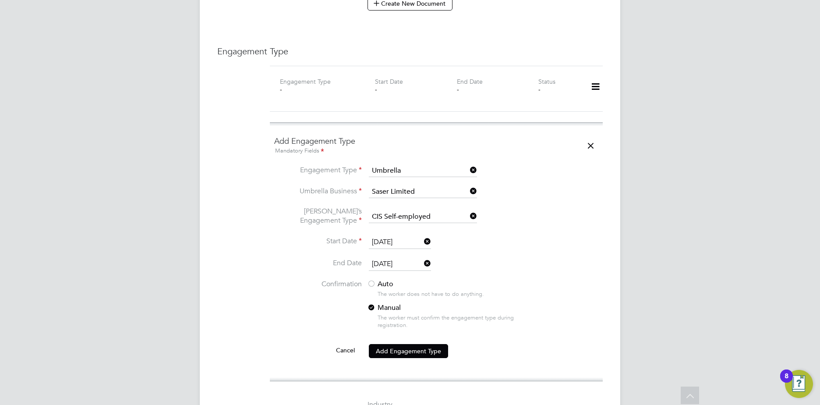
scroll to position [613, 0]
click at [404, 343] on button "Add Engagement Type" at bounding box center [408, 350] width 79 height 14
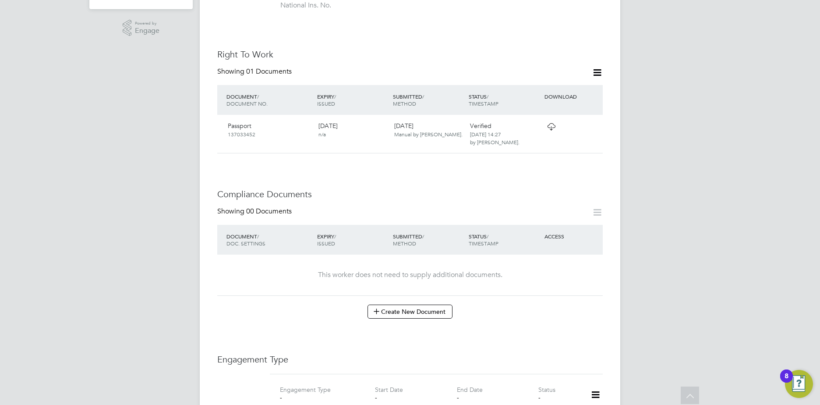
scroll to position [0, 0]
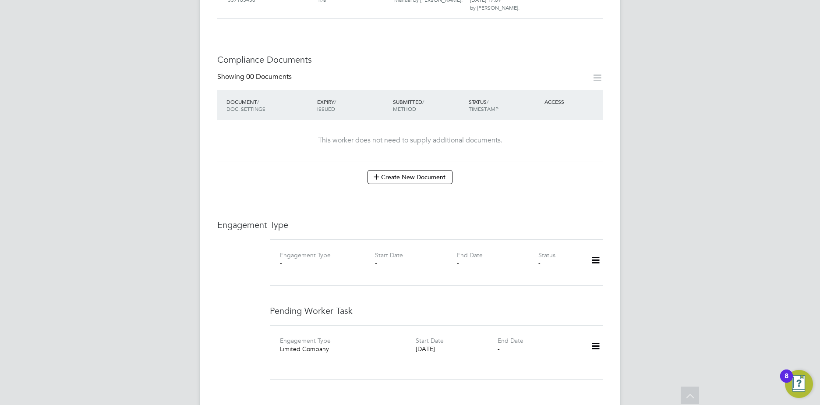
scroll to position [526, 0]
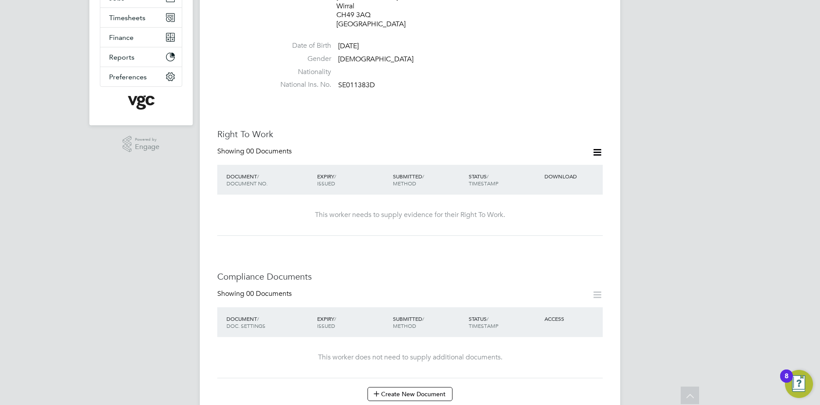
scroll to position [131, 0]
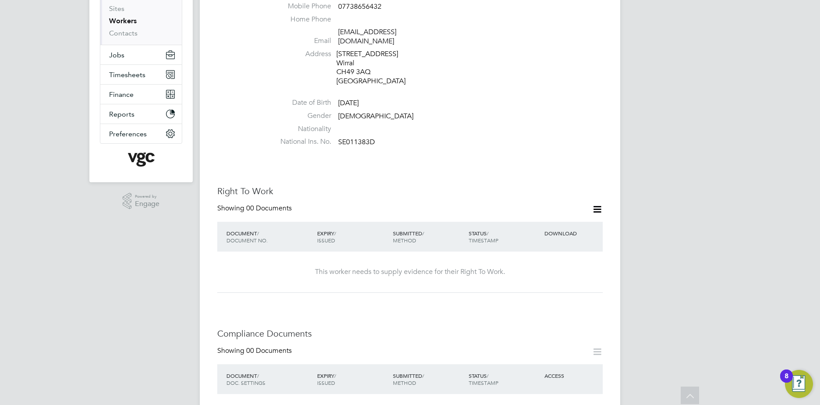
click at [595, 196] on div "Right To Work Showing 00 Documents DOCUMENT / DOCUMENT NO. EXPIRY / ISSUED SUBM…" at bounding box center [410, 238] width 386 height 107
click at [595, 204] on icon at bounding box center [597, 209] width 11 height 11
click at [353, 190] on div "Right To Work Showing 00 Documents DOCUMENT / DOCUMENT NO. EXPIRY / ISSUED SUBM…" at bounding box center [410, 238] width 386 height 107
click at [262, 204] on span "00 Documents" at bounding box center [269, 208] width 46 height 9
click at [267, 225] on div "DOCUMENT / DOCUMENT NO." at bounding box center [269, 236] width 91 height 23
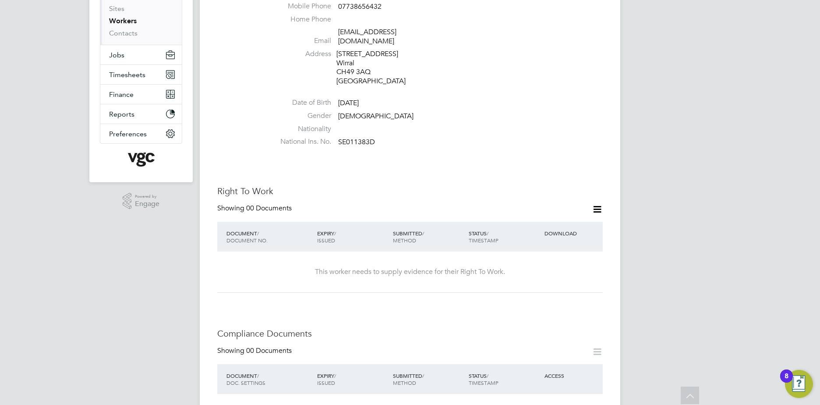
click at [596, 204] on icon at bounding box center [597, 209] width 11 height 11
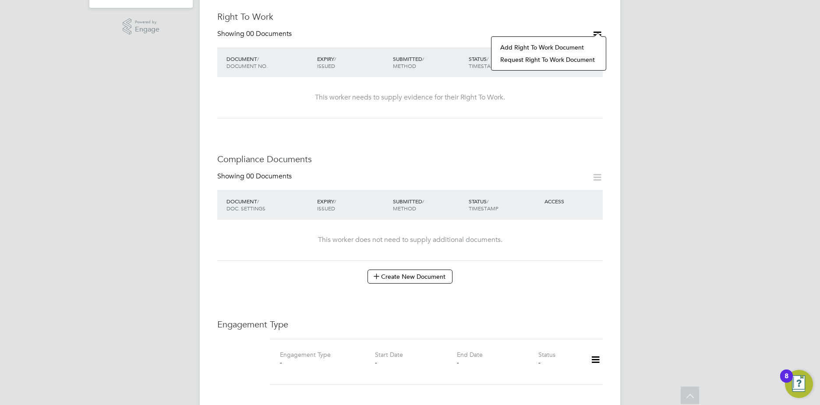
scroll to position [351, 0]
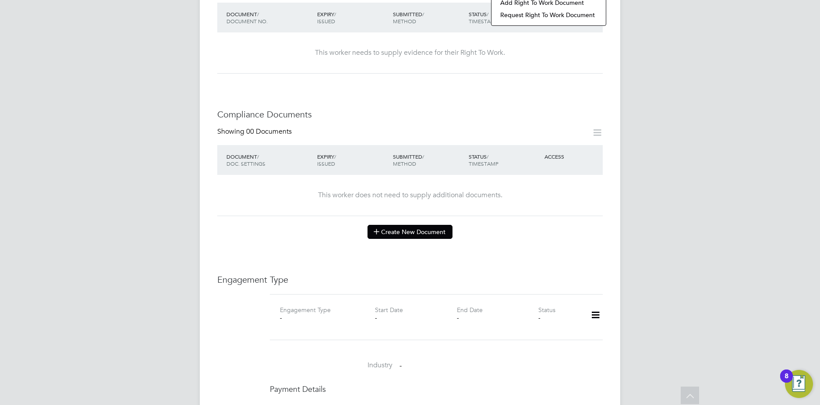
click at [428, 227] on button "Create New Document" at bounding box center [410, 232] width 85 height 14
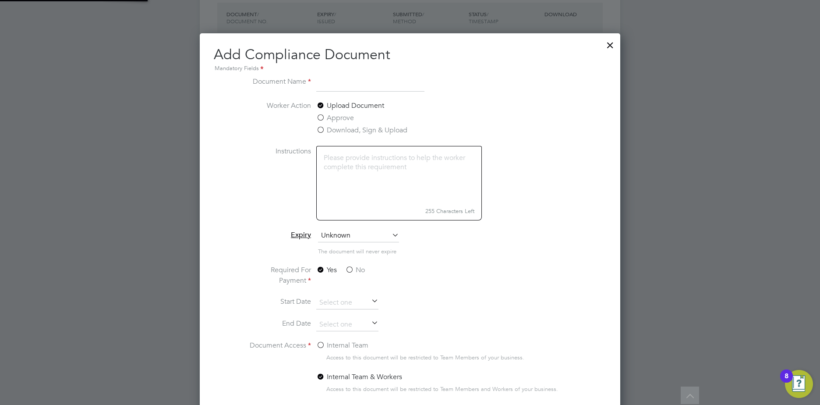
scroll to position [460, 421]
click at [608, 45] on div at bounding box center [610, 43] width 16 height 16
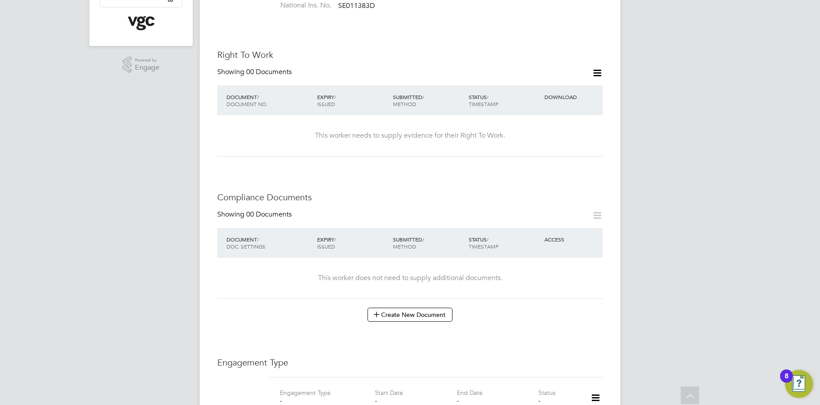
scroll to position [267, 0]
click at [595, 68] on icon at bounding box center [597, 73] width 11 height 11
click at [548, 96] on li "Request Right To Work Document" at bounding box center [549, 98] width 106 height 12
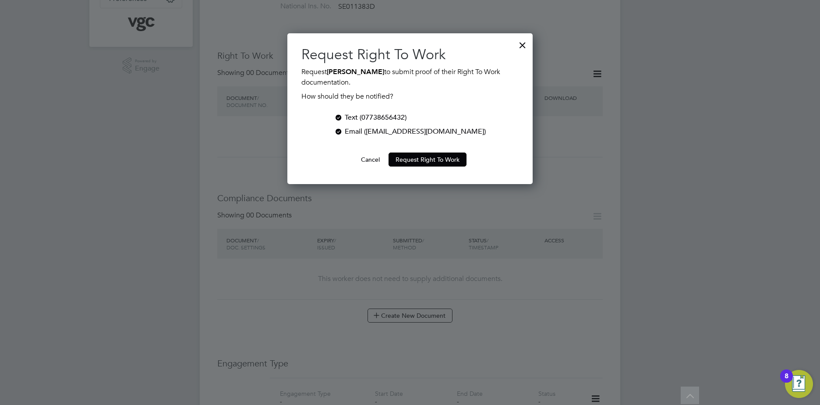
scroll to position [151, 246]
drag, startPoint x: 517, startPoint y: 42, endPoint x: 530, endPoint y: 46, distance: 14.0
click at [518, 42] on div at bounding box center [523, 43] width 16 height 16
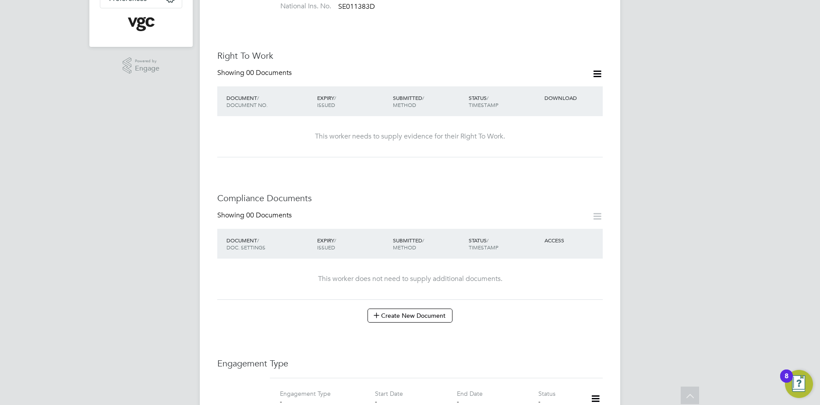
click at [595, 68] on icon at bounding box center [597, 73] width 11 height 11
click at [543, 91] on li "Add Right To Work Document" at bounding box center [549, 86] width 106 height 12
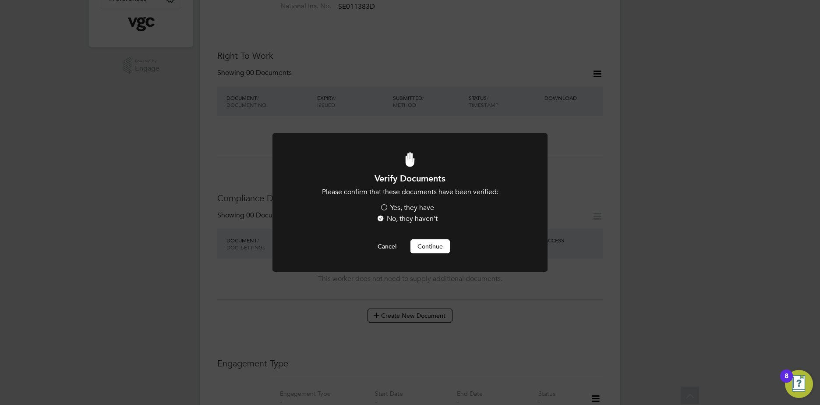
scroll to position [0, 0]
click at [430, 241] on button "Continue" at bounding box center [430, 246] width 39 height 14
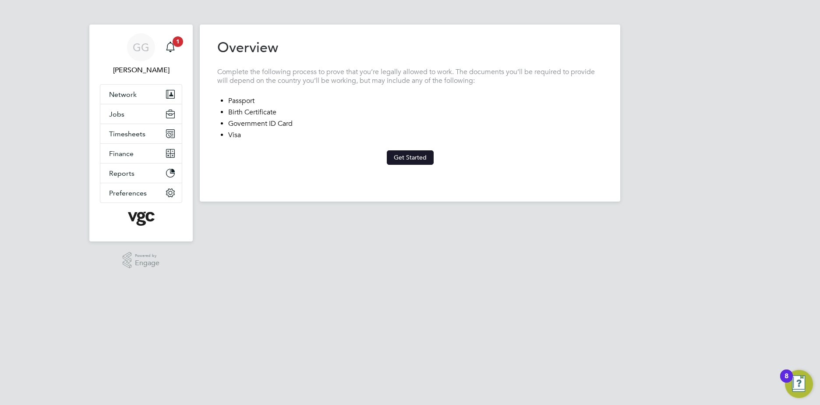
click at [411, 159] on button "Get Started" at bounding box center [410, 157] width 47 height 14
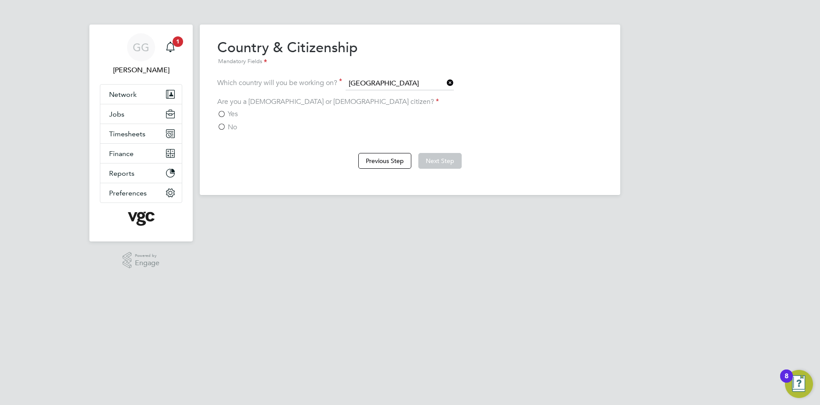
click at [217, 110] on label "Yes" at bounding box center [227, 114] width 21 height 9
click at [0, 0] on input "Yes" at bounding box center [0, 0] width 0 height 0
click at [449, 159] on button "Next Step" at bounding box center [439, 161] width 43 height 16
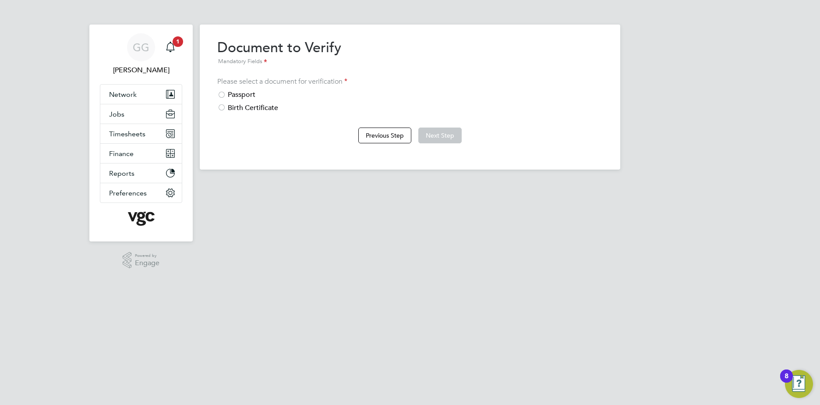
click at [227, 95] on div "Passport" at bounding box center [410, 94] width 386 height 9
click at [444, 138] on button "Next Step" at bounding box center [439, 135] width 43 height 16
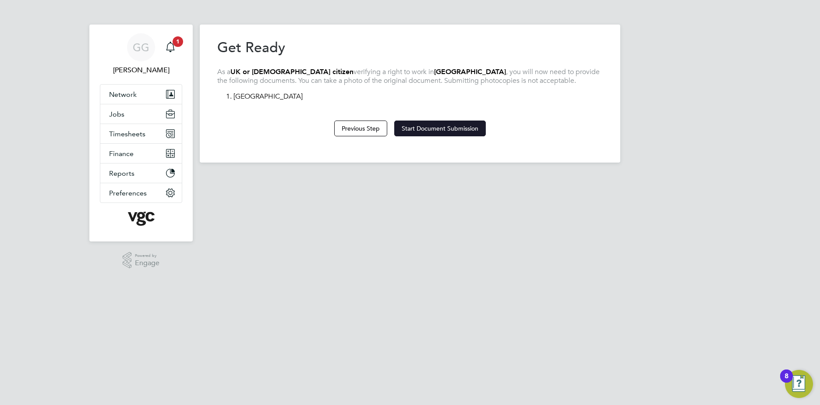
click at [446, 131] on button "Start Document Submission" at bounding box center [440, 128] width 92 height 16
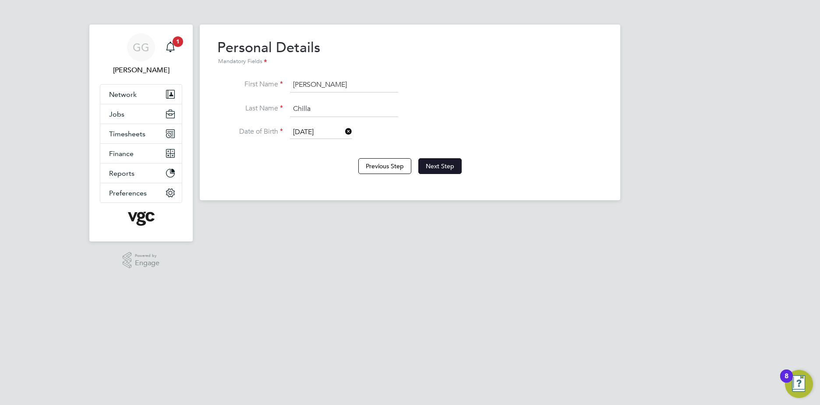
click at [422, 159] on button "Next Step" at bounding box center [439, 166] width 43 height 16
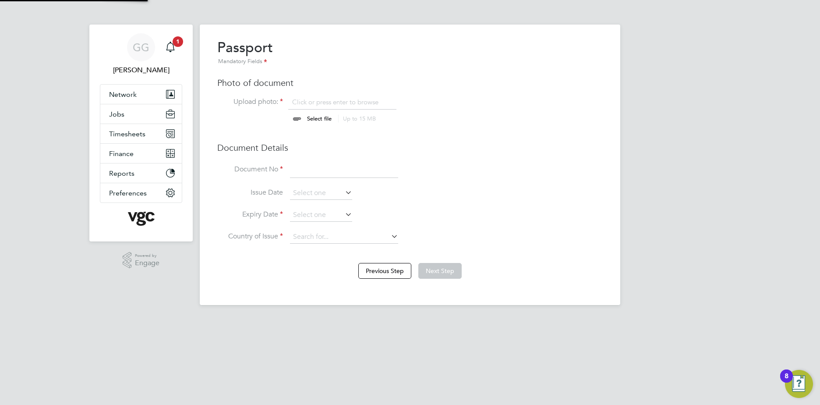
scroll to position [12, 109]
click at [309, 173] on input at bounding box center [344, 170] width 108 height 16
click at [330, 108] on input "file" at bounding box center [328, 111] width 138 height 26
type input "C:\fakepath\[PERSON_NAME] Passport.pdf"
click at [308, 167] on input at bounding box center [344, 170] width 108 height 16
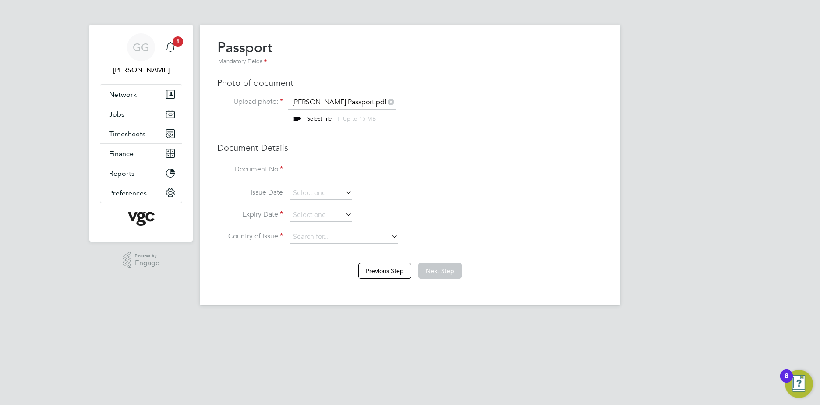
click at [324, 173] on input at bounding box center [344, 170] width 108 height 16
type input "560666564"
click at [308, 191] on input at bounding box center [321, 193] width 62 height 13
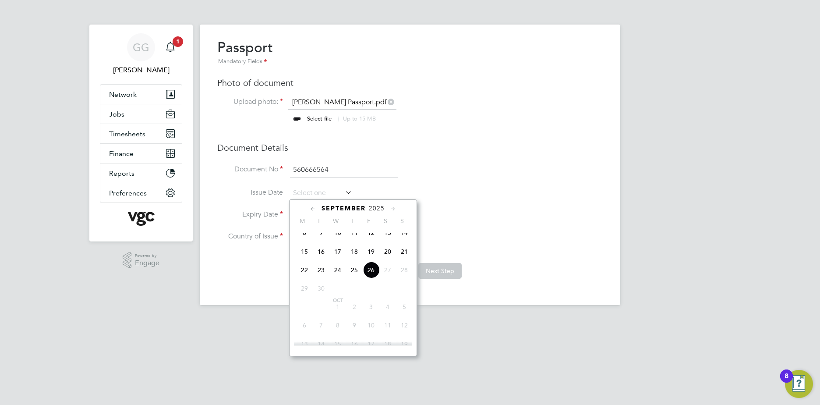
click at [312, 211] on icon at bounding box center [313, 209] width 8 height 10
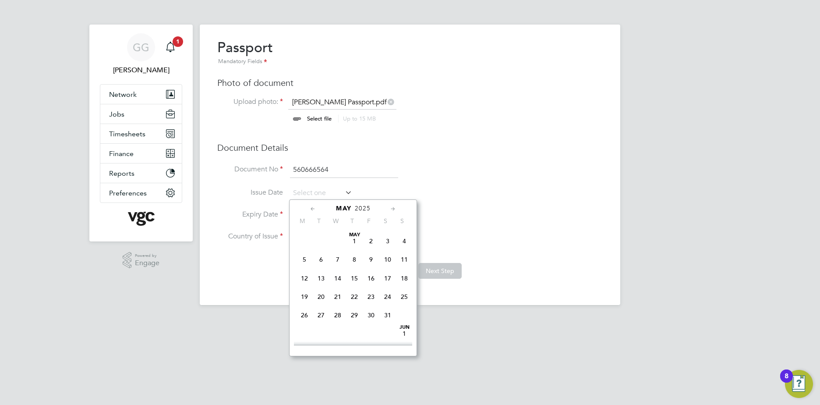
click at [314, 208] on icon at bounding box center [313, 209] width 8 height 10
click at [365, 209] on span "2025" at bounding box center [366, 208] width 16 height 7
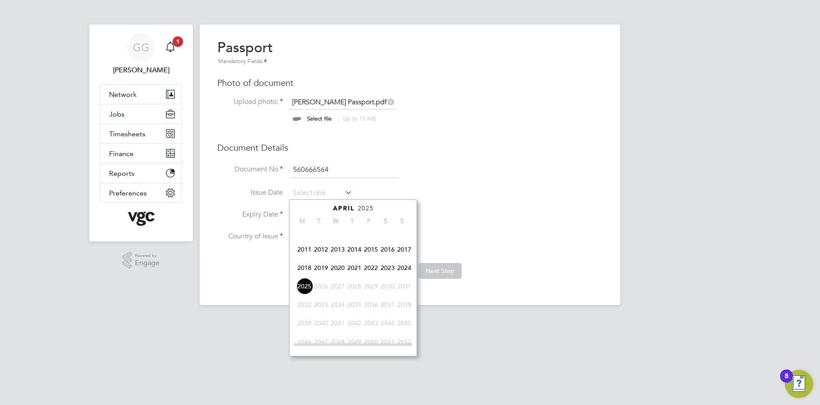
click at [323, 274] on span "2019" at bounding box center [321, 267] width 17 height 17
click at [312, 208] on icon at bounding box center [313, 209] width 8 height 10
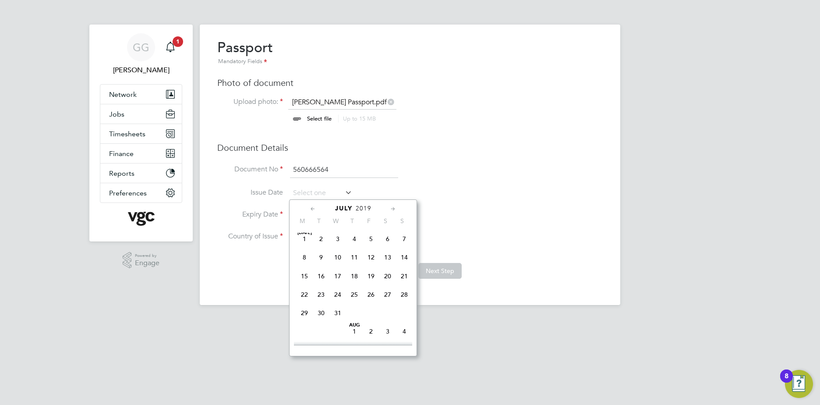
click at [312, 208] on icon at bounding box center [313, 209] width 8 height 10
click at [340, 241] on span "[DATE]" at bounding box center [337, 241] width 17 height 17
type input "[DATE]"
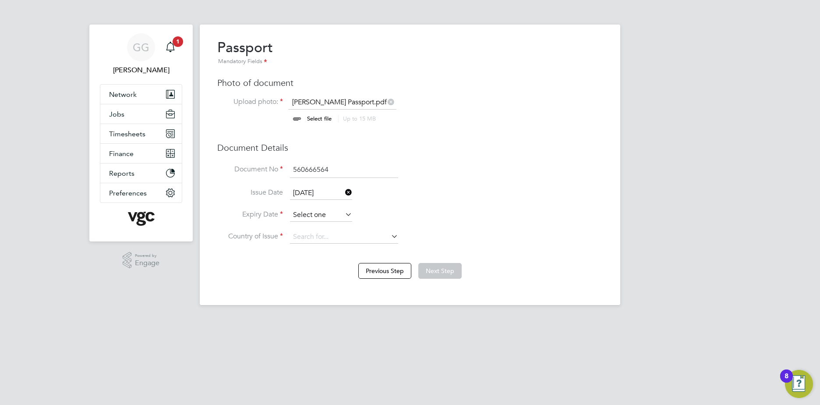
click at [320, 219] on input at bounding box center [321, 215] width 62 height 13
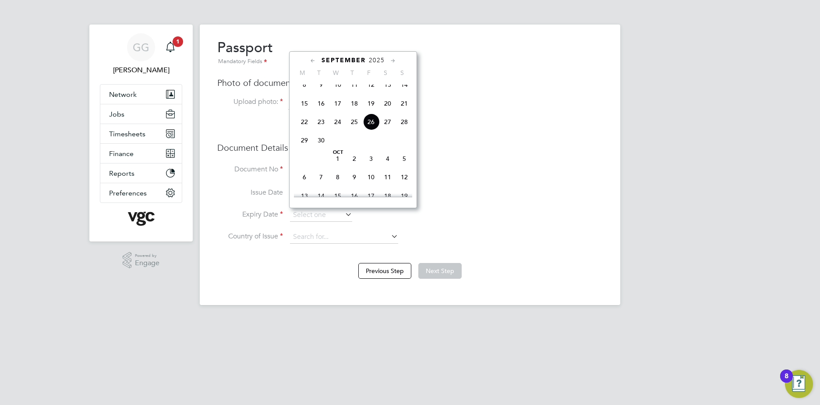
click at [383, 60] on span "2025" at bounding box center [377, 60] width 16 height 7
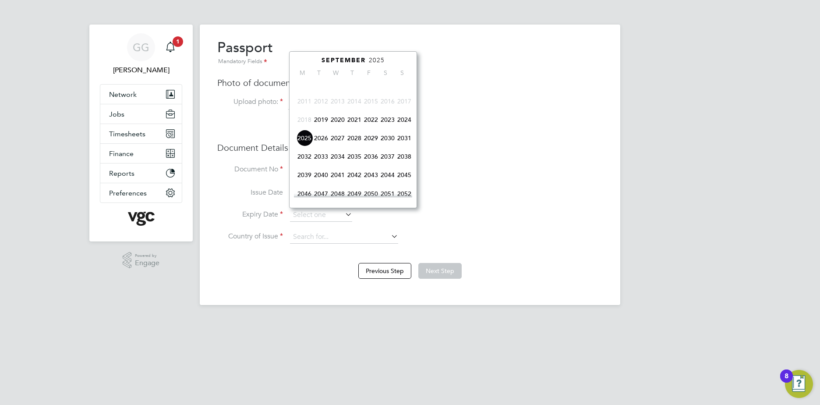
click at [366, 144] on span "2029" at bounding box center [371, 138] width 17 height 17
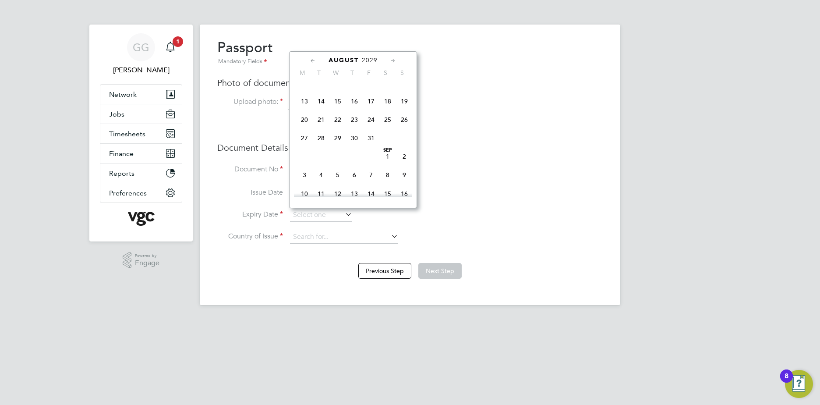
click at [313, 61] on icon at bounding box center [313, 61] width 8 height 10
click at [324, 92] on span "[DATE]" at bounding box center [321, 93] width 17 height 17
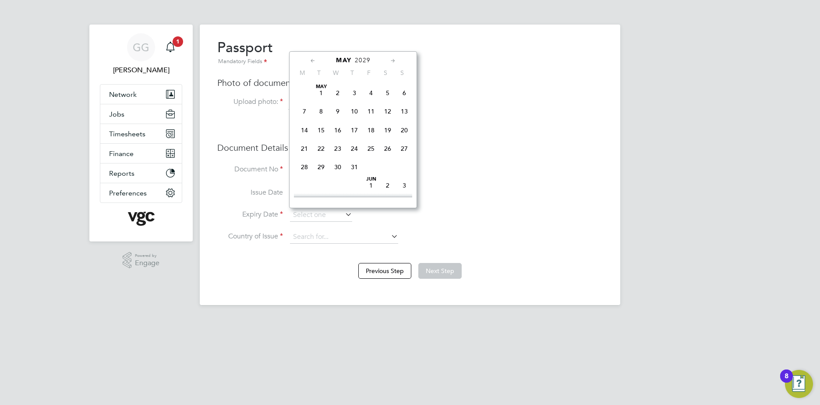
type input "[DATE]"
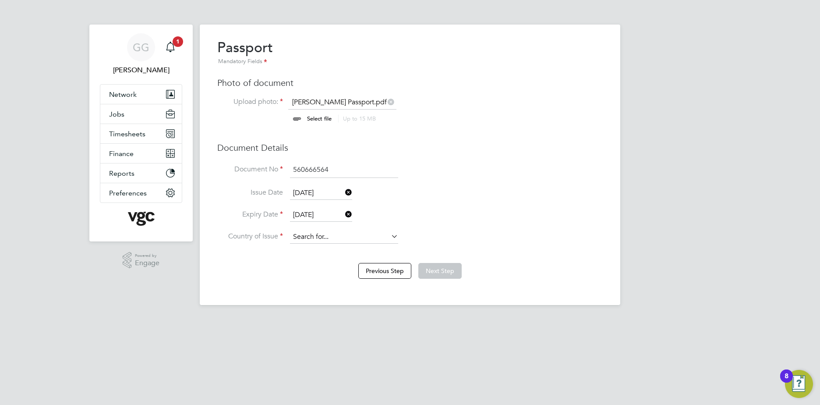
click at [315, 236] on input at bounding box center [344, 236] width 108 height 13
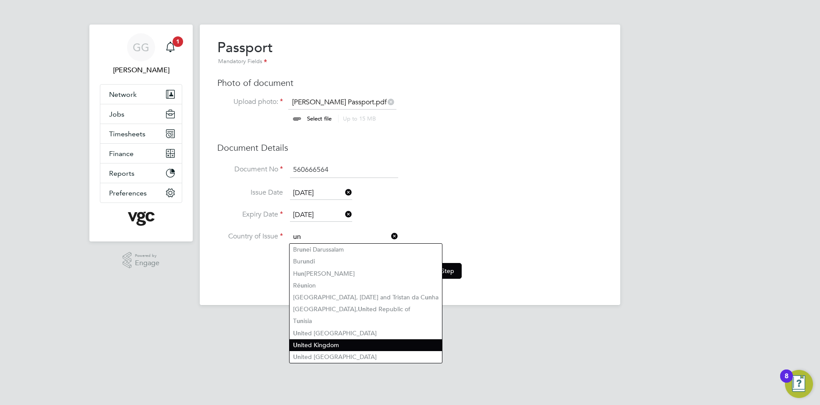
click at [329, 341] on li "Un ited Kingdom" at bounding box center [366, 345] width 152 height 12
type input "[GEOGRAPHIC_DATA]"
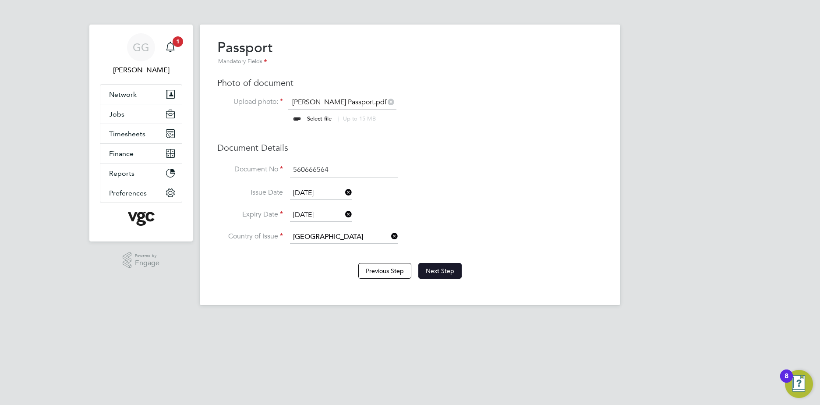
click at [437, 269] on button "Next Step" at bounding box center [439, 271] width 43 height 16
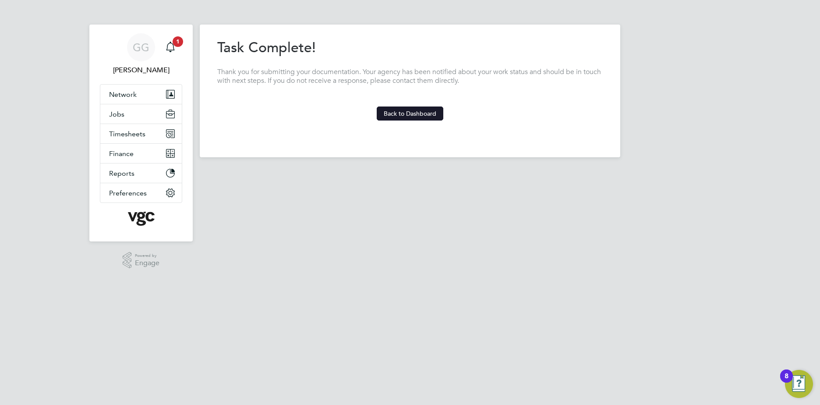
click at [415, 113] on button "Back to Dashboard" at bounding box center [410, 113] width 67 height 14
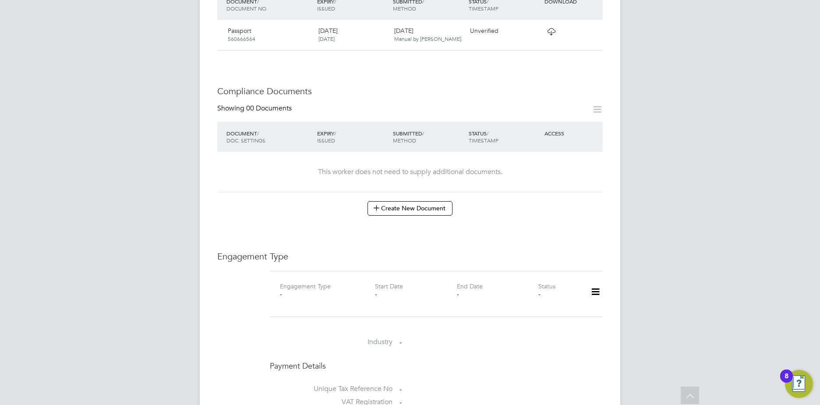
scroll to position [394, 0]
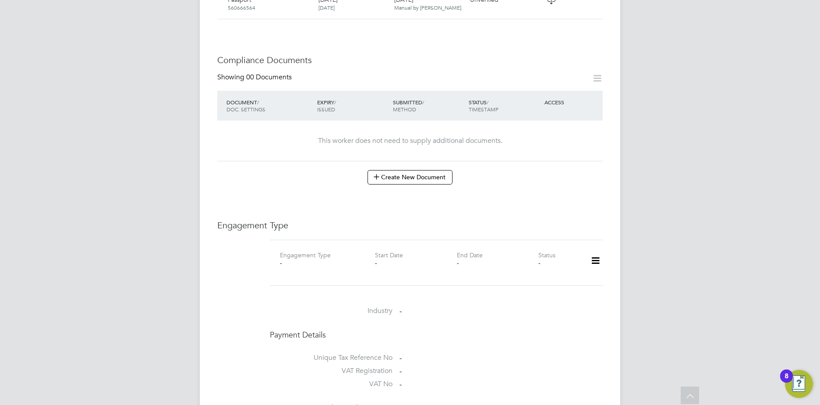
click at [600, 251] on icon at bounding box center [595, 261] width 15 height 20
click at [540, 285] on li "Add Engagement Type" at bounding box center [550, 289] width 99 height 12
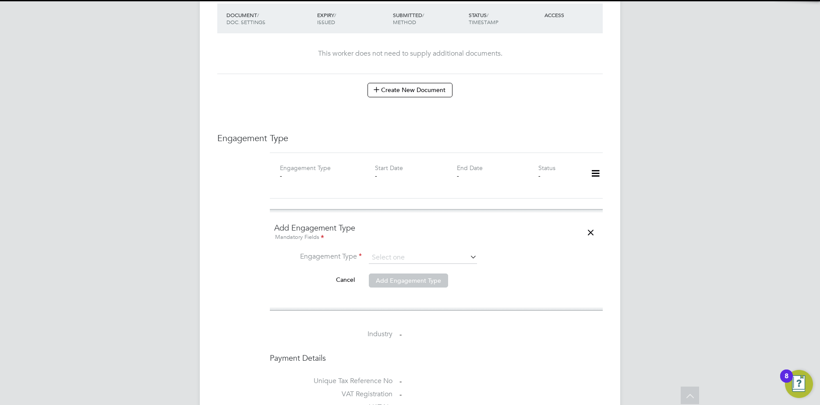
scroll to position [482, 0]
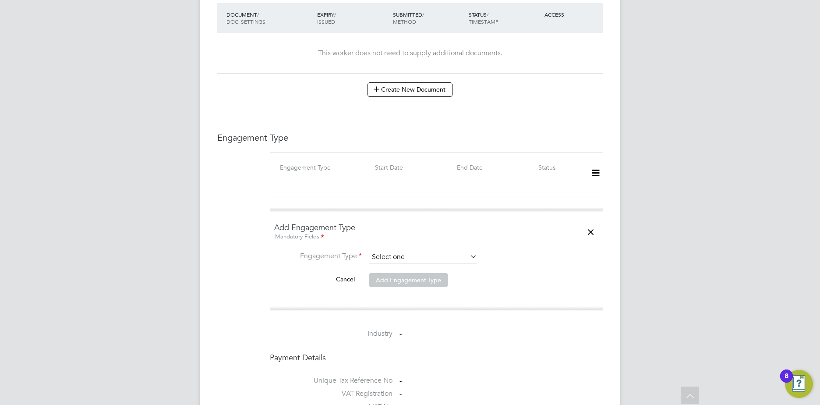
click at [387, 251] on input at bounding box center [423, 257] width 108 height 12
click at [407, 295] on li "Umbrella" at bounding box center [422, 298] width 109 height 13
type input "Umbrella"
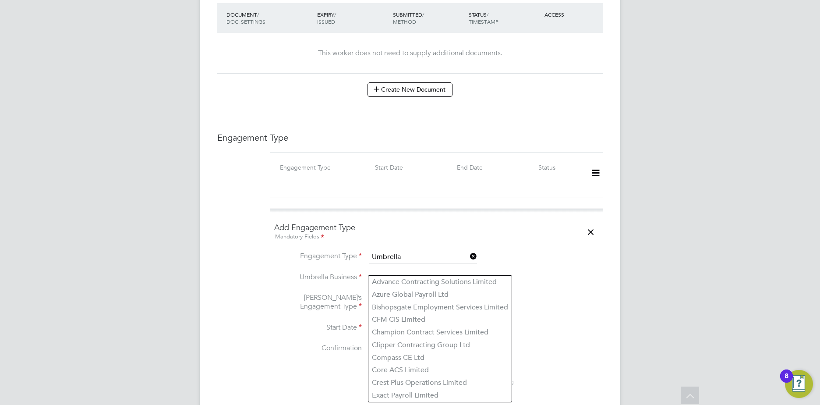
click at [390, 272] on input at bounding box center [423, 278] width 108 height 12
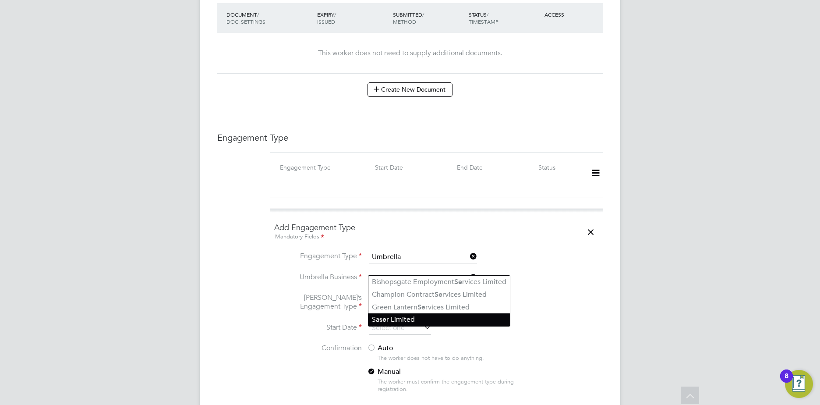
click at [396, 315] on li "Sa se r Limited" at bounding box center [439, 319] width 142 height 13
type input "Saser Limited"
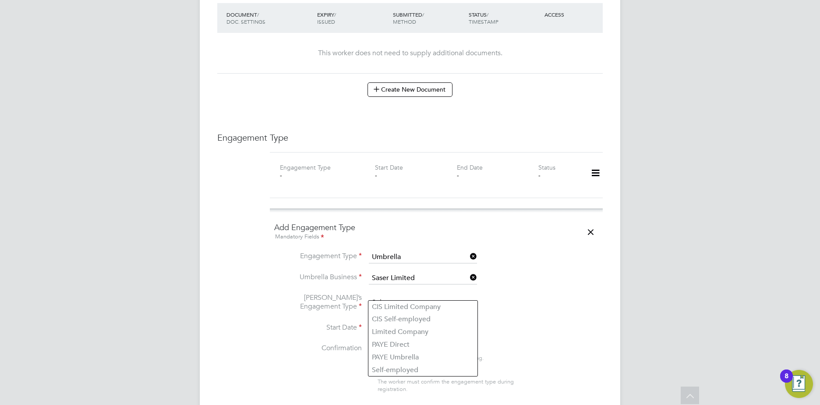
click at [404, 297] on input at bounding box center [423, 303] width 108 height 12
click at [432, 307] on li "CIS Limited Company" at bounding box center [422, 307] width 109 height 13
type input "CIS Limited Company"
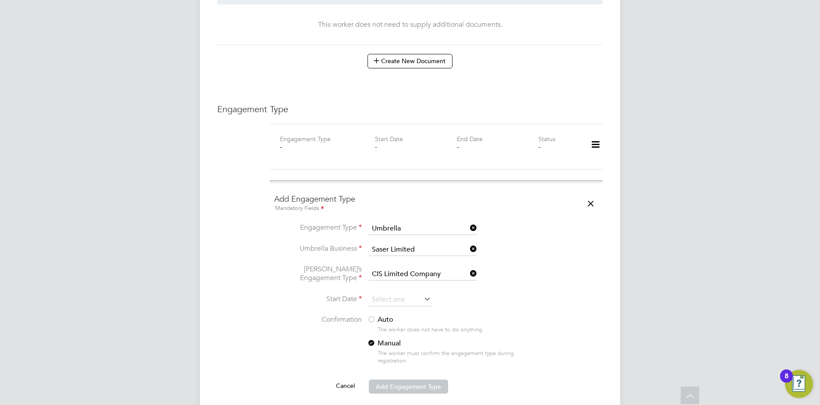
scroll to position [570, 0]
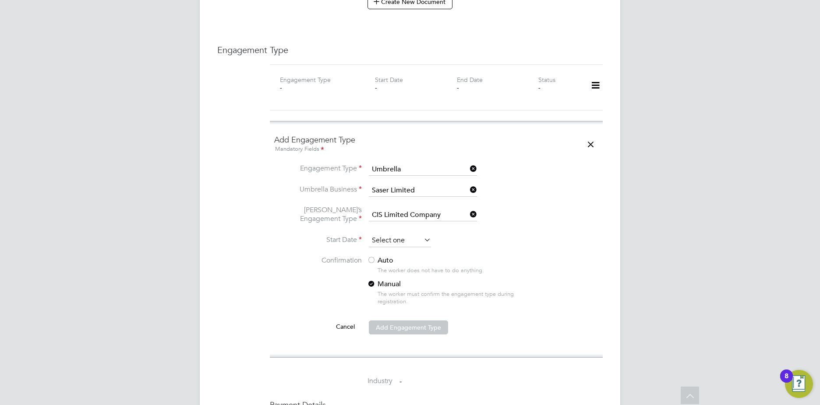
click at [391, 234] on input at bounding box center [400, 240] width 62 height 13
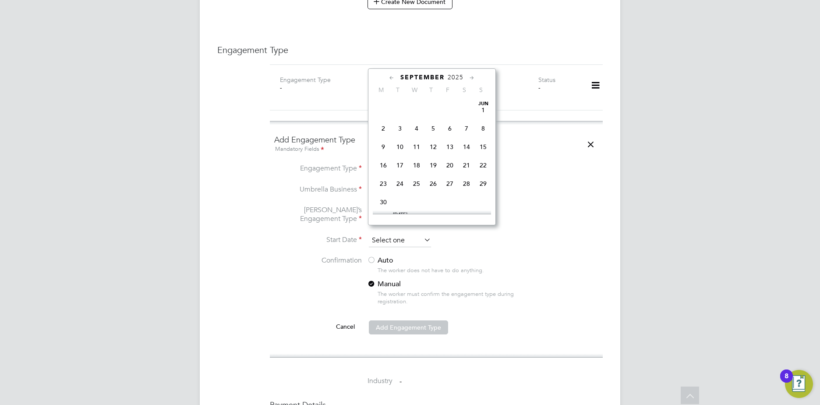
scroll to position [322, 0]
click at [414, 75] on span "September" at bounding box center [422, 77] width 44 height 7
click at [450, 77] on span "2025" at bounding box center [456, 77] width 16 height 7
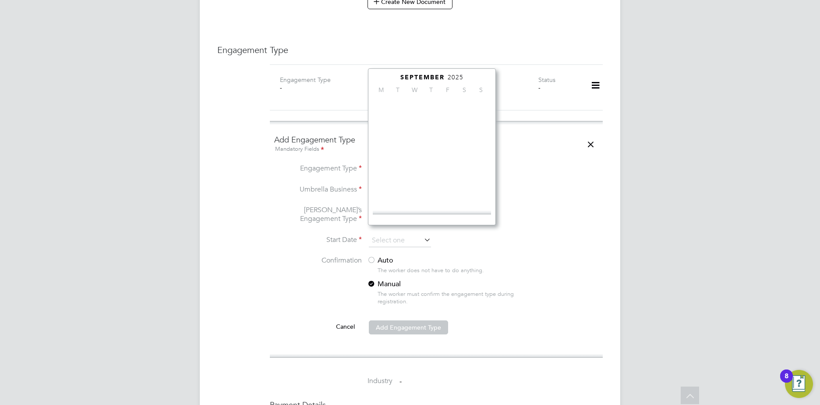
click at [406, 79] on span "September" at bounding box center [422, 77] width 44 height 7
click at [391, 78] on icon at bounding box center [392, 78] width 8 height 10
click at [390, 78] on icon at bounding box center [392, 78] width 8 height 10
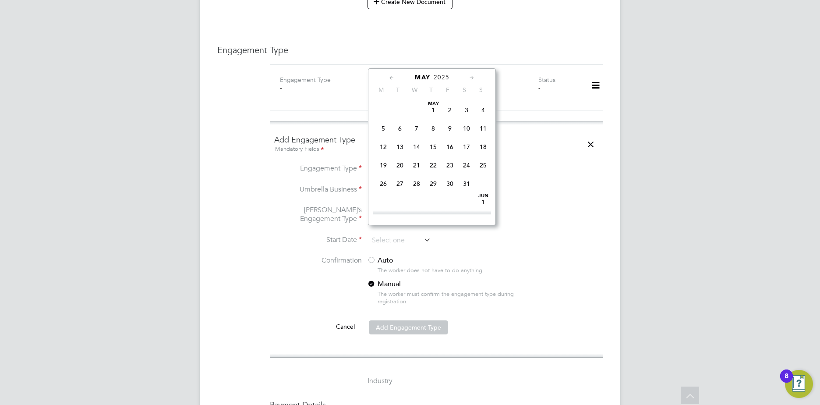
click at [390, 78] on icon at bounding box center [392, 78] width 8 height 10
click at [418, 106] on span "Jan" at bounding box center [416, 104] width 17 height 4
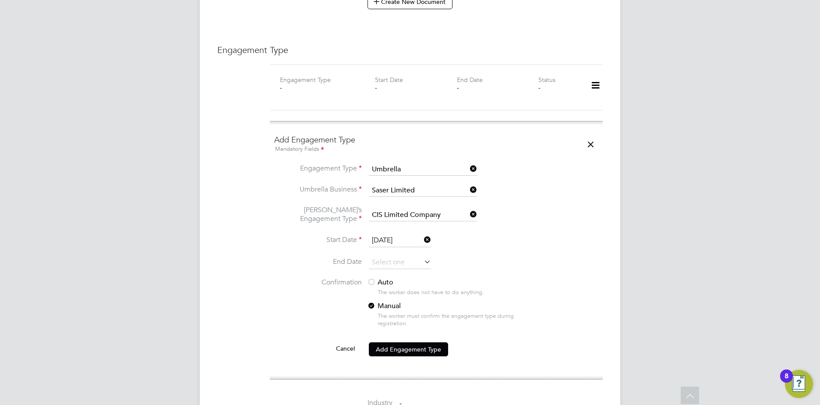
click at [384, 234] on input "01 Jan 2025" at bounding box center [400, 240] width 62 height 13
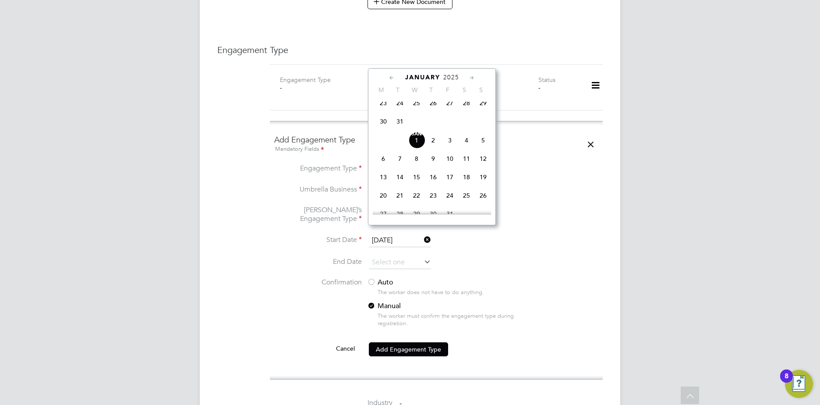
click at [474, 78] on icon at bounding box center [472, 78] width 8 height 10
drag, startPoint x: 391, startPoint y: 78, endPoint x: 391, endPoint y: 83, distance: 4.8
click at [390, 79] on icon at bounding box center [392, 78] width 8 height 10
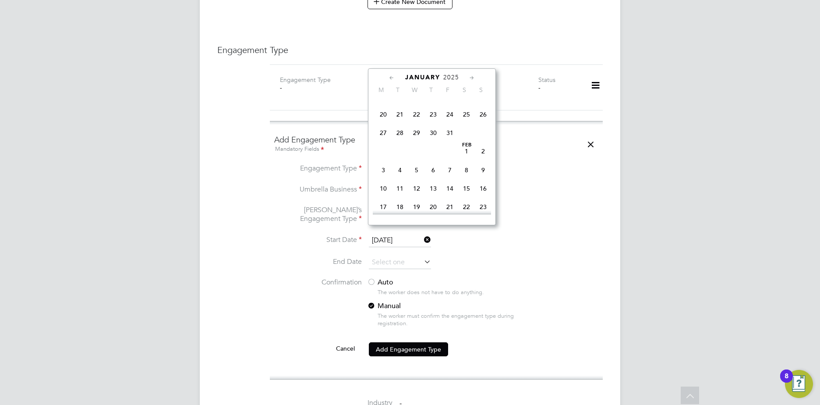
click at [382, 141] on span "27" at bounding box center [383, 132] width 17 height 17
type input "27 Jan 2025"
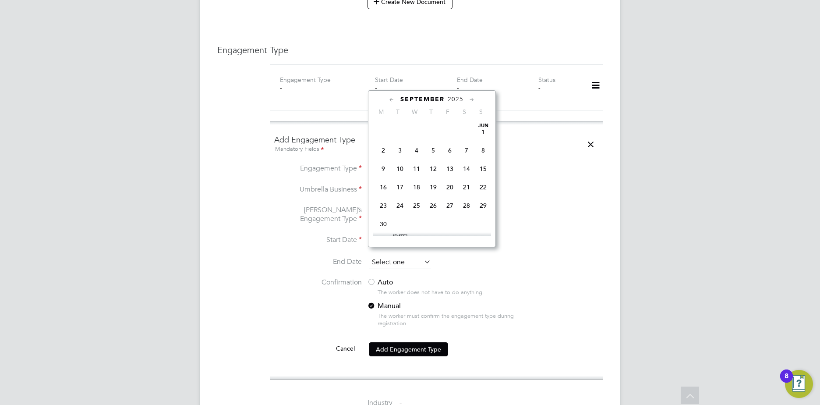
click at [397, 256] on input at bounding box center [400, 262] width 62 height 13
click at [471, 100] on icon at bounding box center [472, 100] width 8 height 10
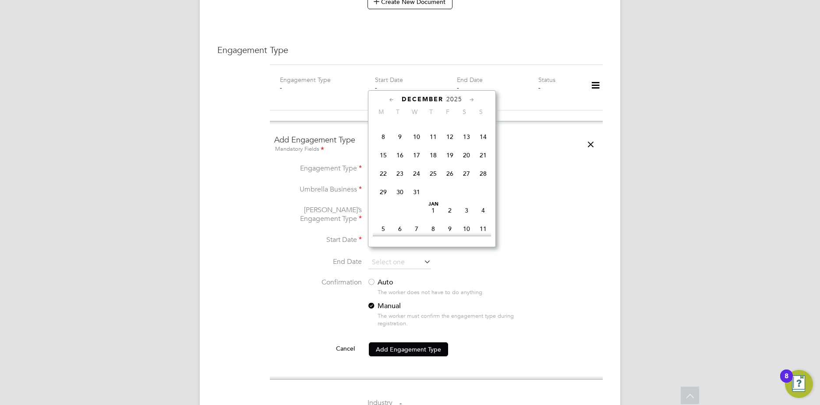
click at [471, 100] on icon at bounding box center [472, 100] width 8 height 10
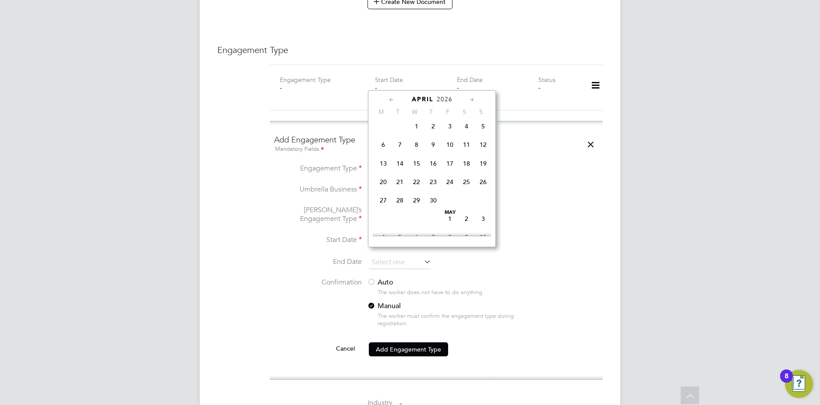
click at [396, 100] on icon at bounding box center [392, 100] width 8 height 10
click at [402, 212] on span "31" at bounding box center [400, 203] width 17 height 17
type input "[DATE]"
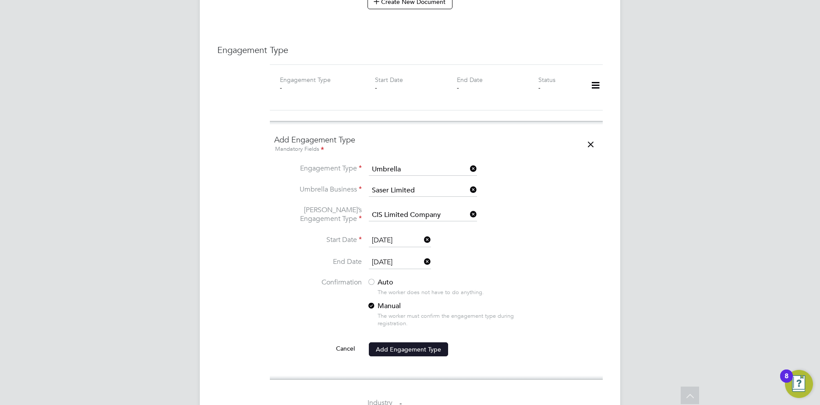
click at [387, 342] on button "Add Engagement Type" at bounding box center [408, 349] width 79 height 14
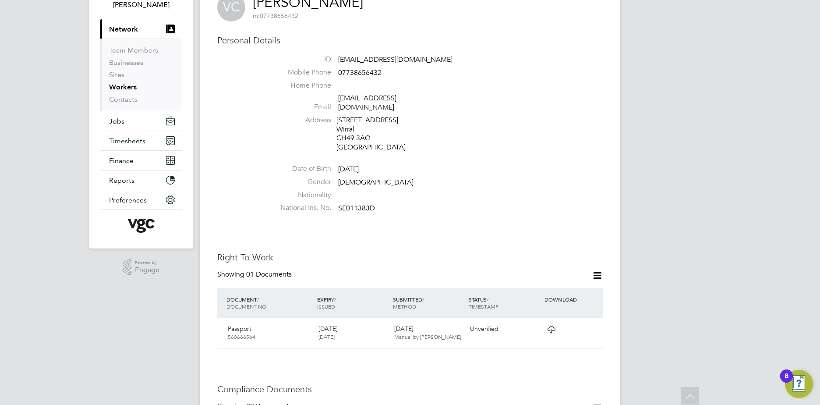
scroll to position [0, 0]
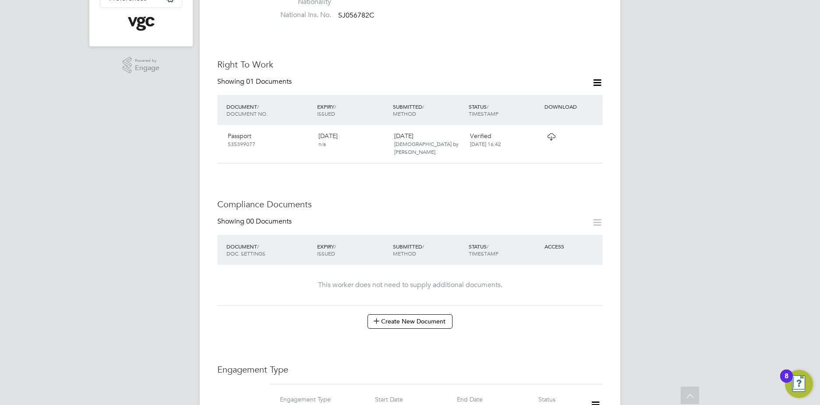
scroll to position [263, 0]
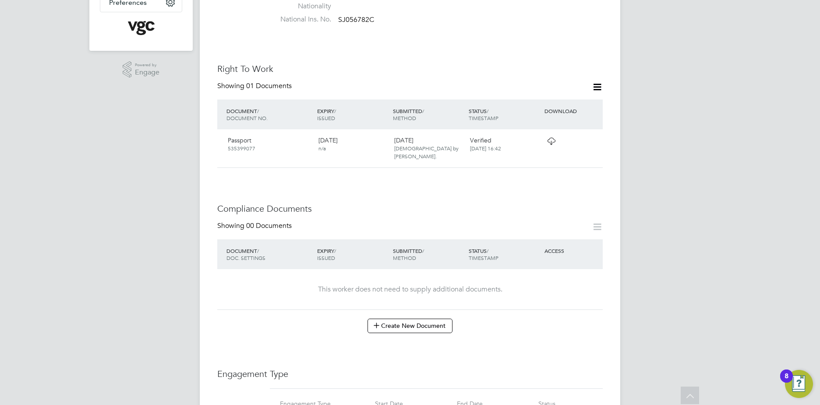
click at [550, 138] on icon at bounding box center [551, 141] width 11 height 7
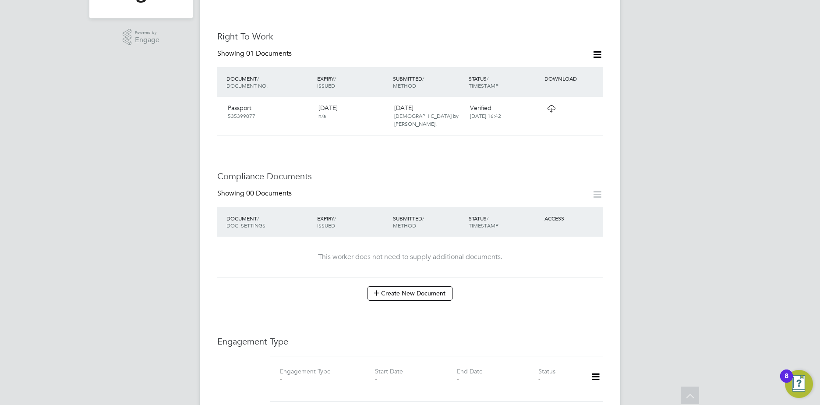
scroll to position [307, 0]
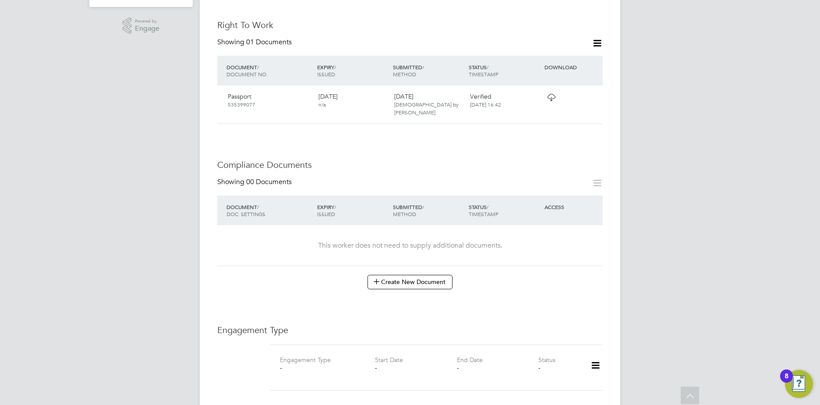
click at [592, 38] on icon at bounding box center [597, 43] width 11 height 11
click at [544, 57] on li "Add Right To Work Document" at bounding box center [549, 55] width 106 height 12
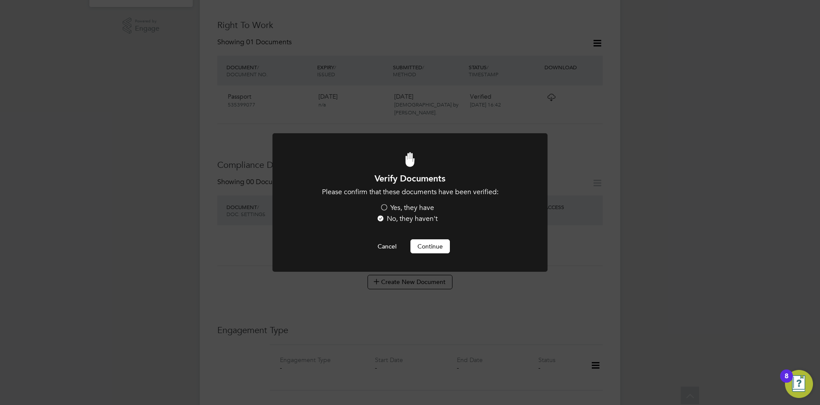
click at [443, 246] on button "Continue" at bounding box center [430, 246] width 39 height 14
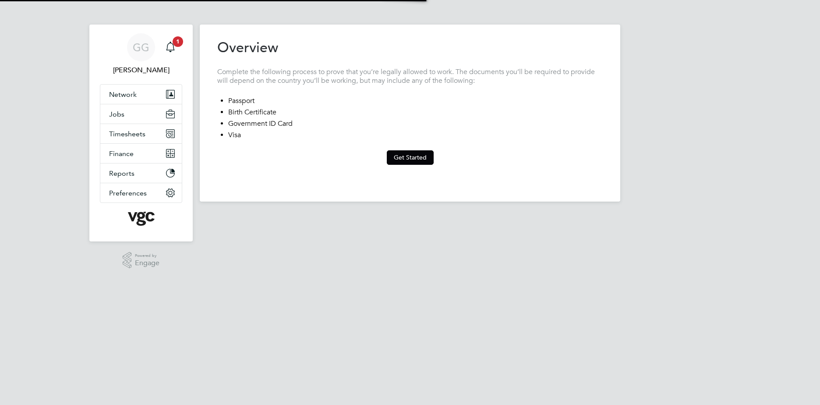
type input "[GEOGRAPHIC_DATA]"
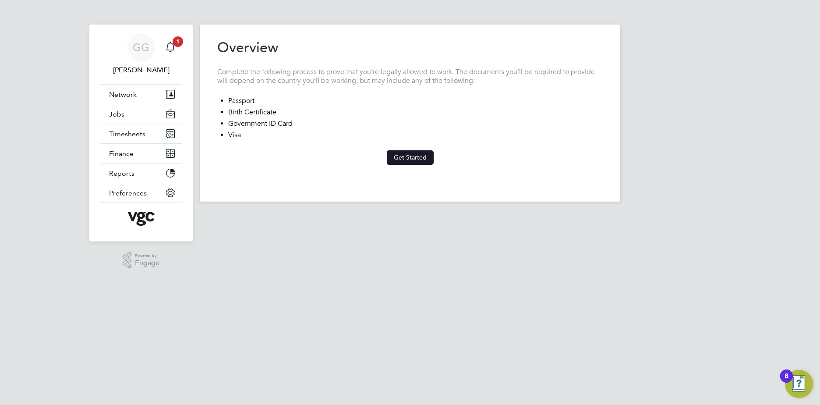
click at [399, 155] on button "Get Started" at bounding box center [410, 157] width 47 height 14
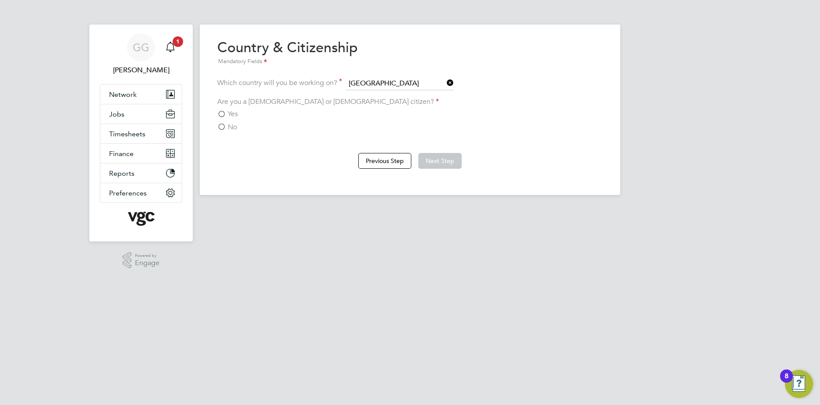
drag, startPoint x: 223, startPoint y: 117, endPoint x: 232, endPoint y: 119, distance: 9.1
click at [223, 117] on label "Yes" at bounding box center [227, 114] width 21 height 9
click at [0, 0] on input "Yes" at bounding box center [0, 0] width 0 height 0
click at [447, 166] on button "Next Step" at bounding box center [439, 161] width 43 height 16
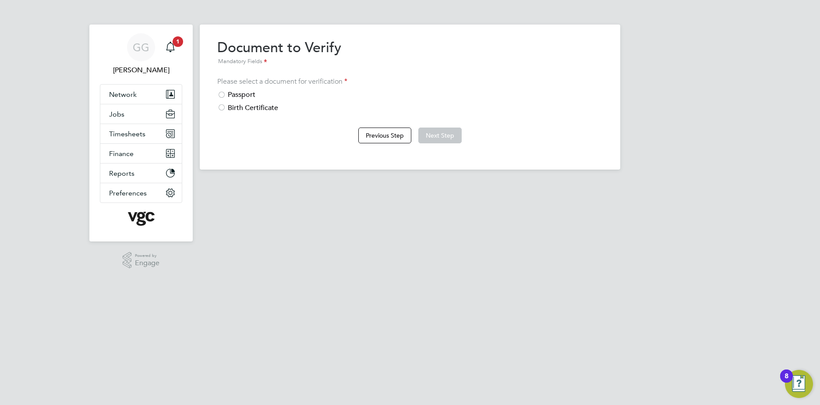
click at [224, 91] on div at bounding box center [221, 95] width 9 height 9
click at [453, 140] on button "Next Step" at bounding box center [439, 135] width 43 height 16
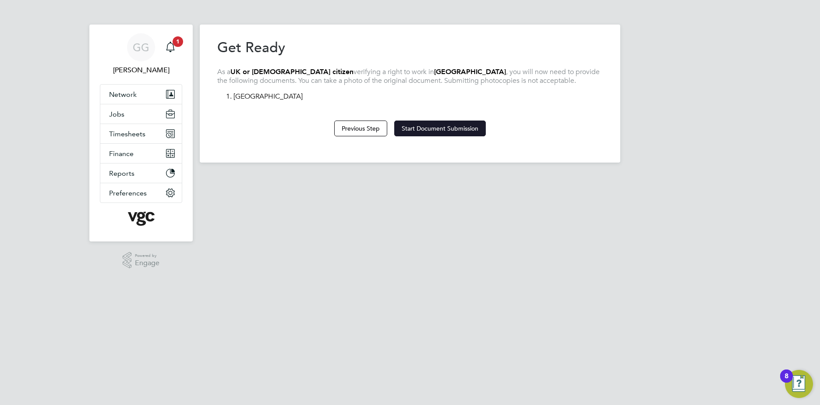
click at [433, 128] on button "Start Document Submission" at bounding box center [440, 128] width 92 height 16
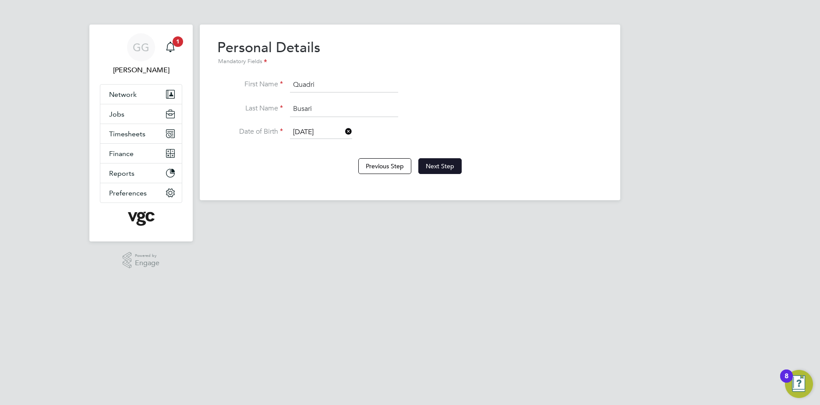
click at [450, 165] on button "Next Step" at bounding box center [439, 166] width 43 height 16
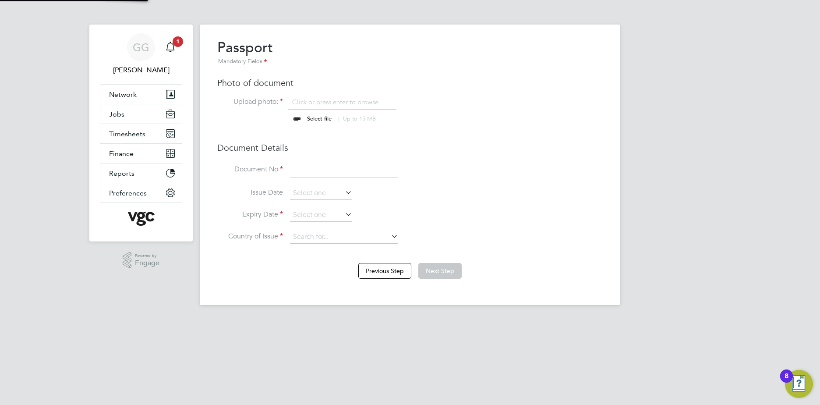
scroll to position [12, 109]
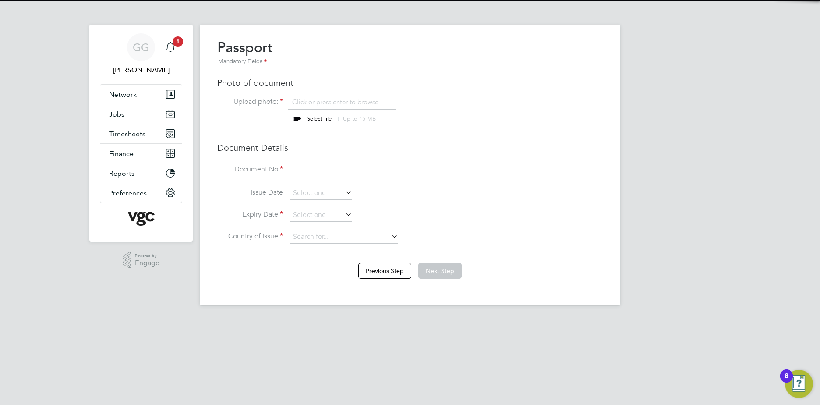
click at [321, 107] on input "file" at bounding box center [328, 111] width 138 height 26
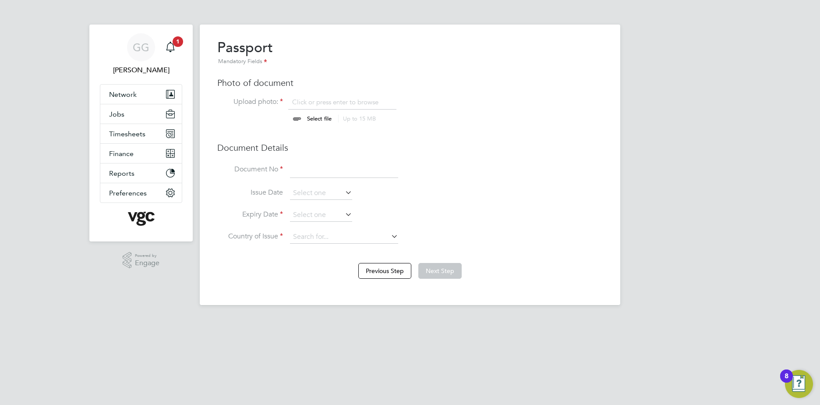
type input "C:\fakepath\Quadri B passport.pdf"
click at [310, 169] on input at bounding box center [344, 170] width 108 height 16
type input "150555630"
click at [328, 189] on input at bounding box center [321, 193] width 62 height 13
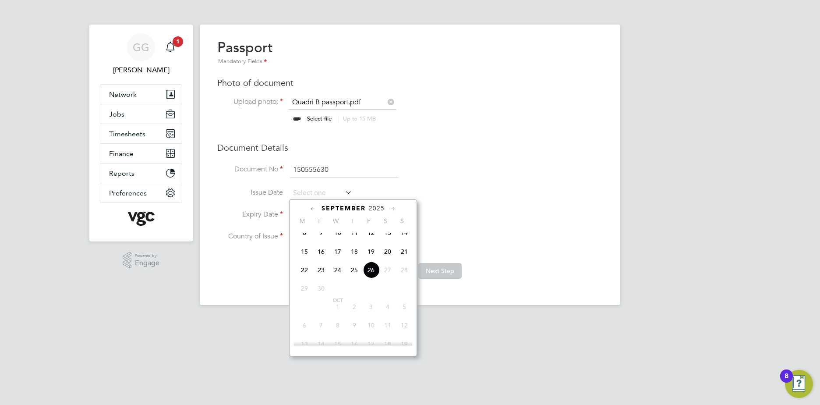
click at [370, 205] on span "2025" at bounding box center [377, 208] width 16 height 7
click at [404, 272] on span "2024" at bounding box center [404, 267] width 17 height 17
click at [312, 205] on icon at bounding box center [313, 209] width 8 height 10
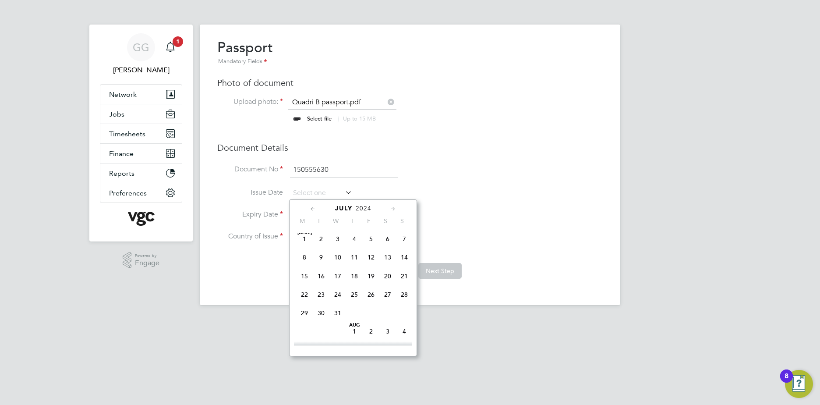
click at [312, 205] on icon at bounding box center [313, 209] width 8 height 10
click at [396, 208] on icon at bounding box center [393, 209] width 8 height 10
click at [386, 315] on span "29" at bounding box center [387, 313] width 17 height 17
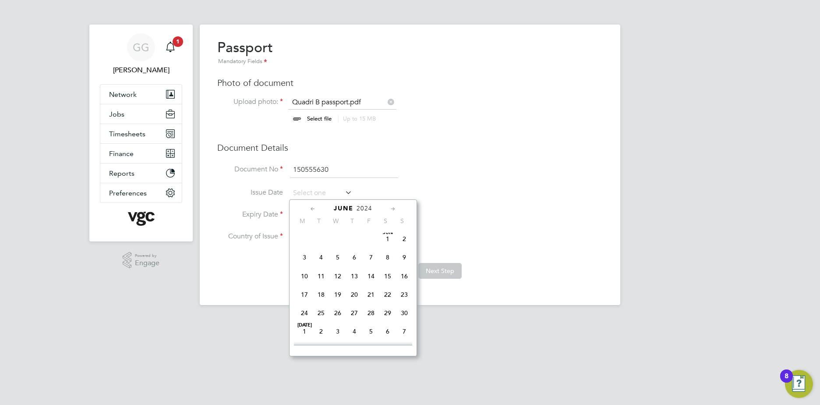
type input "29 Jun 2024"
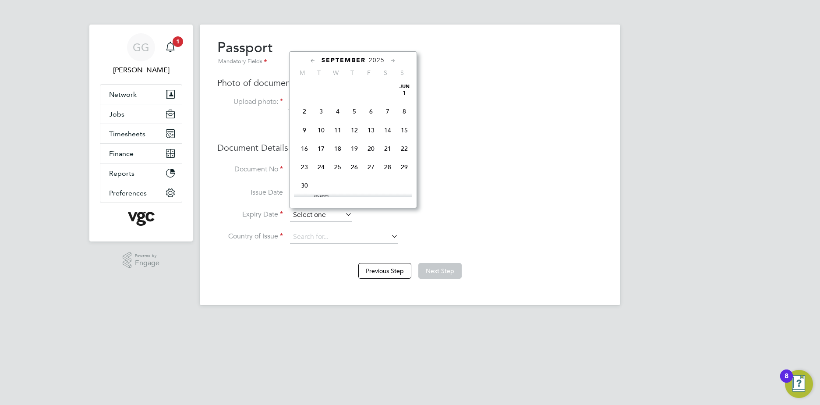
click at [332, 217] on input at bounding box center [321, 215] width 62 height 13
click at [373, 64] on div "September 2025 M T W T F S S Jun 1 2 3 4 5 6 7 8 9 10 11 12 13 14 15 16 17 18 1…" at bounding box center [353, 129] width 128 height 157
click at [375, 61] on span "2025" at bounding box center [377, 60] width 16 height 7
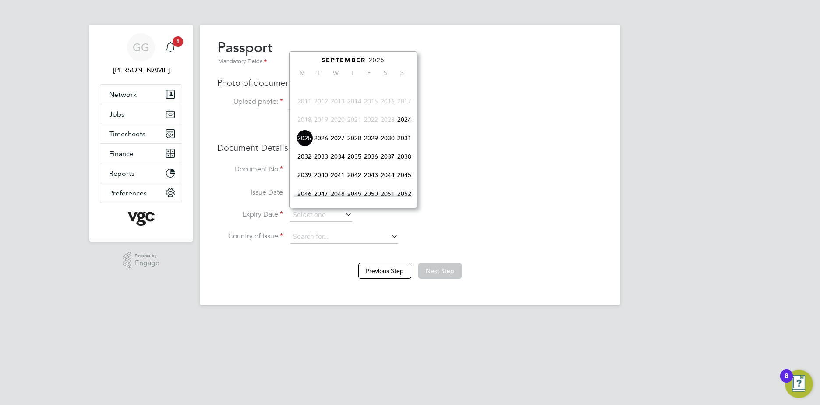
click at [337, 164] on span "2034" at bounding box center [337, 156] width 17 height 17
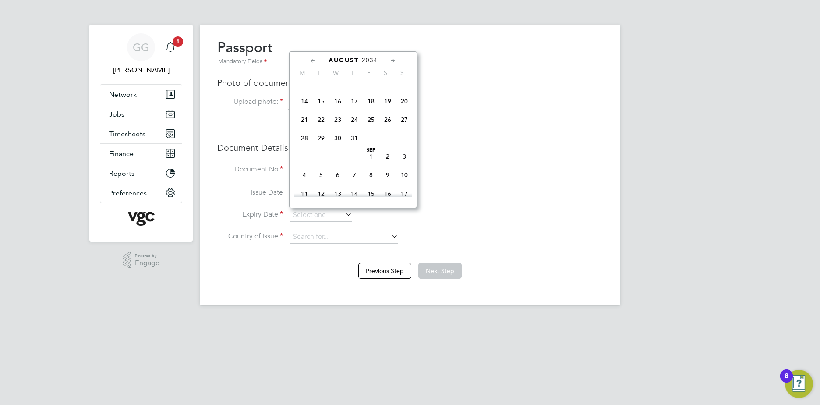
click at [312, 59] on icon at bounding box center [313, 61] width 8 height 10
click at [393, 58] on icon at bounding box center [393, 61] width 8 height 10
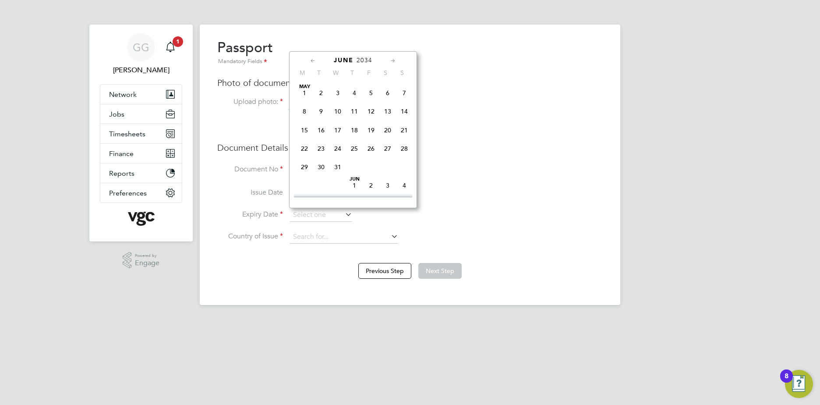
scroll to position [95, 0]
click at [353, 167] on span "29" at bounding box center [354, 164] width 17 height 17
type input "29 Jun 2034"
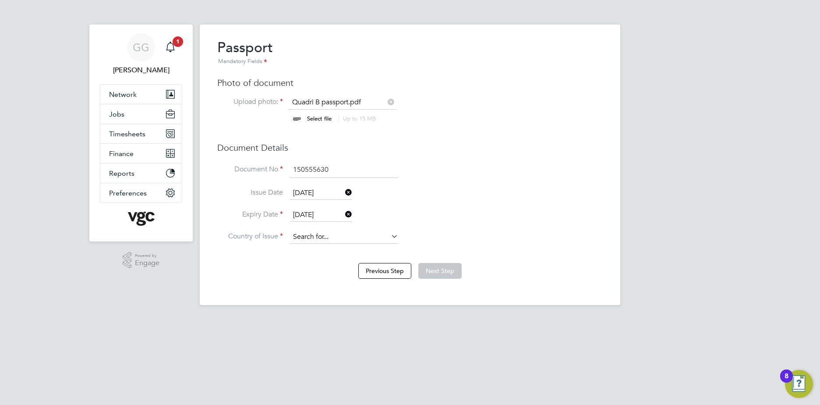
click at [319, 234] on input at bounding box center [344, 236] width 108 height 13
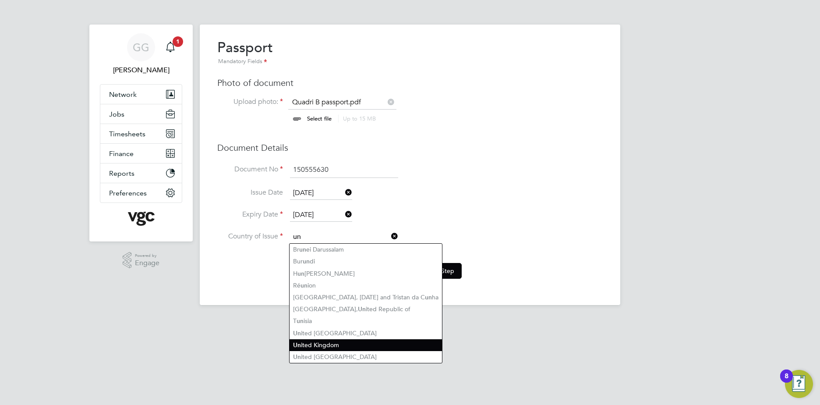
click at [340, 342] on li "Un ited Kingdom" at bounding box center [366, 345] width 152 height 12
type input "[GEOGRAPHIC_DATA]"
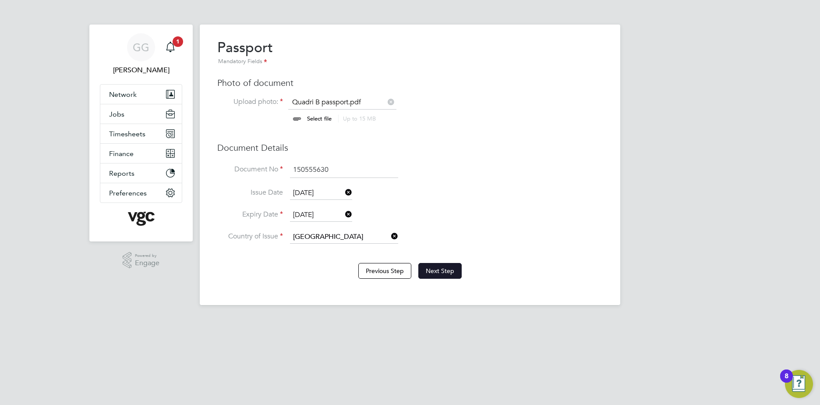
click at [438, 266] on button "Next Step" at bounding box center [439, 271] width 43 height 16
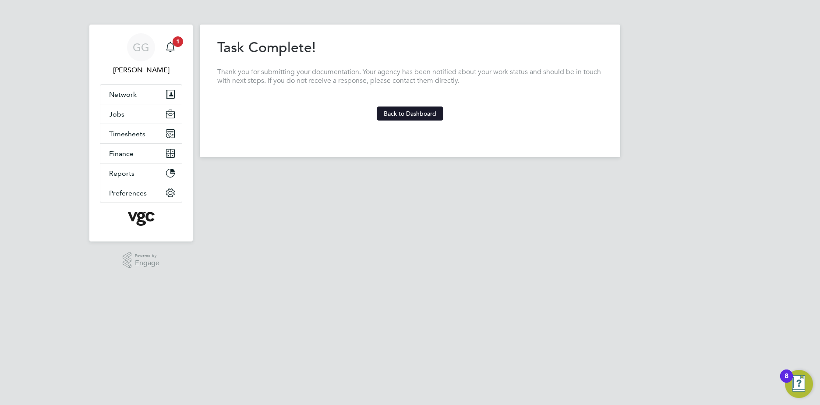
click at [421, 114] on button "Back to Dashboard" at bounding box center [410, 113] width 67 height 14
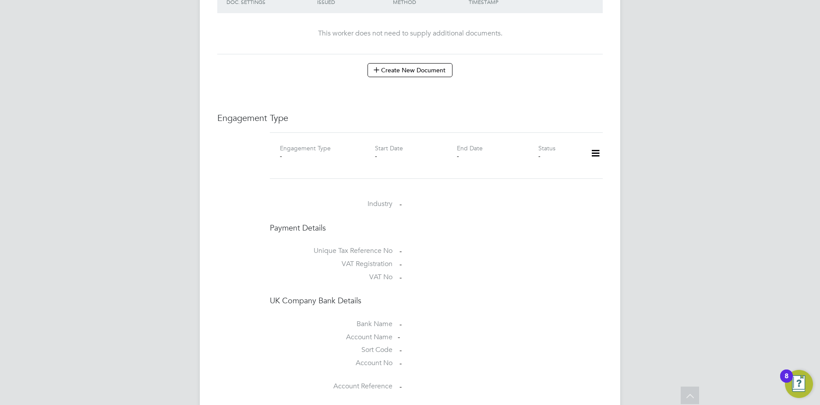
scroll to position [526, 0]
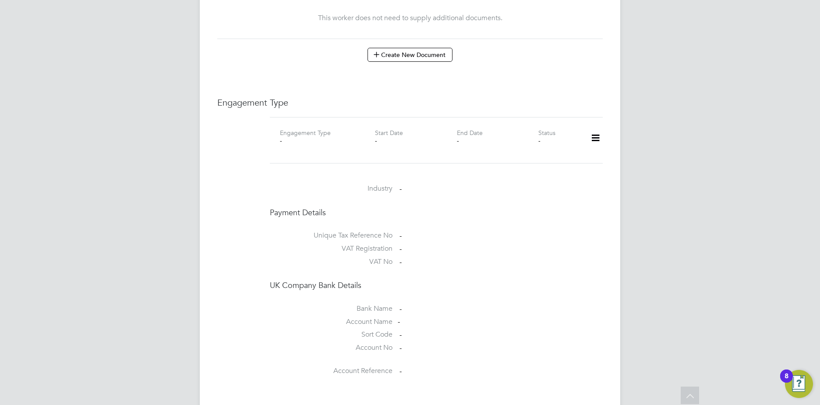
click at [598, 129] on icon at bounding box center [595, 138] width 15 height 20
click at [556, 168] on li "Add Engagement Type" at bounding box center [550, 167] width 99 height 12
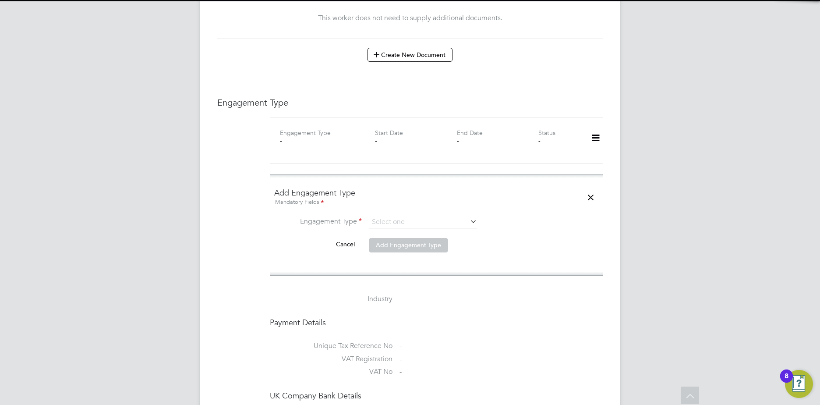
click at [400, 220] on li "Engagement Type" at bounding box center [436, 226] width 324 height 21
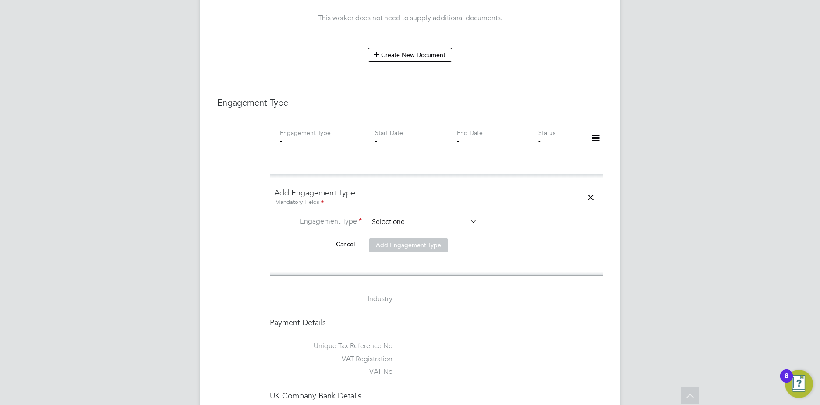
click at [400, 216] on input at bounding box center [423, 222] width 108 height 12
click at [399, 216] on input at bounding box center [423, 222] width 108 height 12
click at [409, 216] on input at bounding box center [423, 222] width 108 height 12
click at [387, 216] on input at bounding box center [423, 222] width 108 height 12
click at [405, 216] on input at bounding box center [423, 222] width 108 height 12
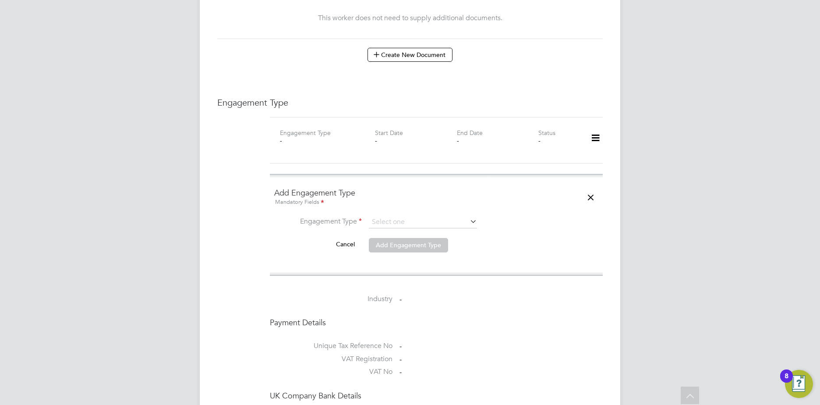
click at [468, 215] on icon at bounding box center [468, 221] width 0 height 12
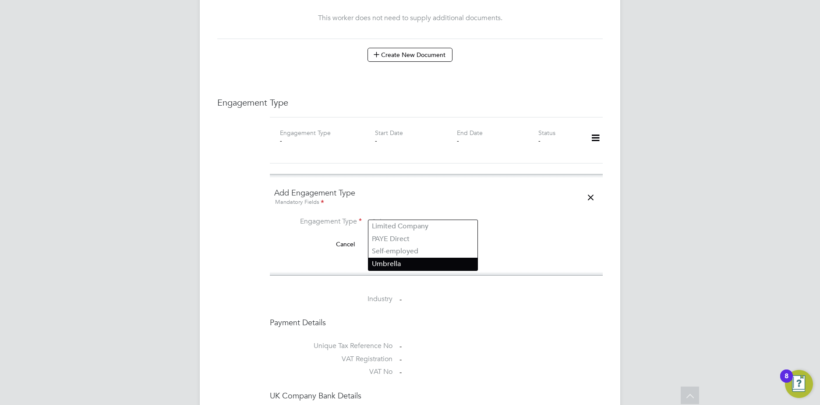
click at [404, 262] on li "Umbrella" at bounding box center [422, 264] width 109 height 13
type input "Umbrella"
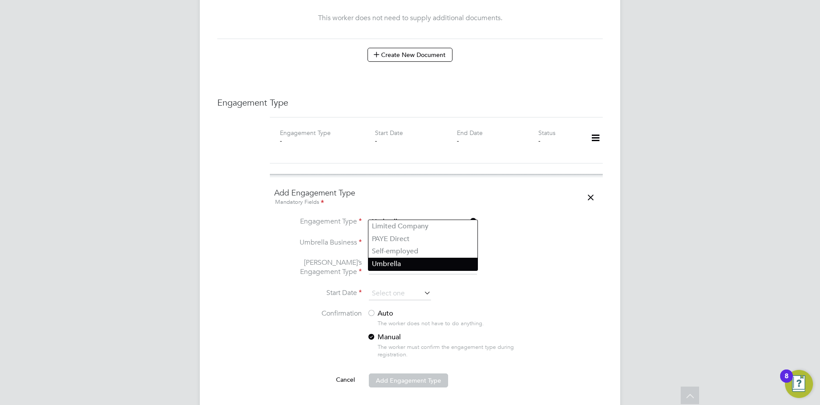
click at [396, 263] on li "Umbrella" at bounding box center [422, 264] width 109 height 13
click at [524, 259] on li "[PERSON_NAME]’s Engagement Type" at bounding box center [436, 272] width 324 height 29
click at [417, 237] on input at bounding box center [423, 243] width 108 height 12
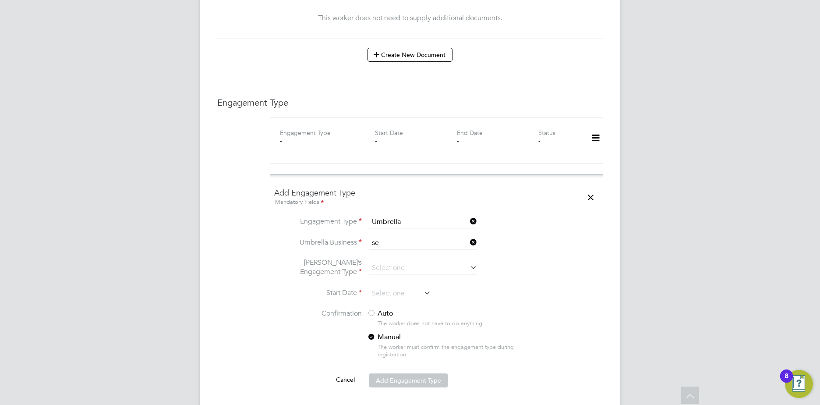
click at [405, 284] on li "Sa se r Limited" at bounding box center [439, 285] width 142 height 13
type input "Saser Limited"
click at [395, 258] on li "[PERSON_NAME]’s Engagement Type" at bounding box center [436, 272] width 324 height 29
click at [396, 262] on input at bounding box center [423, 268] width 108 height 12
click at [436, 268] on li "CIS Limited Company" at bounding box center [422, 272] width 109 height 13
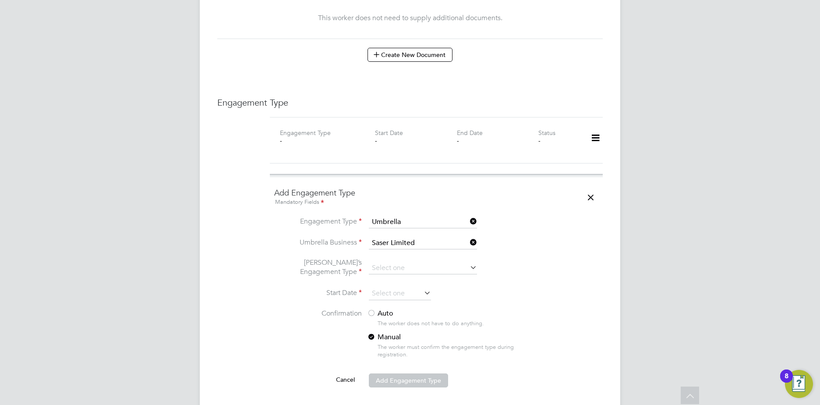
type input "CIS Limited Company"
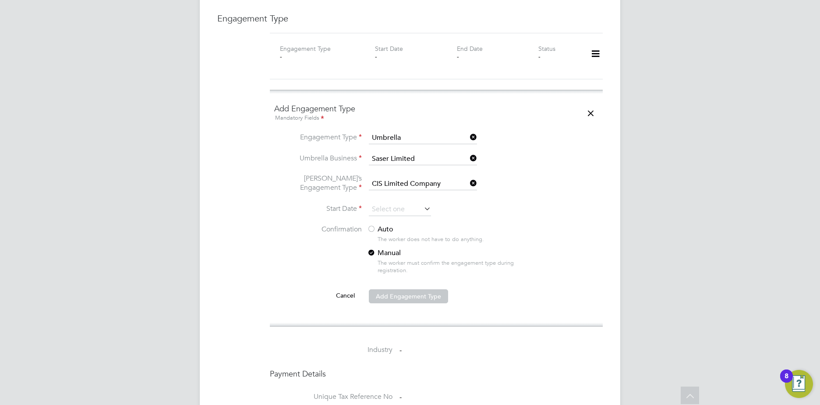
scroll to position [613, 0]
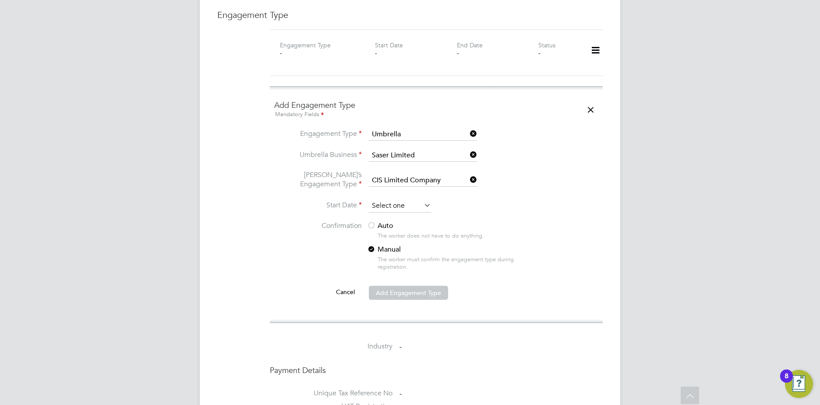
click at [402, 199] on input at bounding box center [400, 205] width 62 height 13
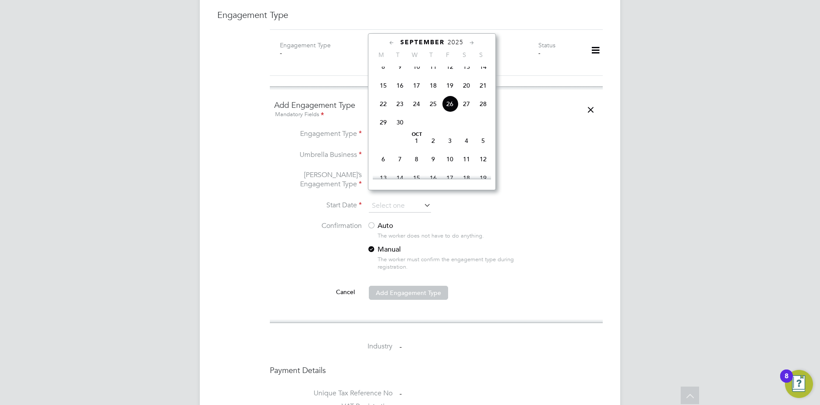
click at [472, 45] on icon at bounding box center [472, 43] width 8 height 10
click at [471, 44] on icon at bounding box center [472, 43] width 8 height 10
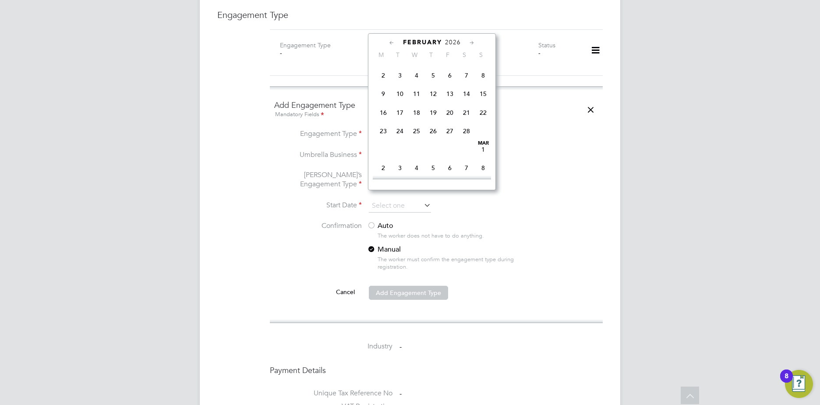
click at [471, 44] on icon at bounding box center [472, 43] width 8 height 10
click at [401, 156] on span "31" at bounding box center [400, 147] width 17 height 17
type input "[DATE]"
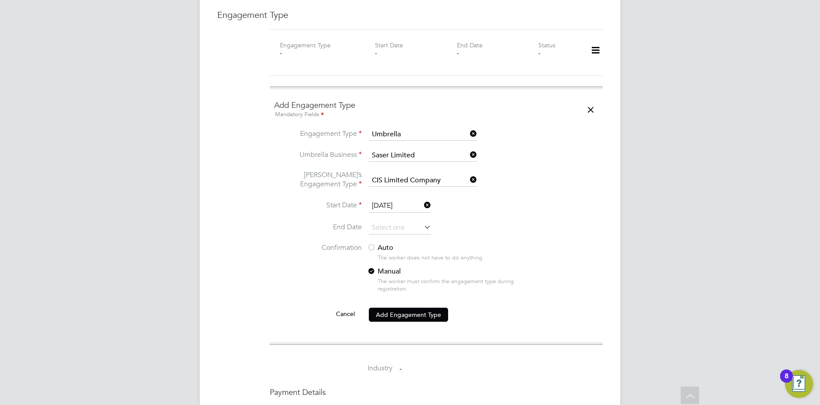
click at [412, 308] on button "Add Engagement Type" at bounding box center [408, 315] width 79 height 14
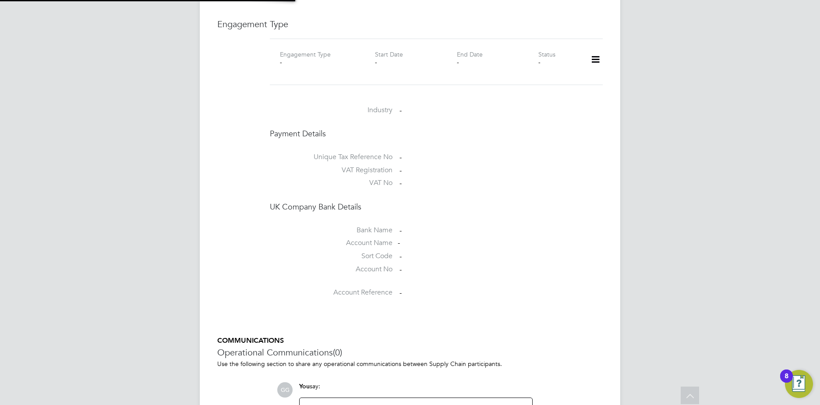
scroll to position [591, 0]
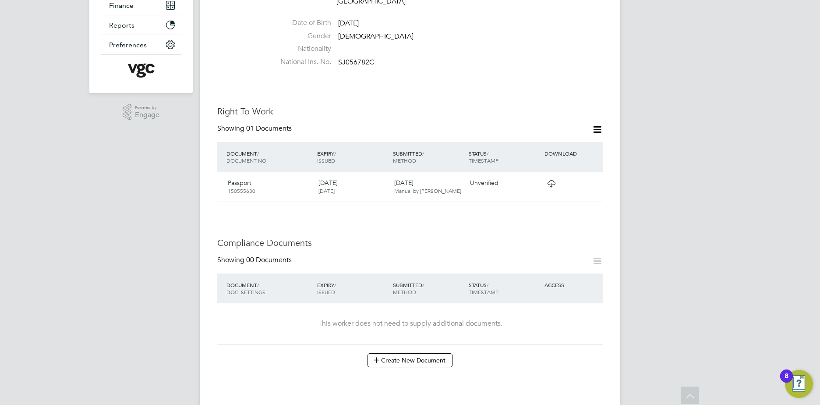
scroll to position [219, 0]
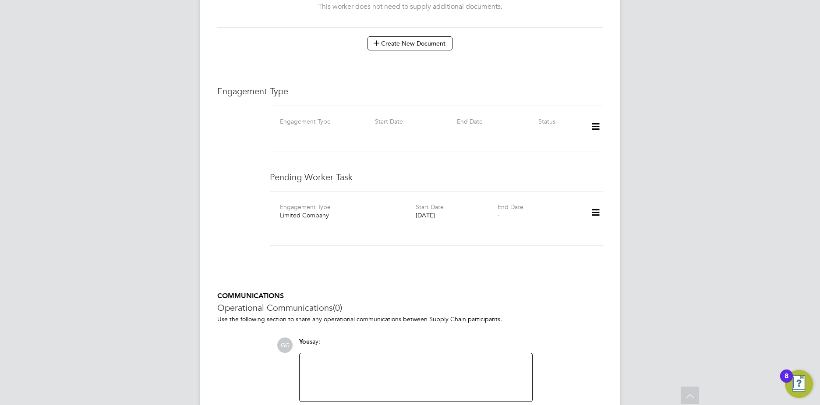
scroll to position [526, 0]
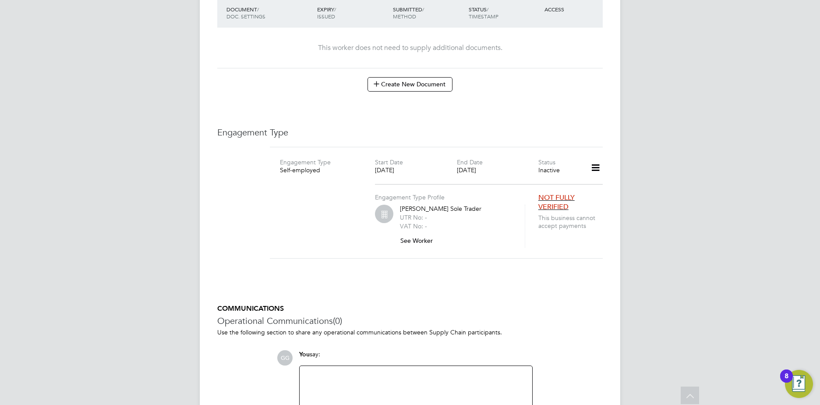
scroll to position [526, 0]
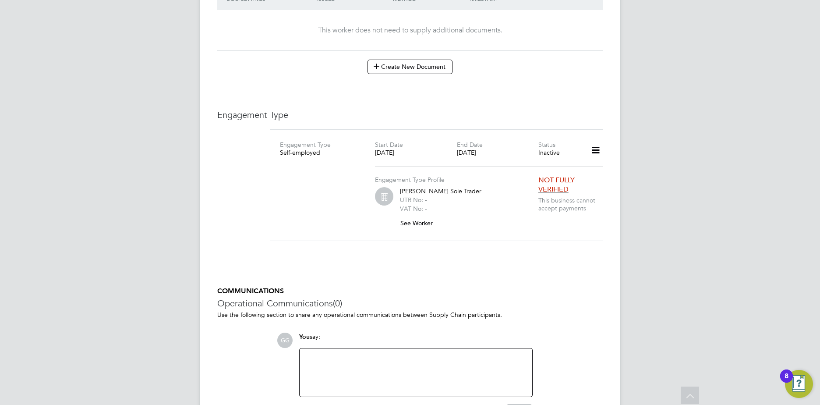
click at [592, 140] on icon at bounding box center [595, 150] width 15 height 20
click at [541, 177] on li "Add Engagement Type" at bounding box center [549, 179] width 100 height 12
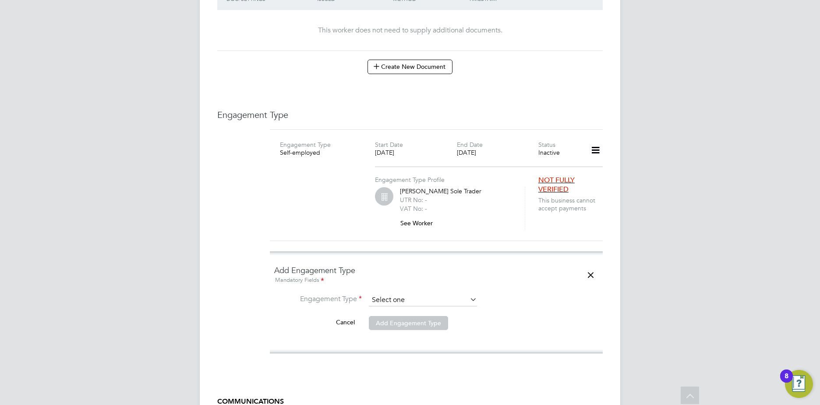
click at [387, 294] on input at bounding box center [423, 300] width 108 height 12
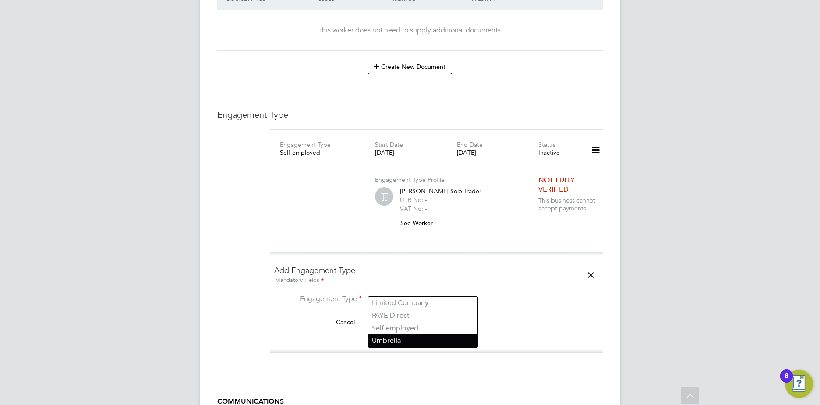
click at [414, 336] on li "Umbrella" at bounding box center [422, 340] width 109 height 13
type input "Umbrella"
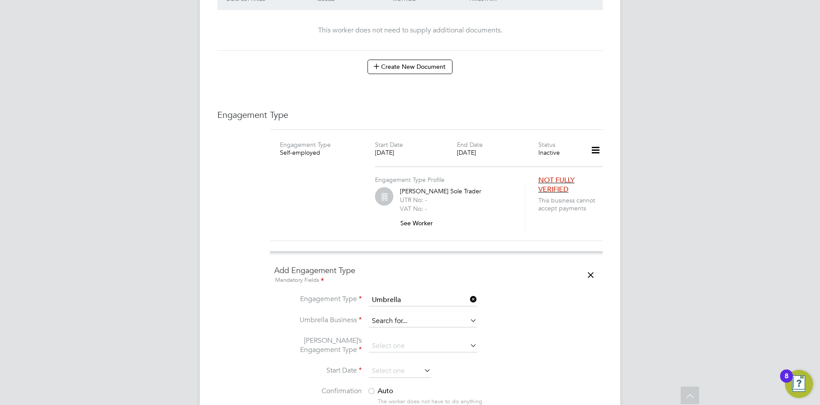
click at [398, 315] on input at bounding box center [423, 321] width 108 height 12
click at [414, 359] on li "Sa se r Limited" at bounding box center [439, 361] width 142 height 13
type input "Saser Limited"
click at [393, 340] on input at bounding box center [423, 346] width 108 height 12
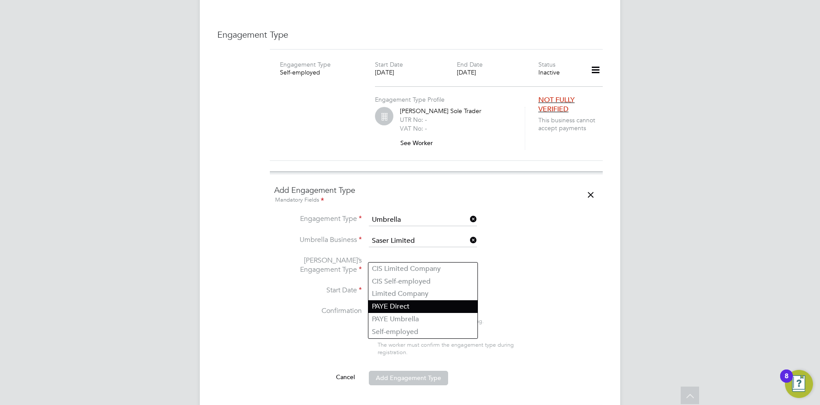
scroll to position [613, 0]
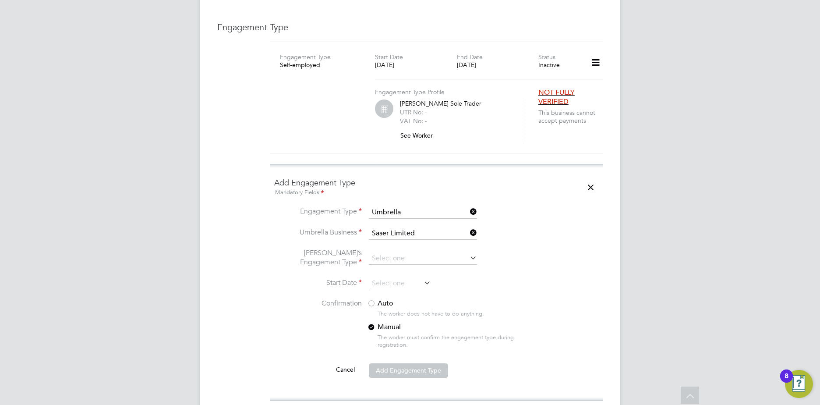
click at [428, 264] on li "CIS Limited Company" at bounding box center [422, 261] width 109 height 13
type input "CIS Limited Company"
click at [406, 277] on input at bounding box center [400, 283] width 62 height 13
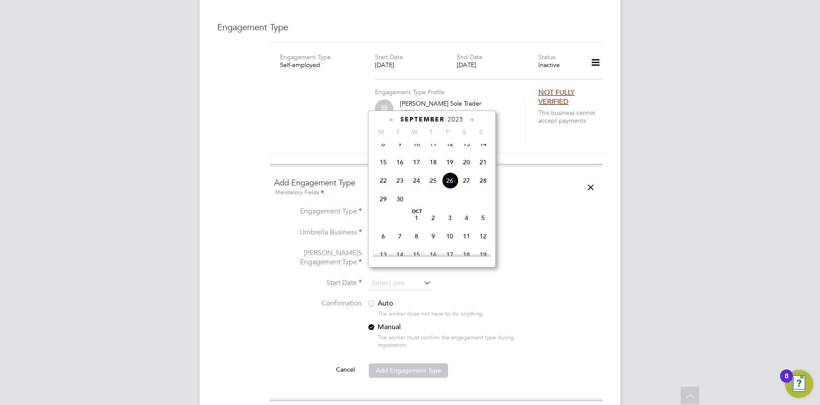
click at [473, 116] on icon at bounding box center [472, 120] width 8 height 10
click at [474, 117] on icon at bounding box center [472, 120] width 8 height 10
click at [473, 119] on icon at bounding box center [472, 120] width 8 height 10
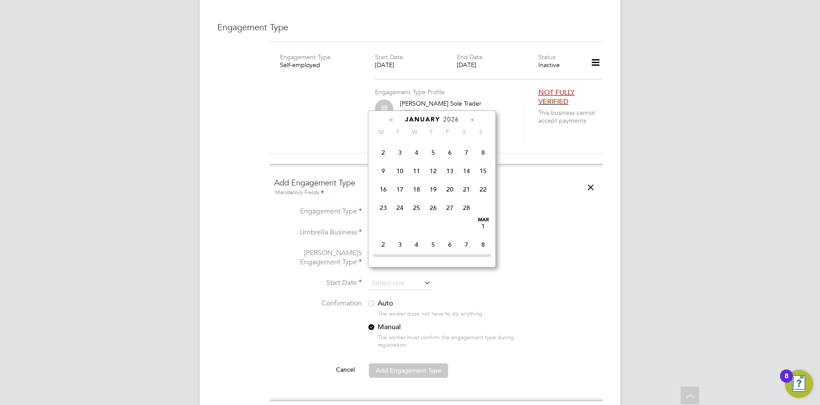
click at [473, 119] on icon at bounding box center [472, 120] width 8 height 10
click at [387, 117] on div "April 2026" at bounding box center [432, 119] width 118 height 8
click at [392, 122] on icon at bounding box center [392, 120] width 8 height 10
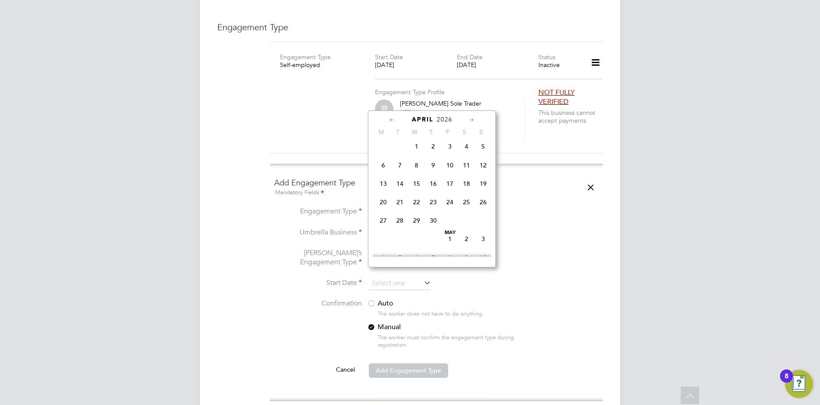
scroll to position [871, 0]
click at [400, 232] on span "31" at bounding box center [400, 224] width 17 height 17
type input "[DATE]"
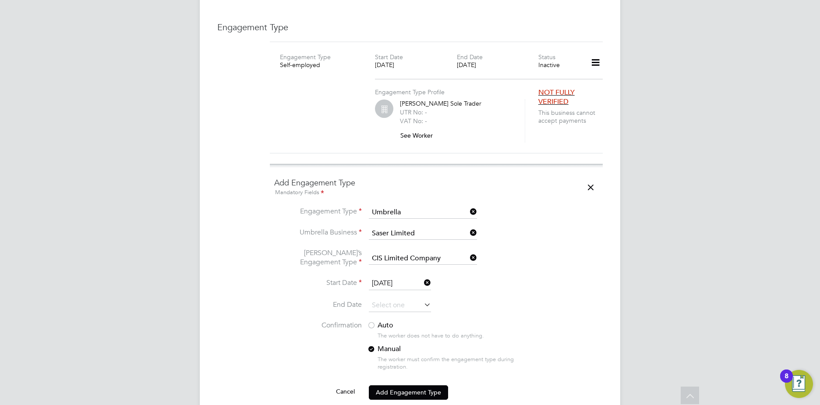
click at [429, 385] on button "Add Engagement Type" at bounding box center [408, 392] width 79 height 14
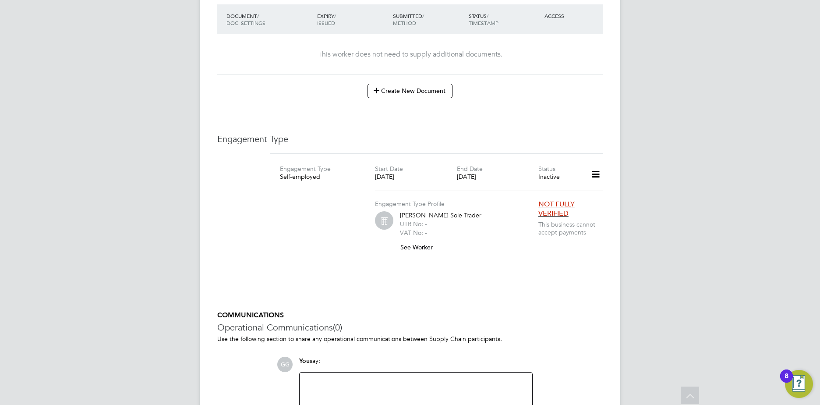
scroll to position [0, 0]
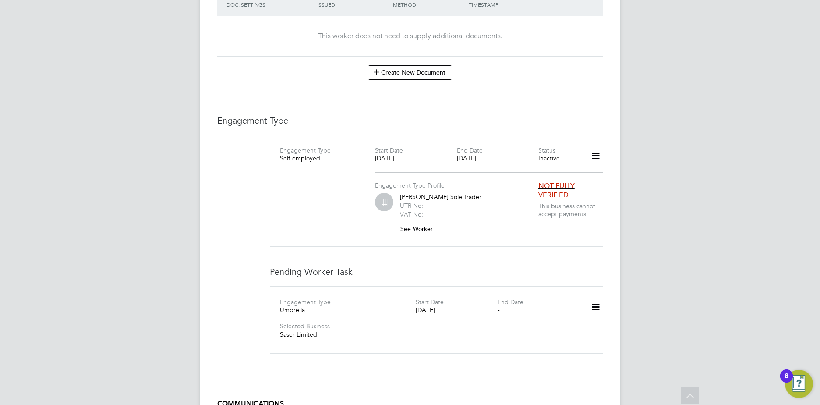
scroll to position [505, 0]
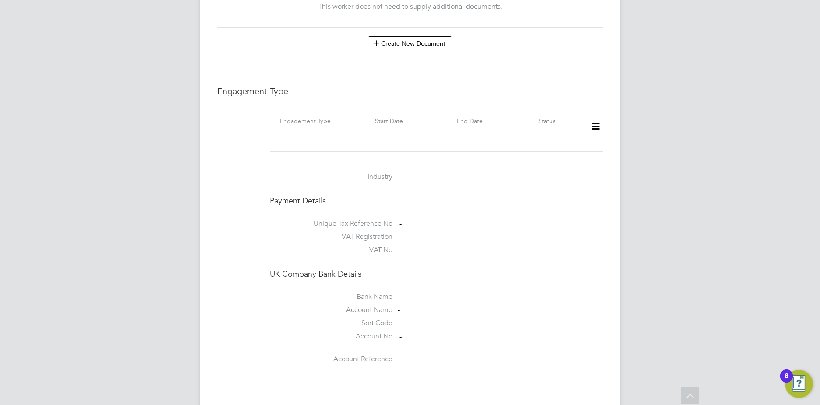
scroll to position [394, 0]
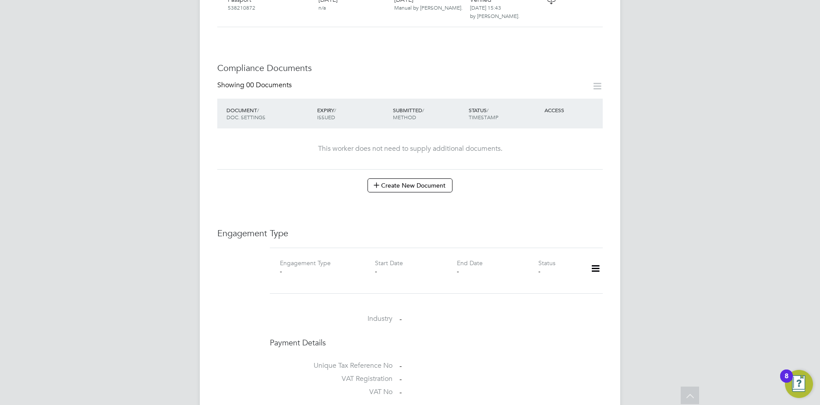
click at [596, 259] on icon at bounding box center [595, 269] width 15 height 20
click at [541, 301] on li "Add Engagement Type" at bounding box center [550, 297] width 99 height 12
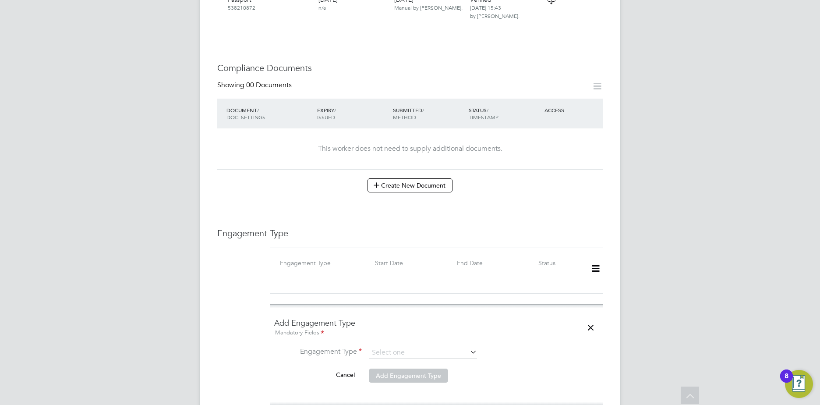
click at [601, 259] on icon at bounding box center [595, 269] width 15 height 20
click at [398, 267] on div "-" at bounding box center [415, 271] width 81 height 8
click at [407, 336] on ng-form "Add Engagement Type Mandatory Fields Engagement Type Cancel Add Engagement Type" at bounding box center [436, 355] width 324 height 74
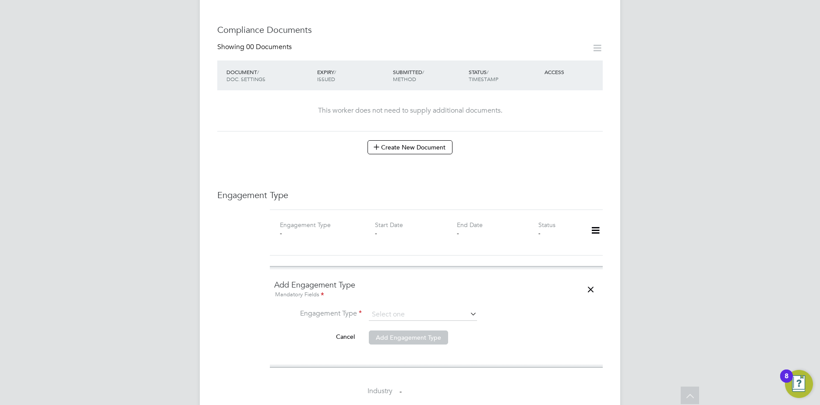
scroll to position [526, 0]
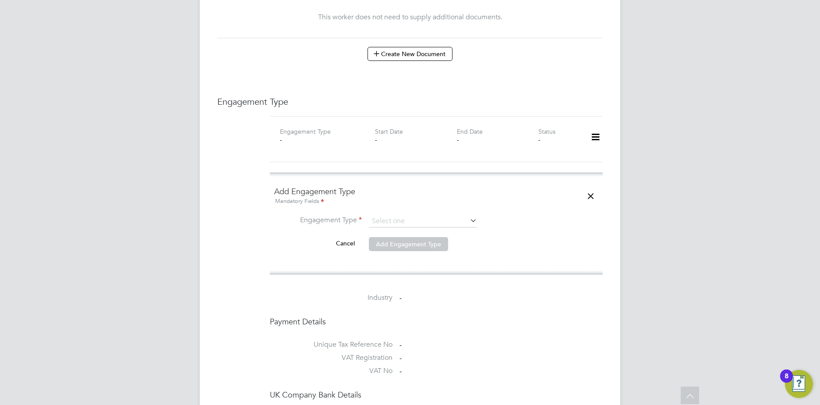
click at [594, 130] on icon at bounding box center [595, 137] width 15 height 20
click at [531, 164] on li "Add Engagement Type" at bounding box center [550, 166] width 99 height 12
click at [389, 215] on input at bounding box center [423, 221] width 108 height 12
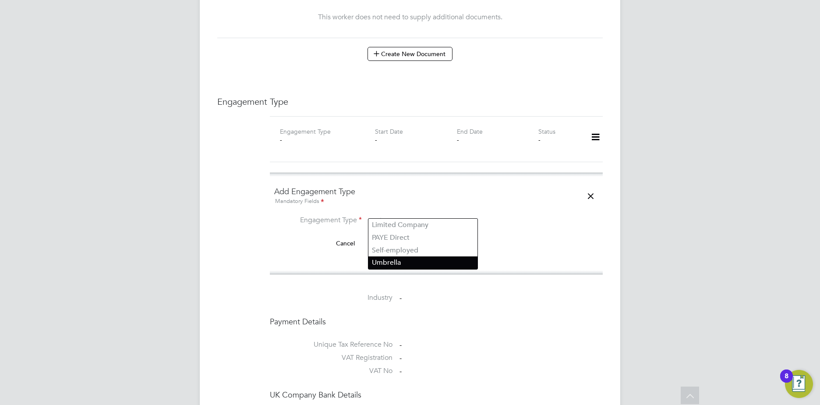
click at [397, 263] on li "Umbrella" at bounding box center [422, 262] width 109 height 13
type input "Umbrella"
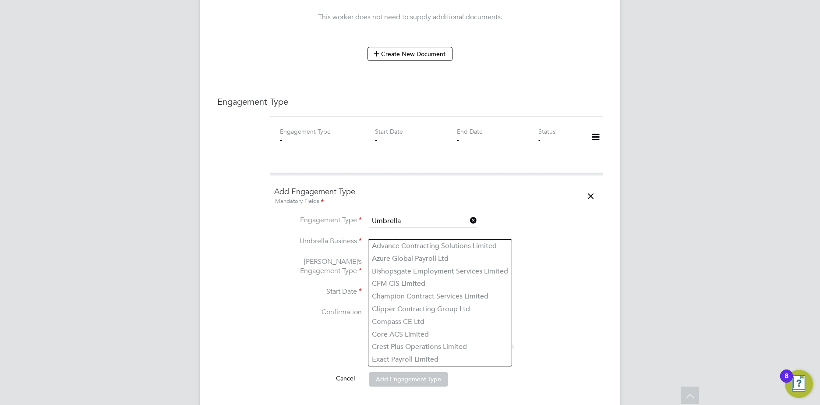
click at [390, 236] on input at bounding box center [423, 242] width 108 height 12
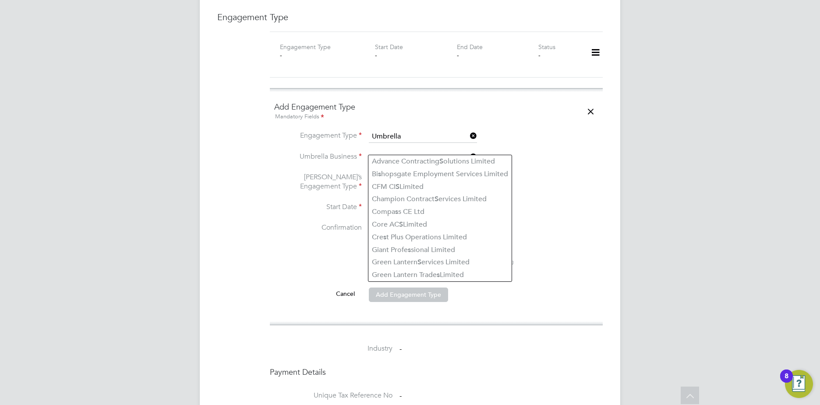
scroll to position [613, 0]
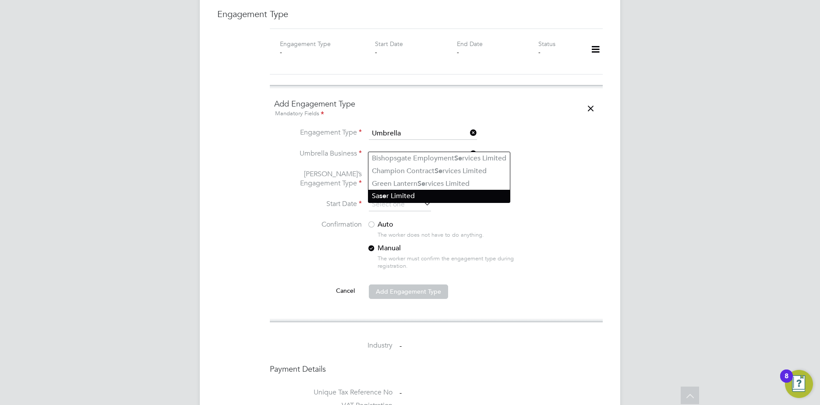
click at [414, 194] on li "Sa se r Limited" at bounding box center [439, 196] width 142 height 13
type input "Saser Limited"
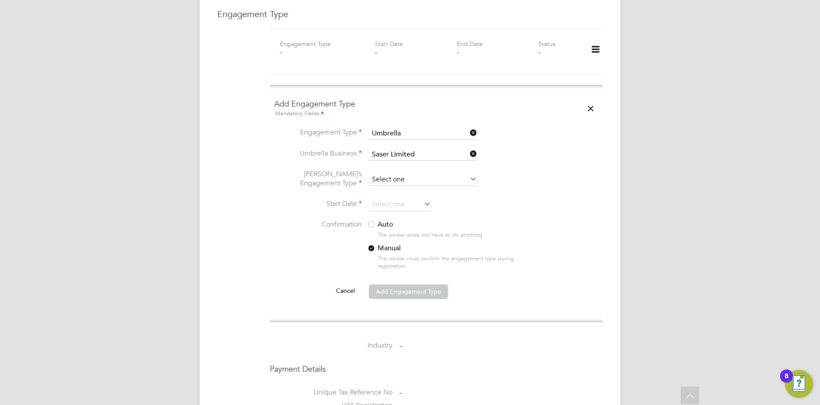
click at [384, 174] on input at bounding box center [423, 180] width 108 height 12
click at [441, 185] on li "CIS Limited Company" at bounding box center [422, 183] width 109 height 13
type input "CIS Limited Company"
click at [392, 201] on input at bounding box center [400, 204] width 62 height 13
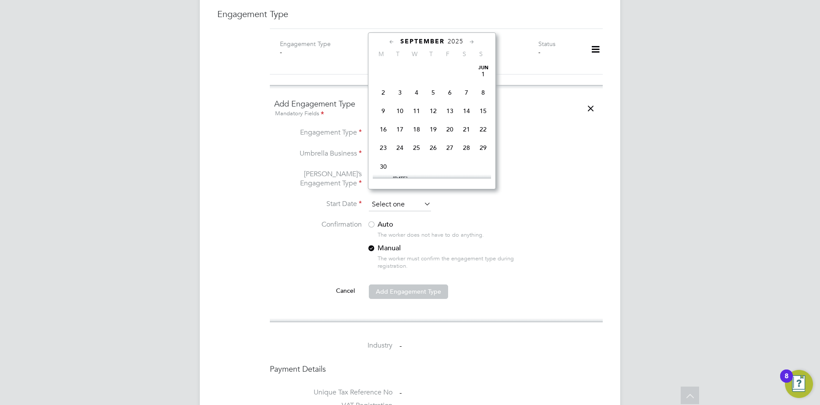
scroll to position [322, 0]
click at [475, 42] on icon at bounding box center [472, 42] width 8 height 10
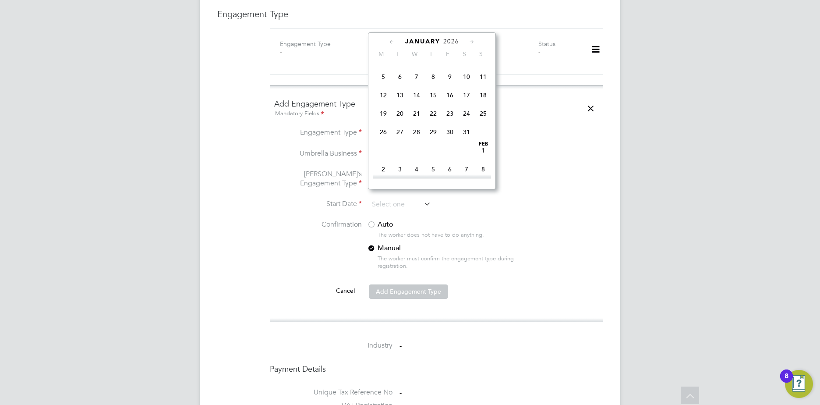
click at [475, 42] on icon at bounding box center [472, 42] width 8 height 10
drag, startPoint x: 401, startPoint y: 169, endPoint x: 407, endPoint y: 170, distance: 6.6
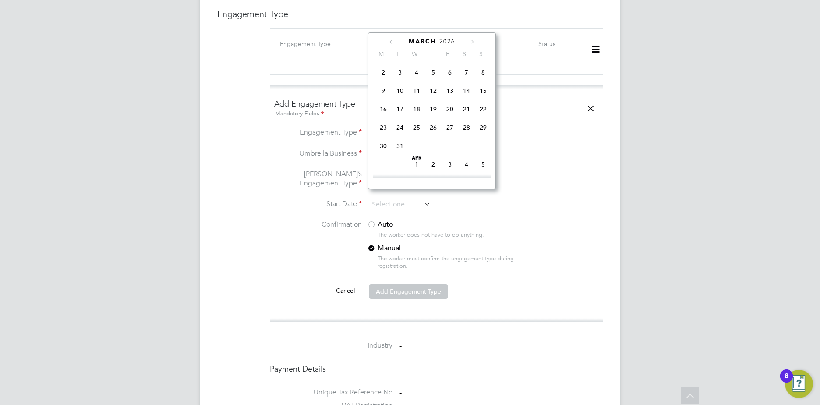
click at [400, 154] on span "31" at bounding box center [400, 146] width 17 height 17
type input "[DATE]"
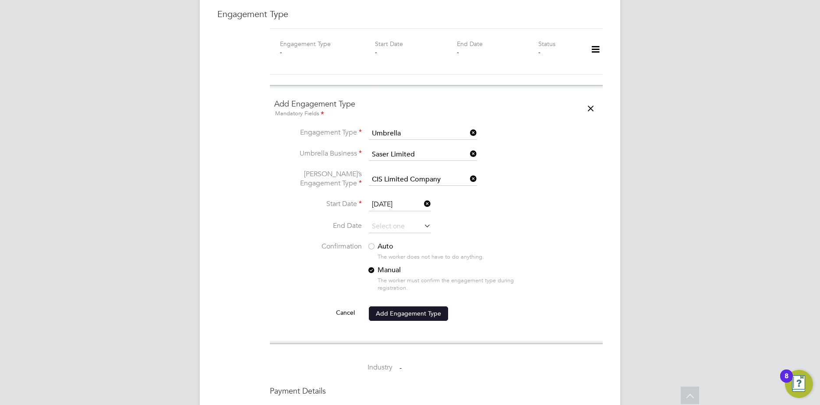
click at [400, 306] on button "Add Engagement Type" at bounding box center [408, 313] width 79 height 14
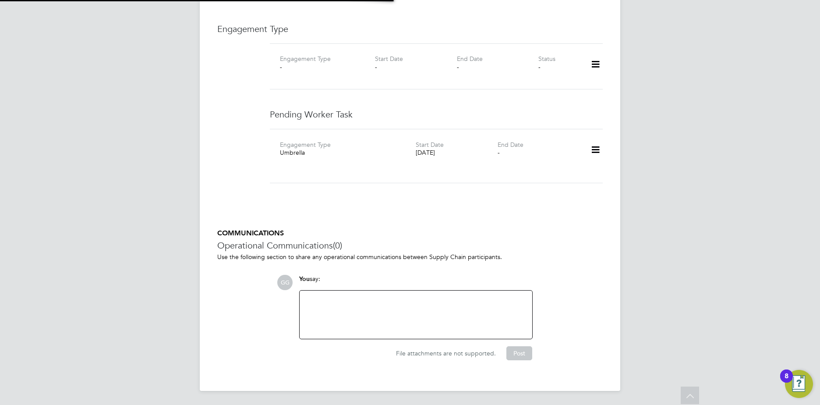
scroll to position [602, 0]
